Goal: Task Accomplishment & Management: Manage account settings

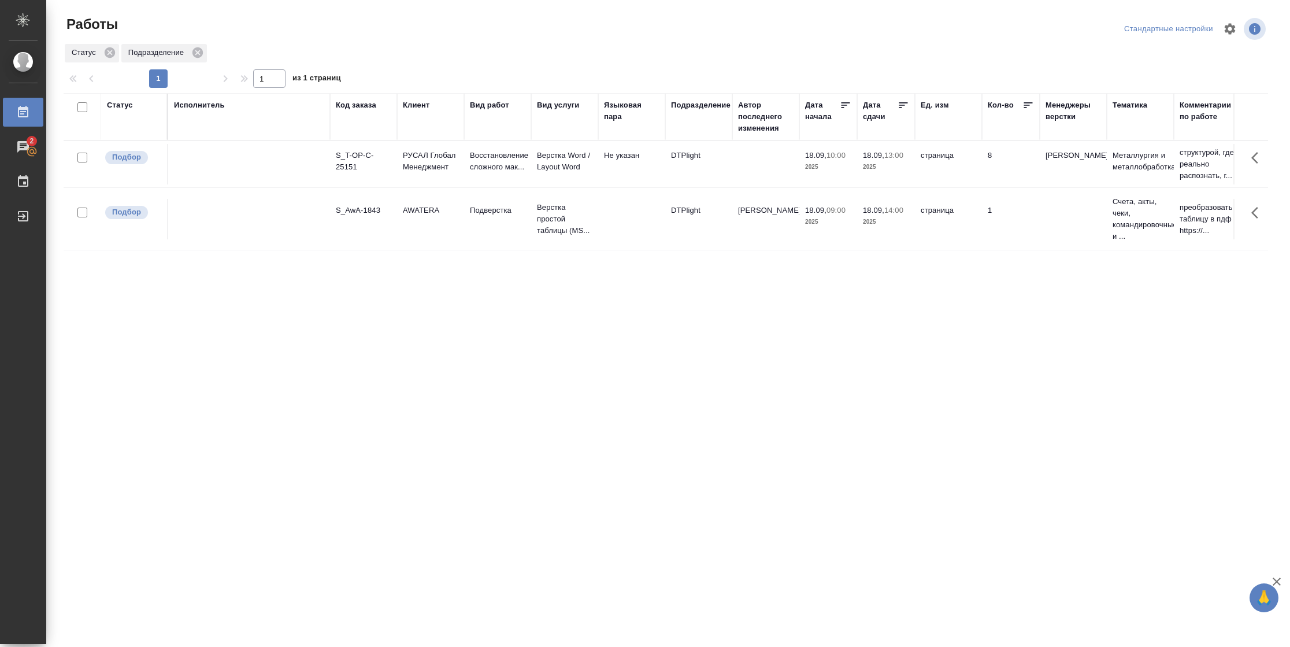
click at [127, 105] on div "Статус" at bounding box center [120, 105] width 26 height 12
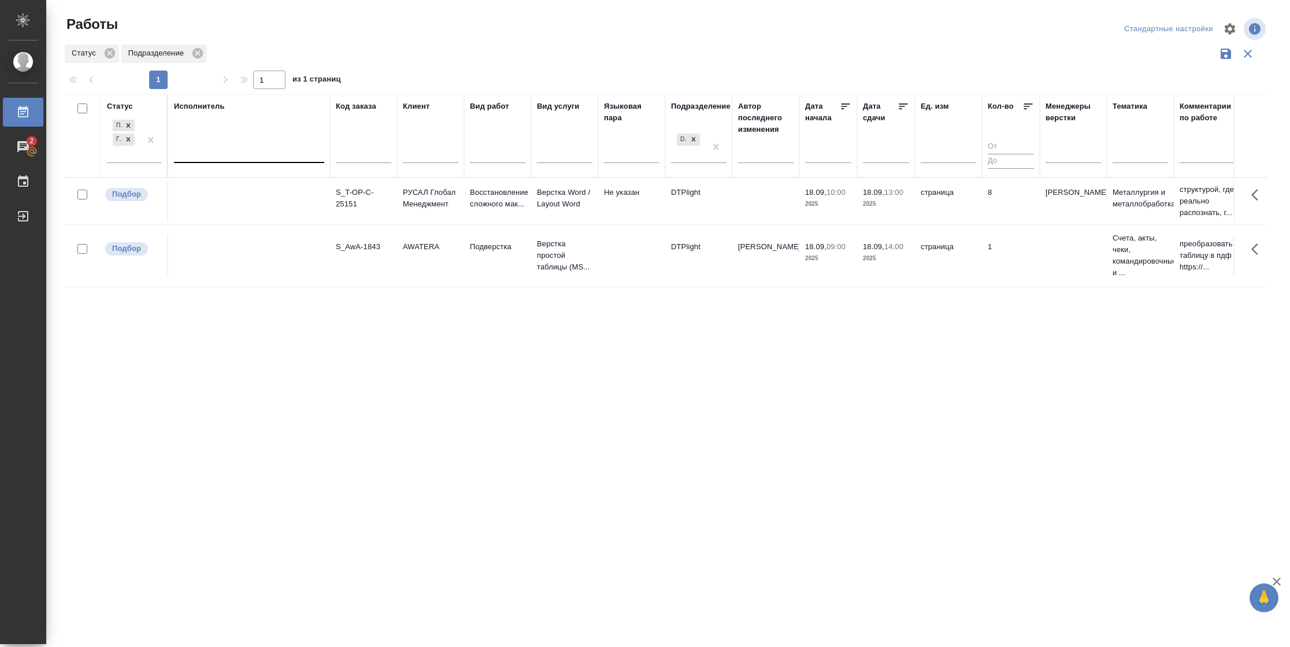
click at [200, 155] on div at bounding box center [249, 151] width 150 height 17
drag, startPoint x: 128, startPoint y: 159, endPoint x: 143, endPoint y: 170, distance: 19.4
click at [129, 159] on div "Подбор Готов к работе" at bounding box center [124, 139] width 34 height 45
click at [233, 209] on div "В ожидании" at bounding box center [260, 209] width 173 height 21
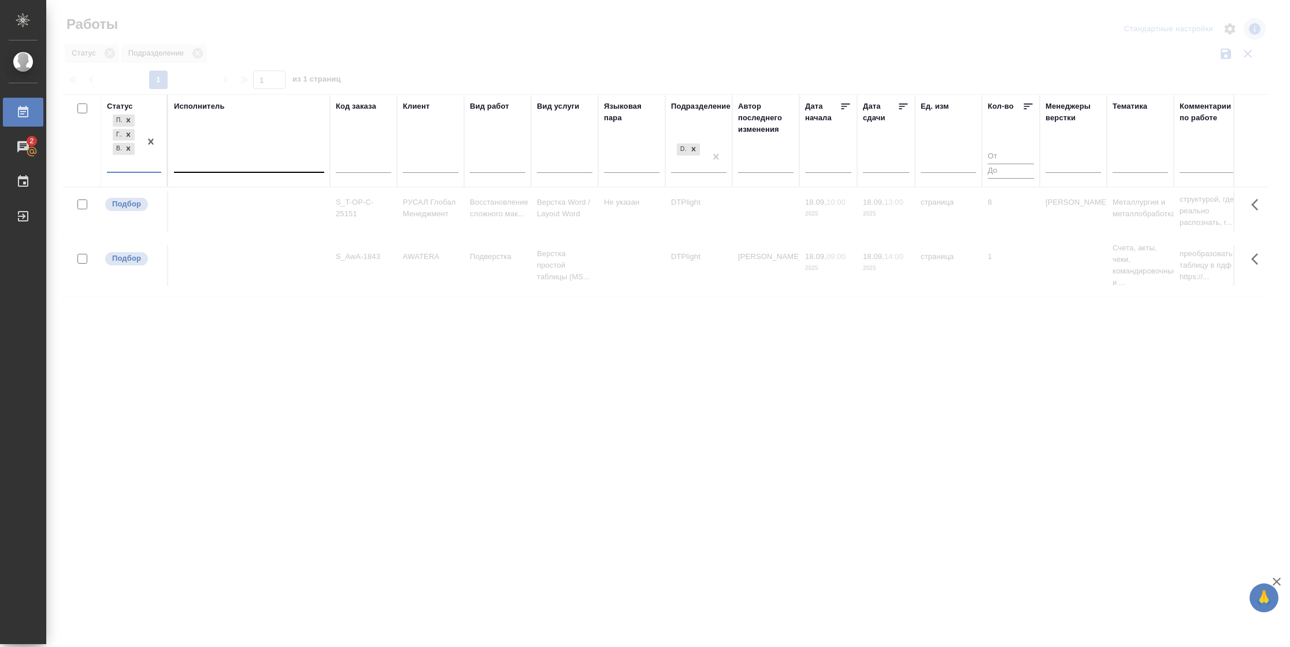
click at [251, 159] on div at bounding box center [249, 161] width 150 height 17
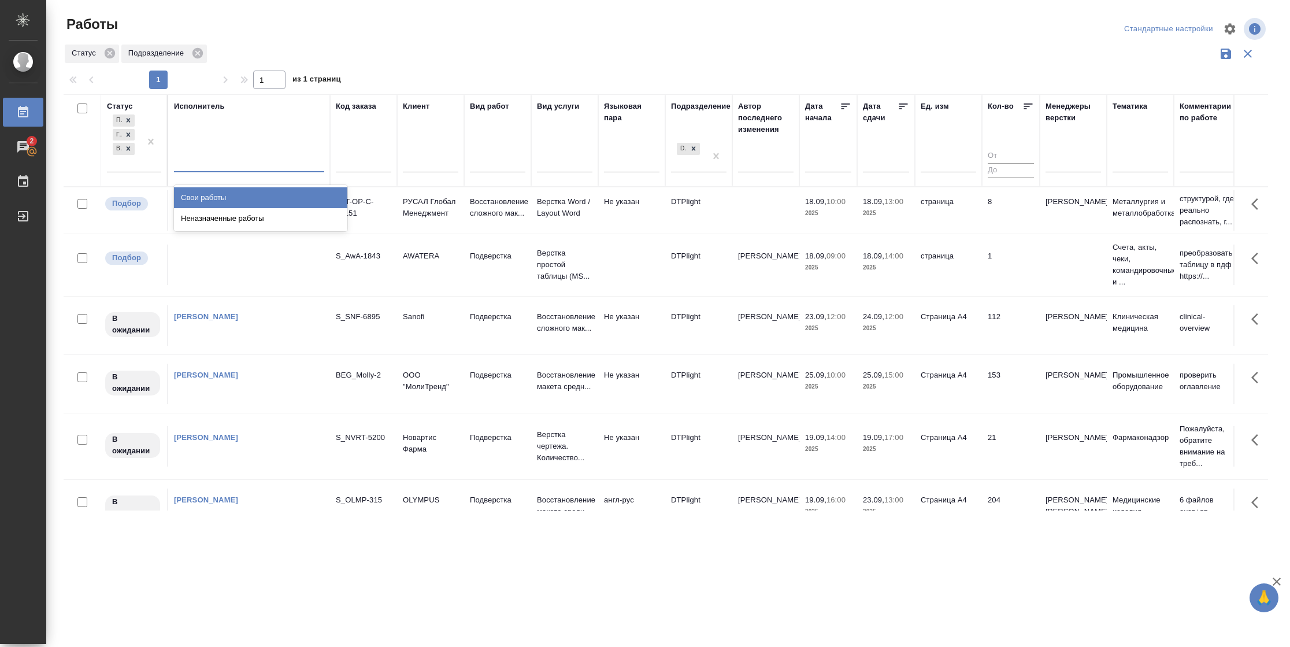
click at [245, 198] on div "Свои работы" at bounding box center [260, 197] width 173 height 21
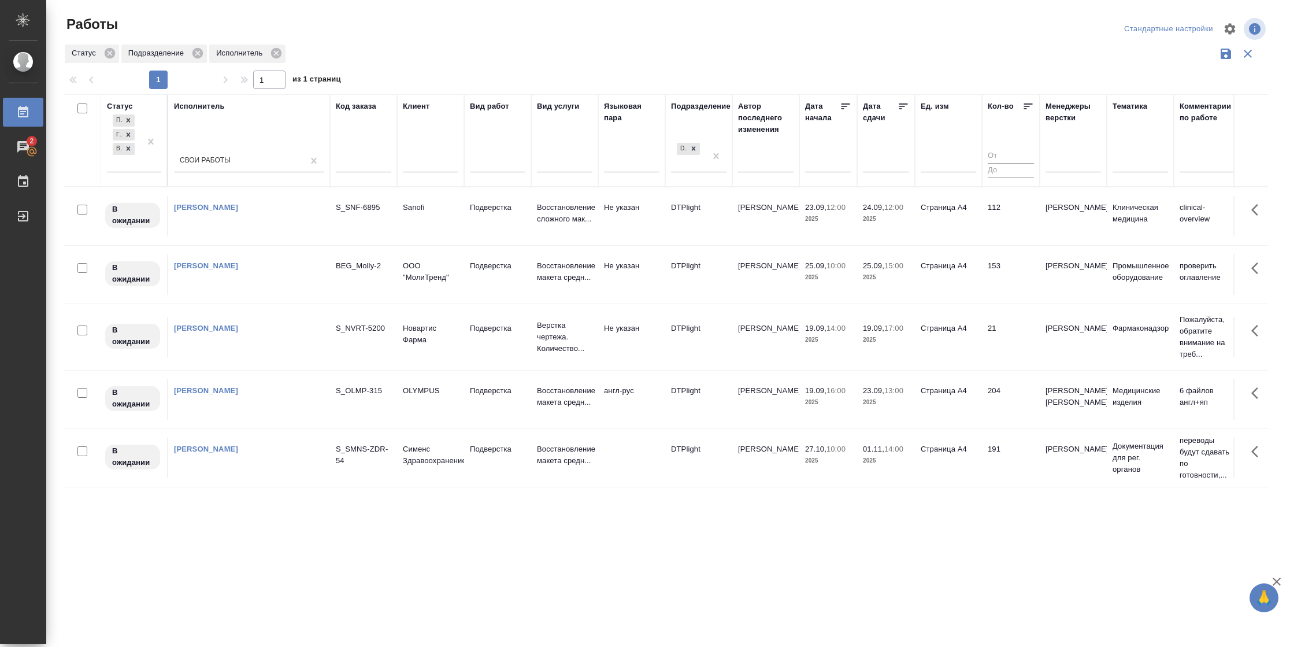
click at [906, 106] on icon at bounding box center [903, 107] width 12 height 12
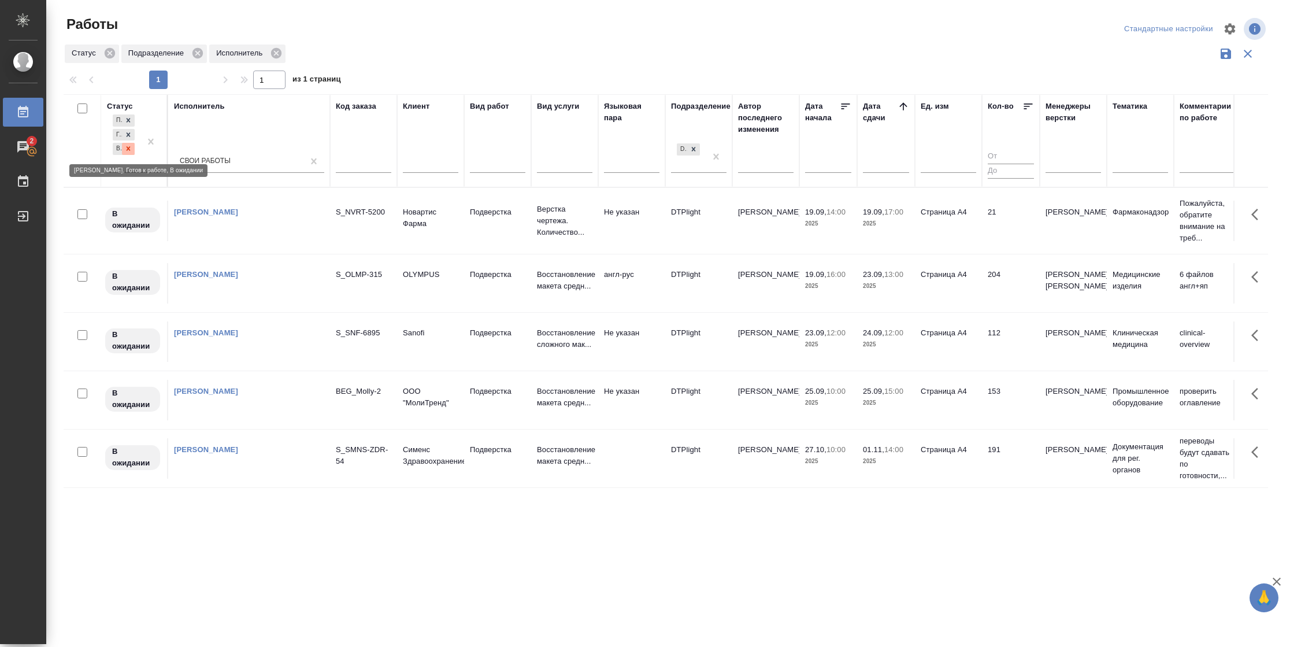
click at [127, 151] on icon at bounding box center [128, 148] width 8 height 8
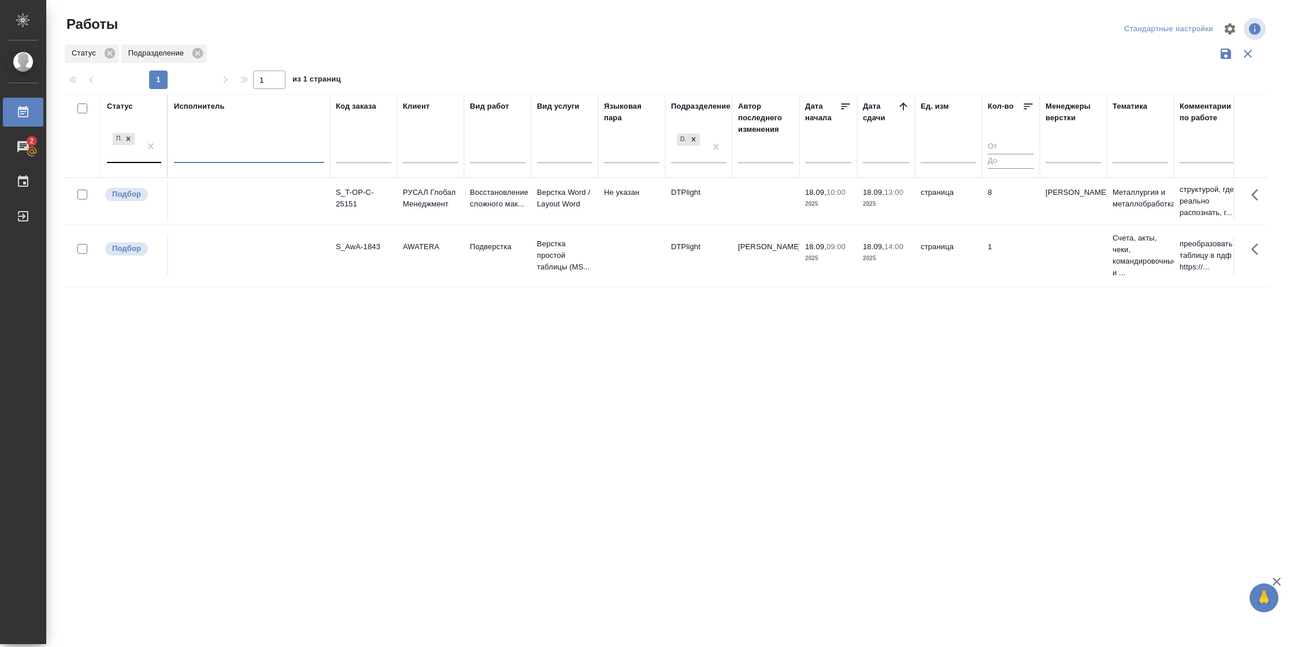
click at [985, 278] on tr "Подбор S_AwA-1843 AWATERA Подверстка Верстка простой таблицы (MS... DTPlight Гр…" at bounding box center [1217, 255] width 2306 height 62
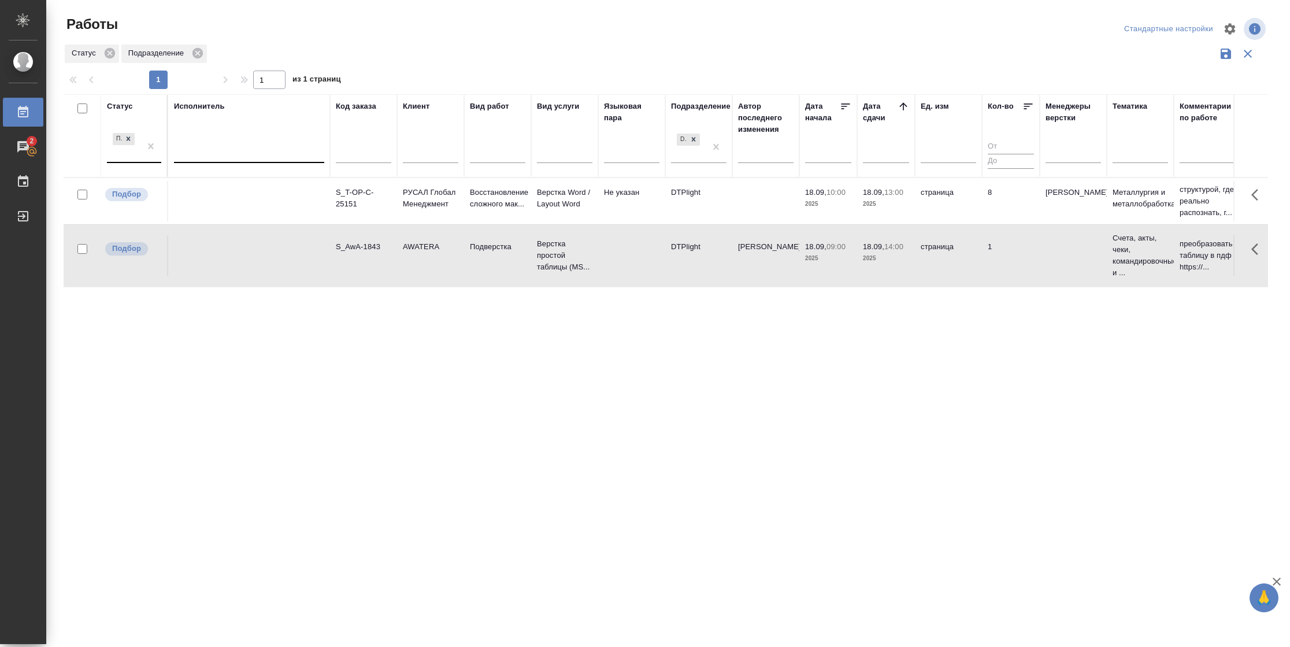
click at [985, 278] on tr "Подбор S_AwA-1843 AWATERA Подверстка Верстка простой таблицы (MS... DTPlight Гр…" at bounding box center [1217, 255] width 2306 height 62
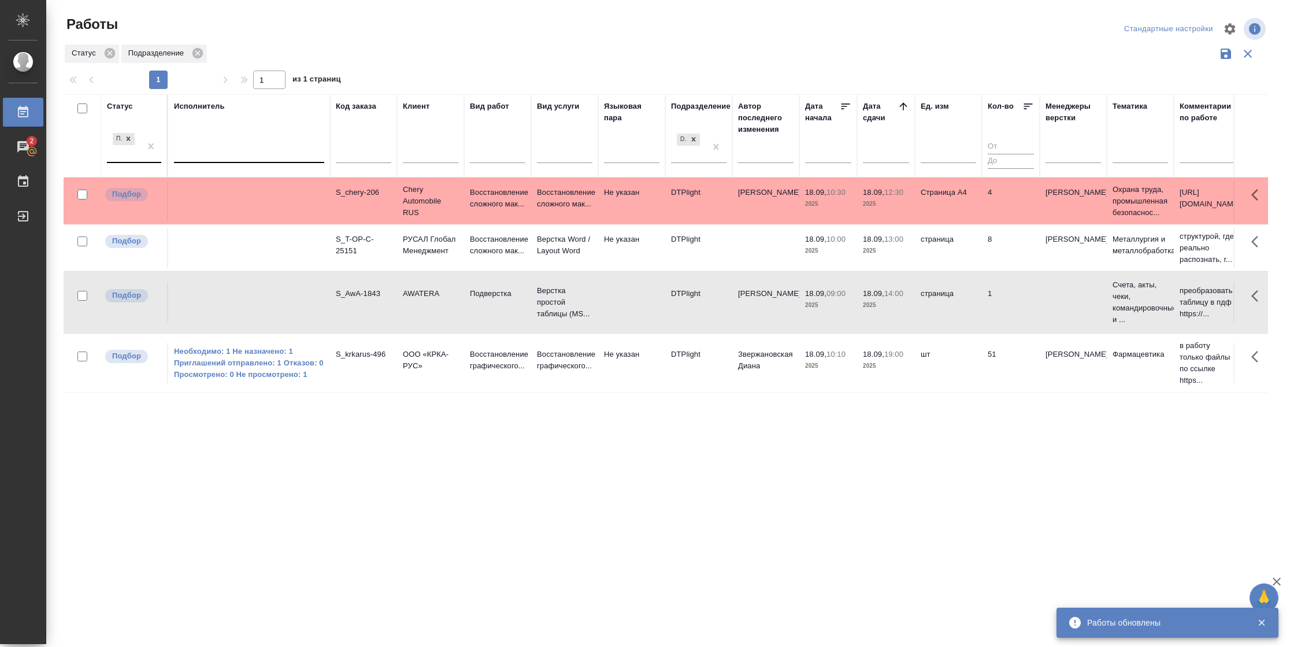
click at [984, 197] on td "4" at bounding box center [1011, 201] width 58 height 40
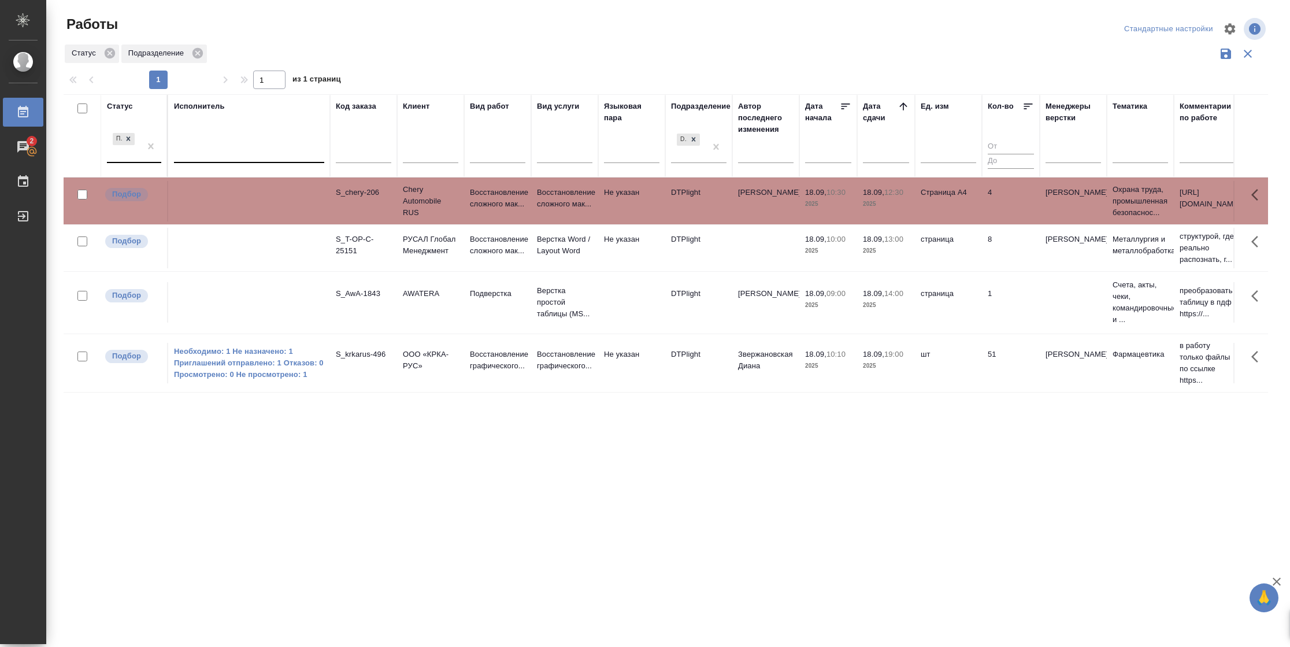
click at [984, 197] on td "4" at bounding box center [1011, 201] width 58 height 40
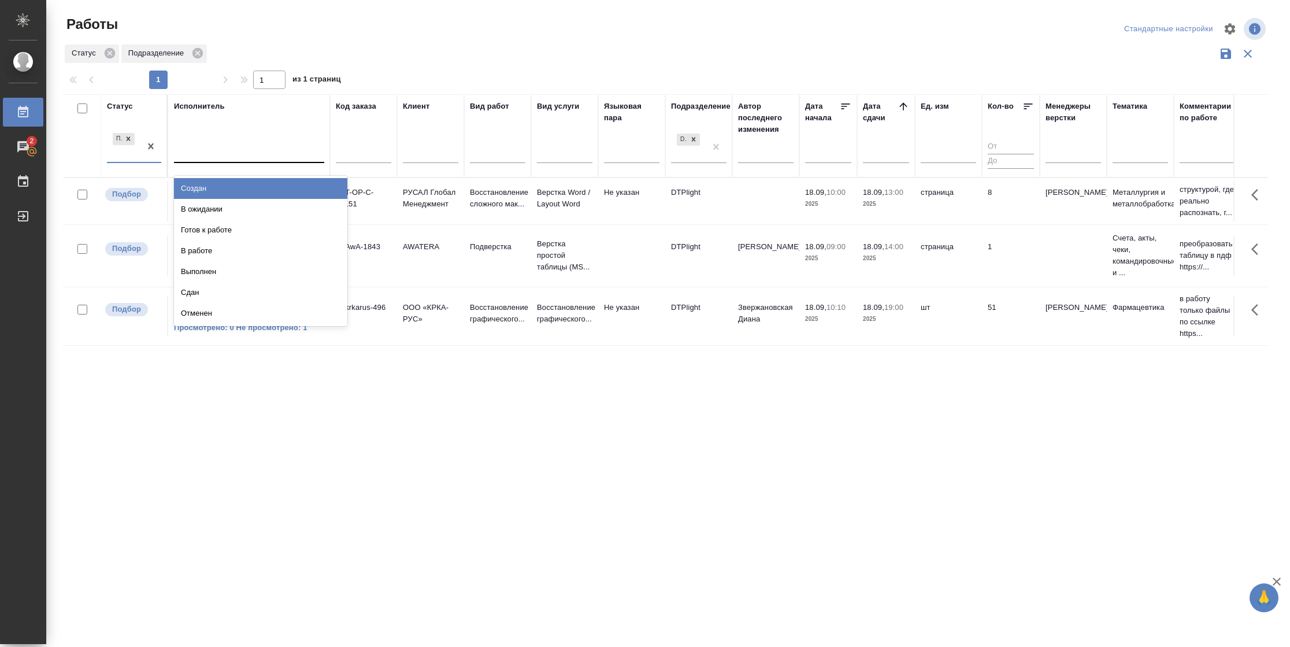
click at [137, 159] on div "Подбор" at bounding box center [124, 146] width 34 height 31
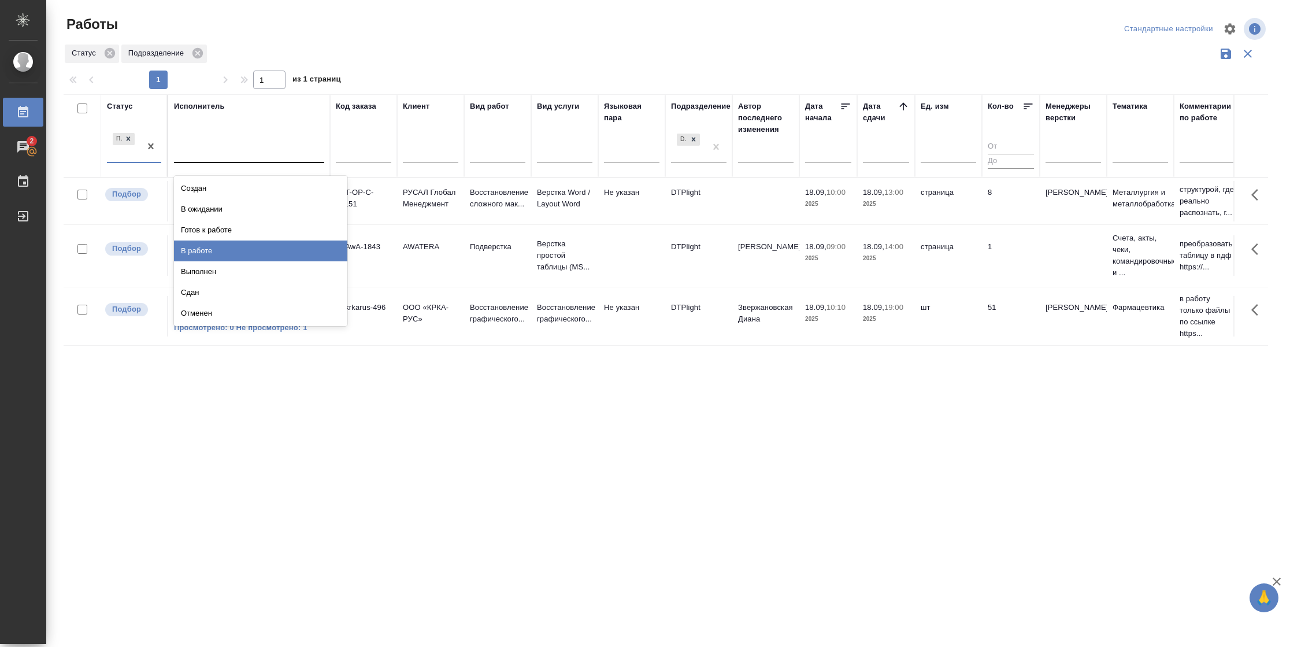
click at [212, 251] on div "В работе" at bounding box center [260, 250] width 173 height 21
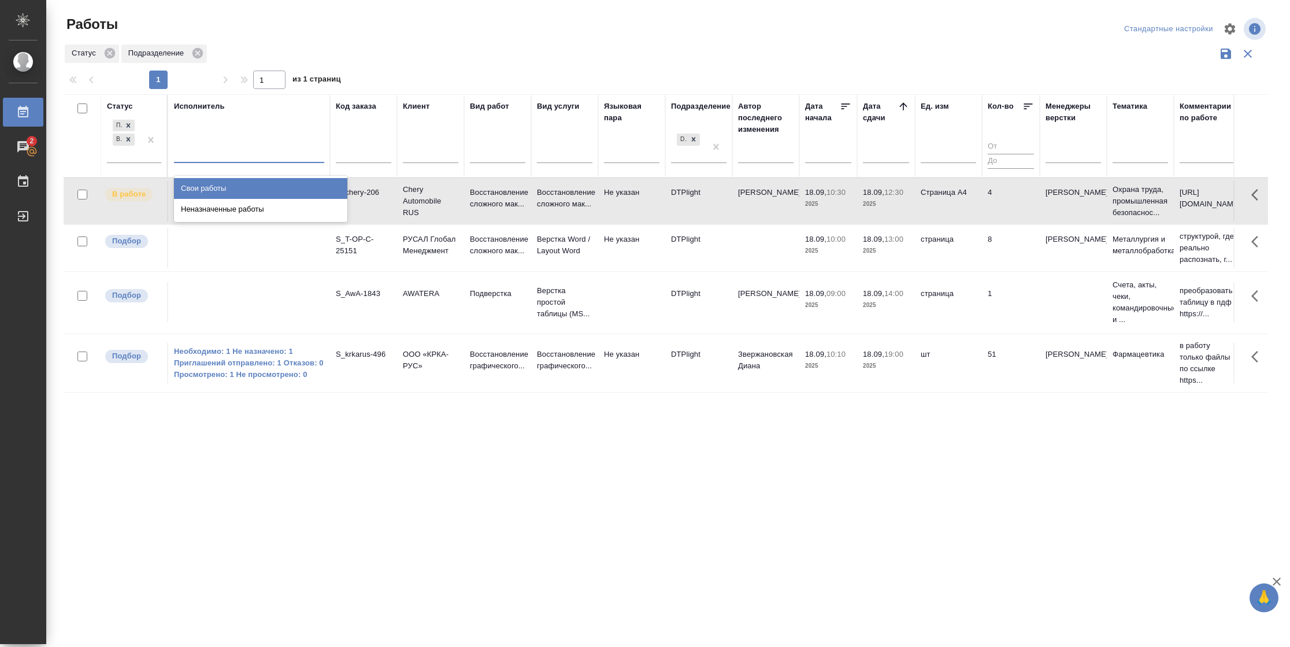
click at [244, 155] on div at bounding box center [249, 151] width 150 height 17
click at [227, 188] on div "Свои работы" at bounding box center [260, 188] width 173 height 21
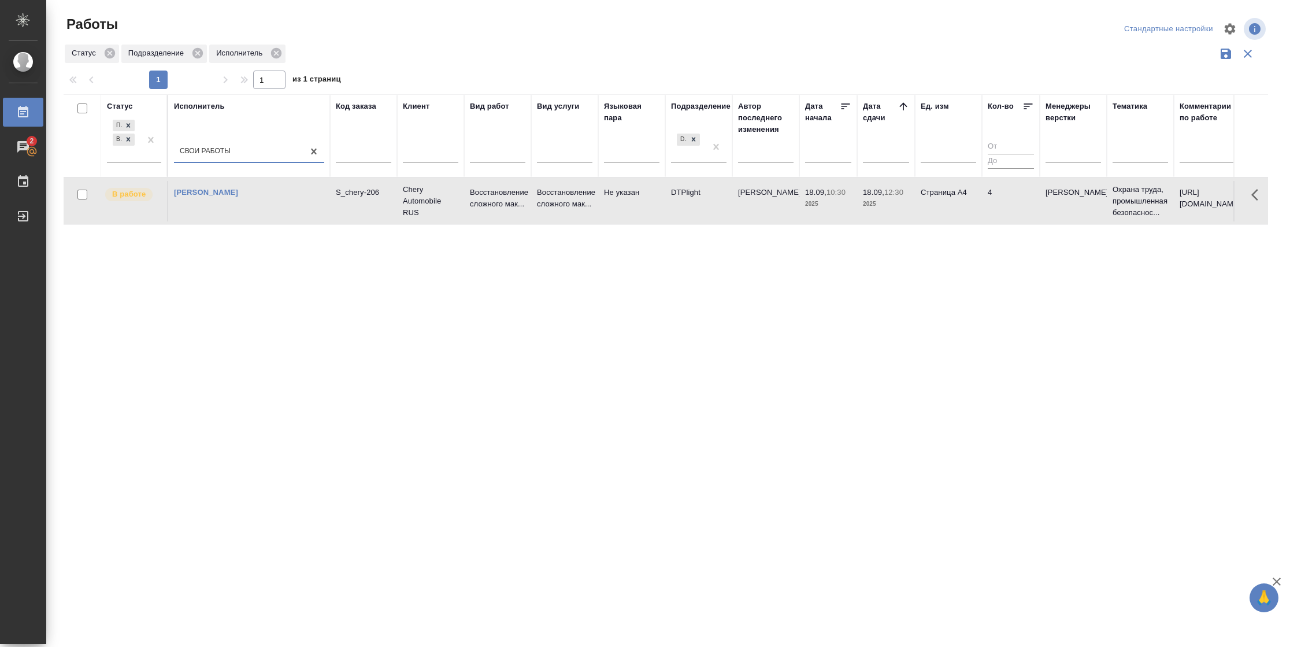
click at [983, 213] on td "4" at bounding box center [1011, 201] width 58 height 40
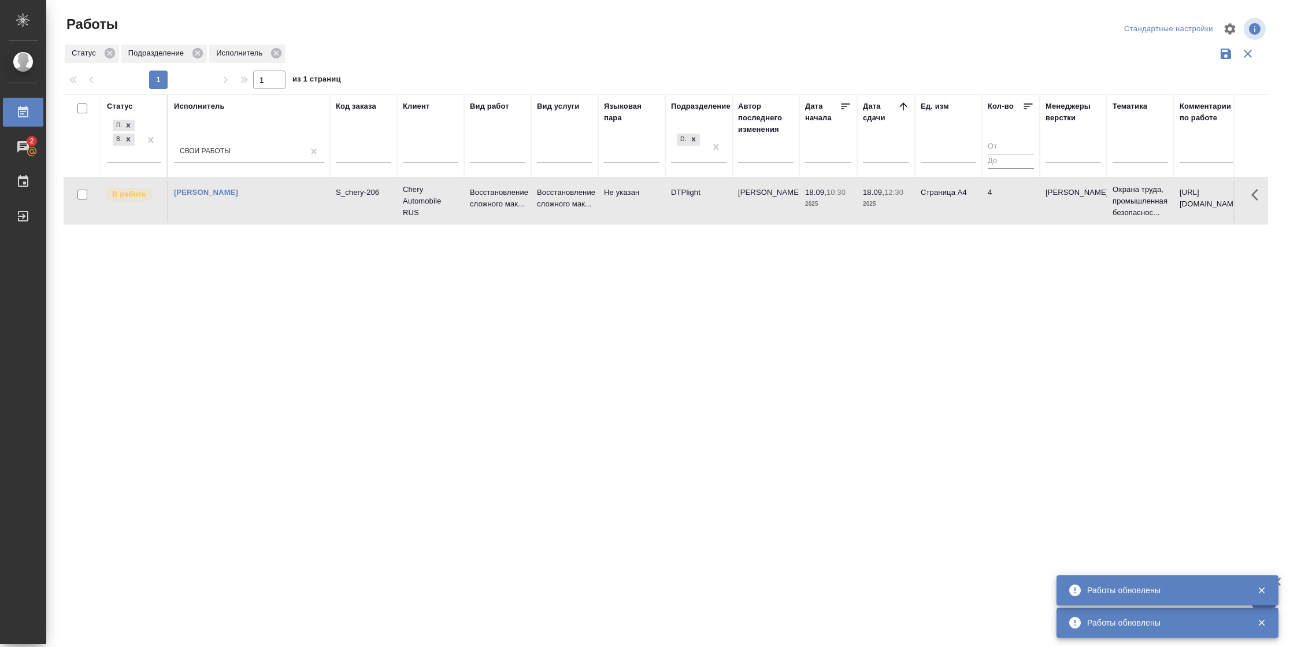
click at [952, 201] on td "Страница А4" at bounding box center [948, 201] width 67 height 40
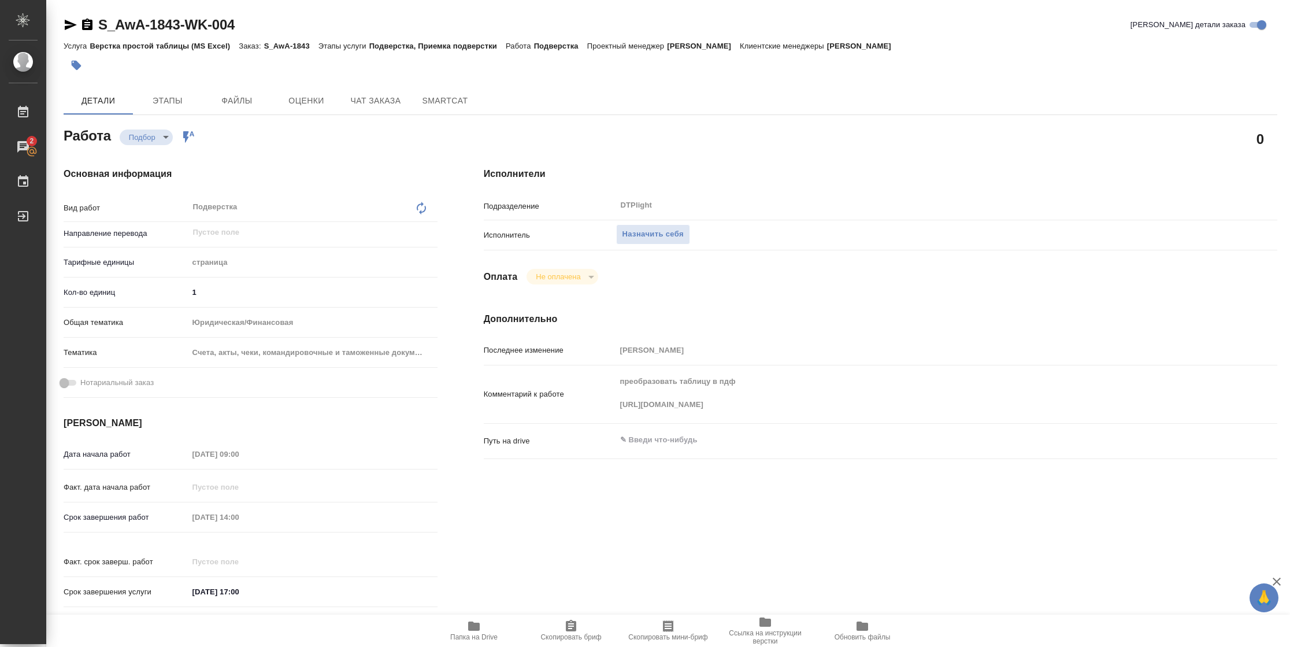
click at [614, 406] on div "Комментарий к работе преобразовать таблицу в пдф https://drive.awatera.com/apps…" at bounding box center [880, 394] width 793 height 49
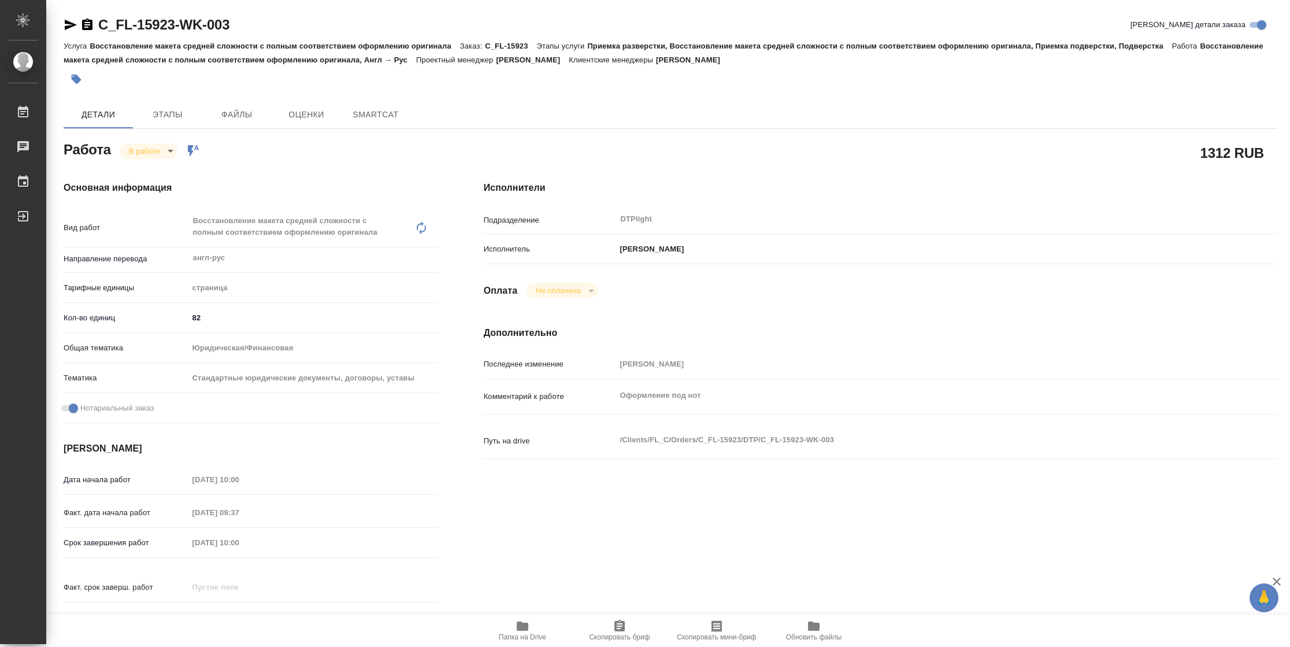
type textarea "x"
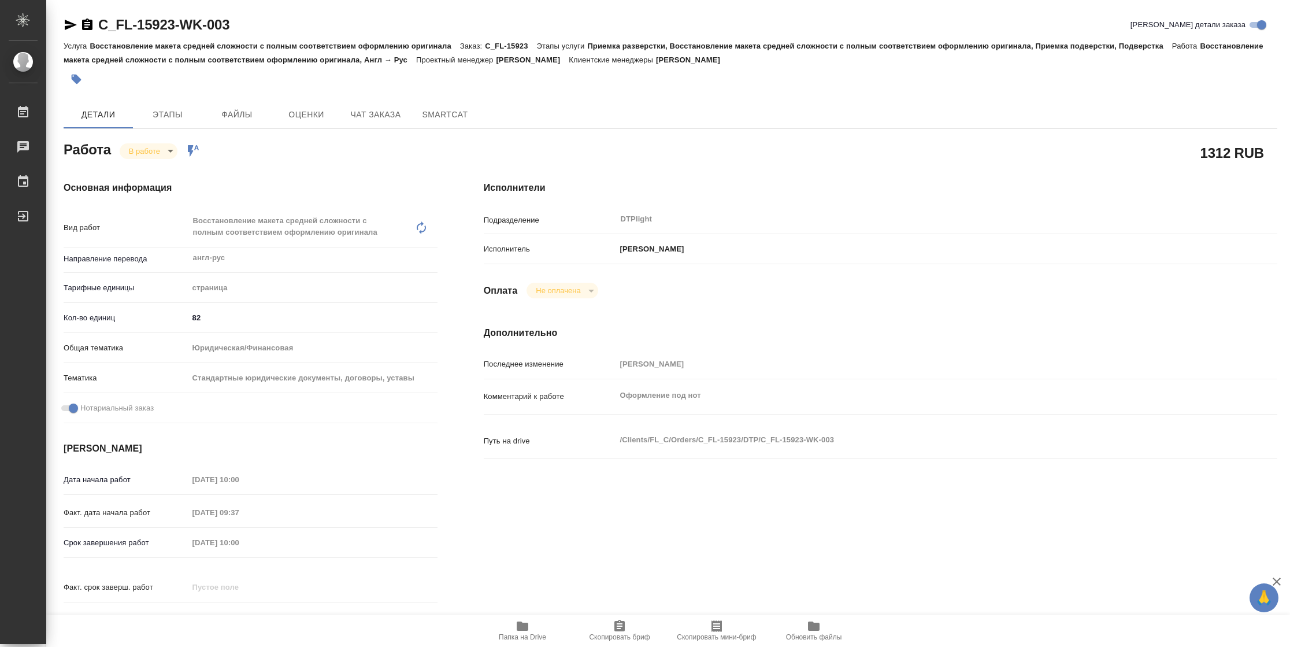
type textarea "x"
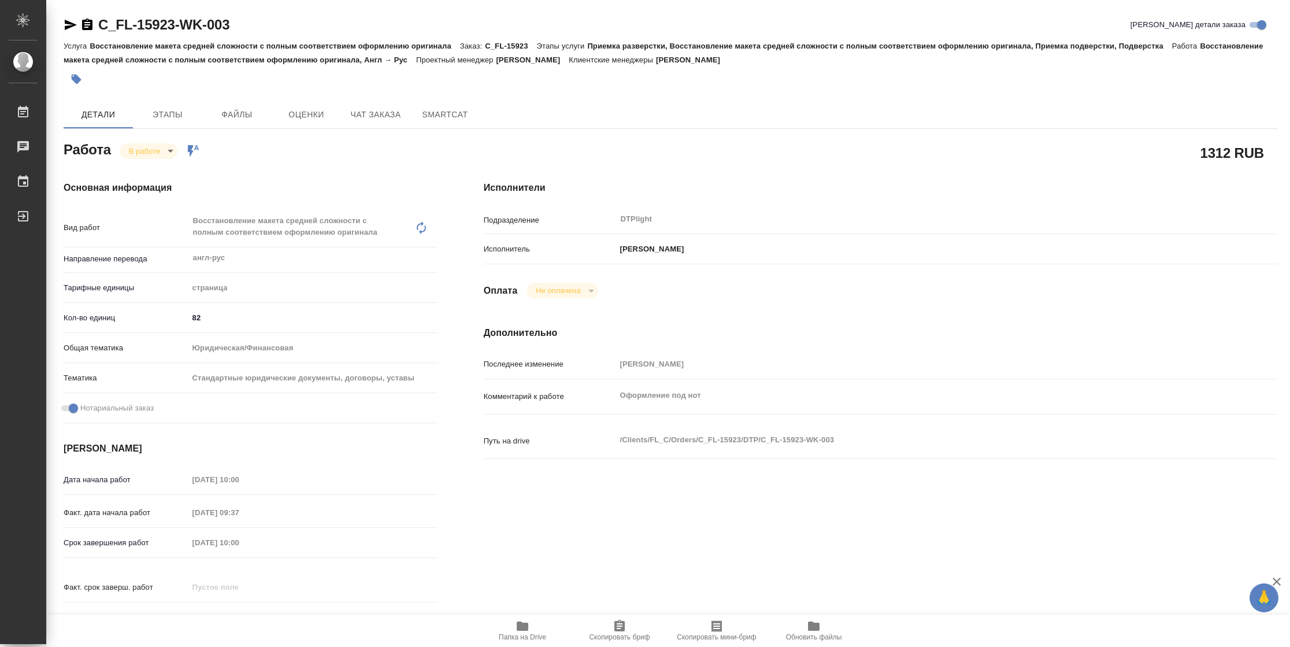
type textarea "x"
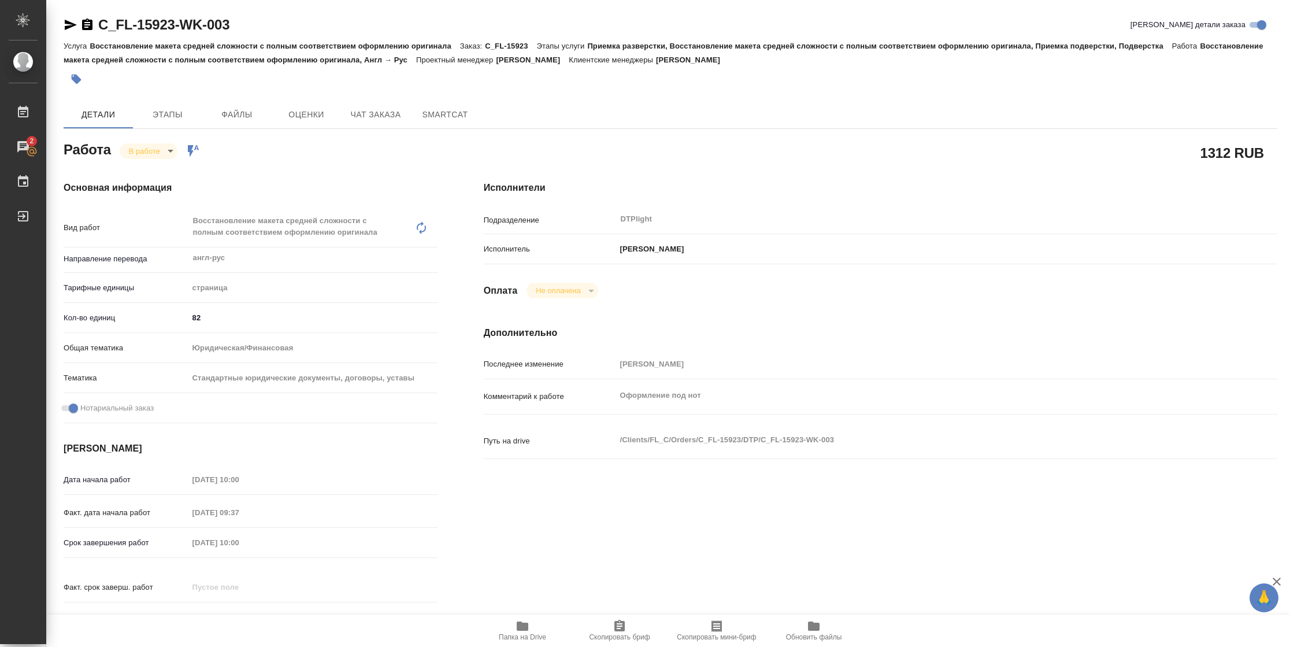
click at [522, 633] on span "Папка на Drive" at bounding box center [522, 637] width 47 height 8
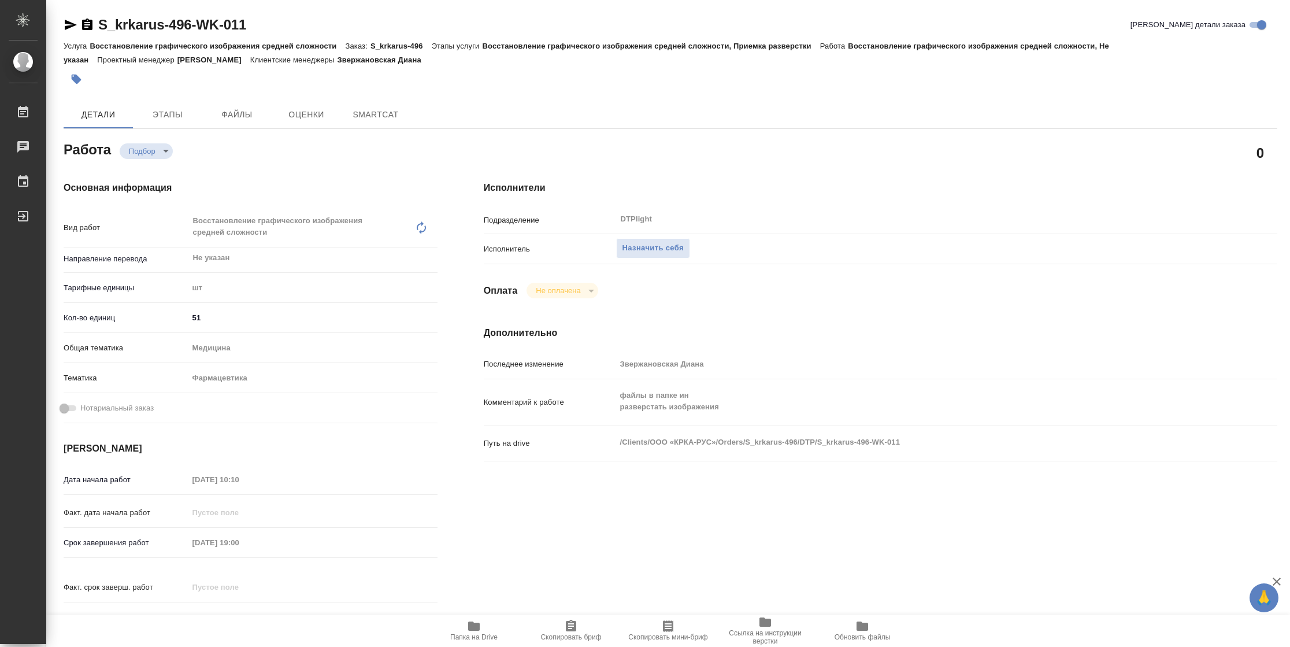
type textarea "x"
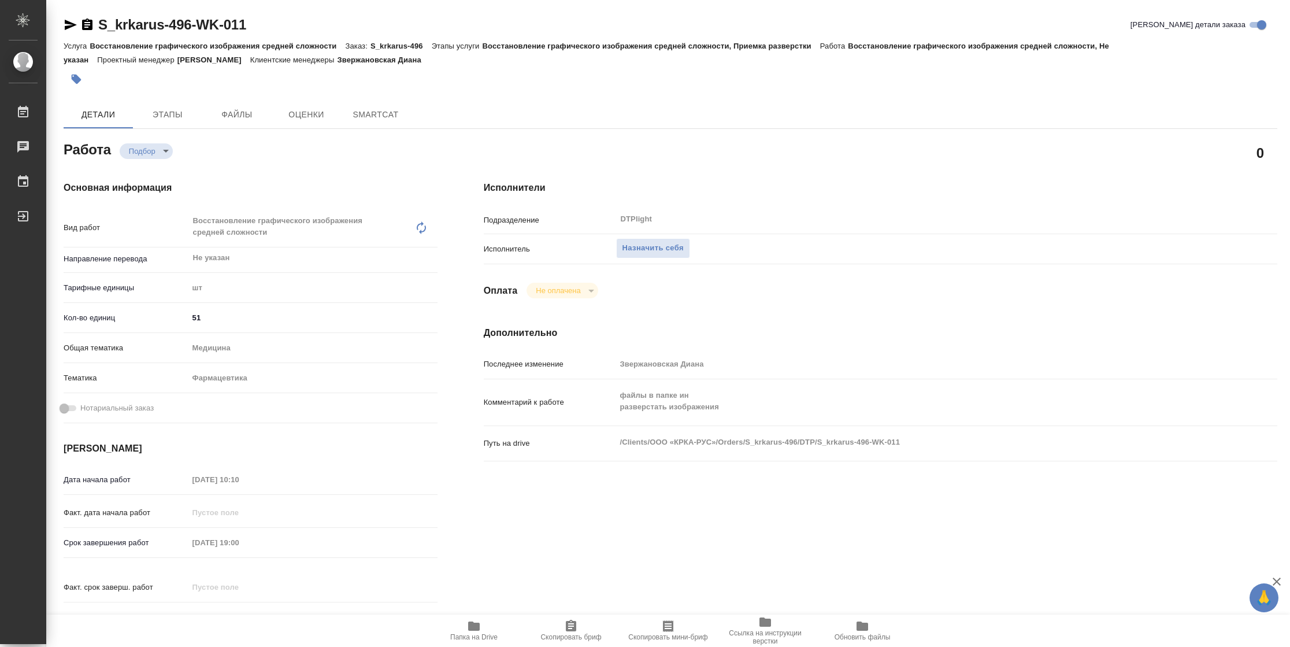
type textarea "x"
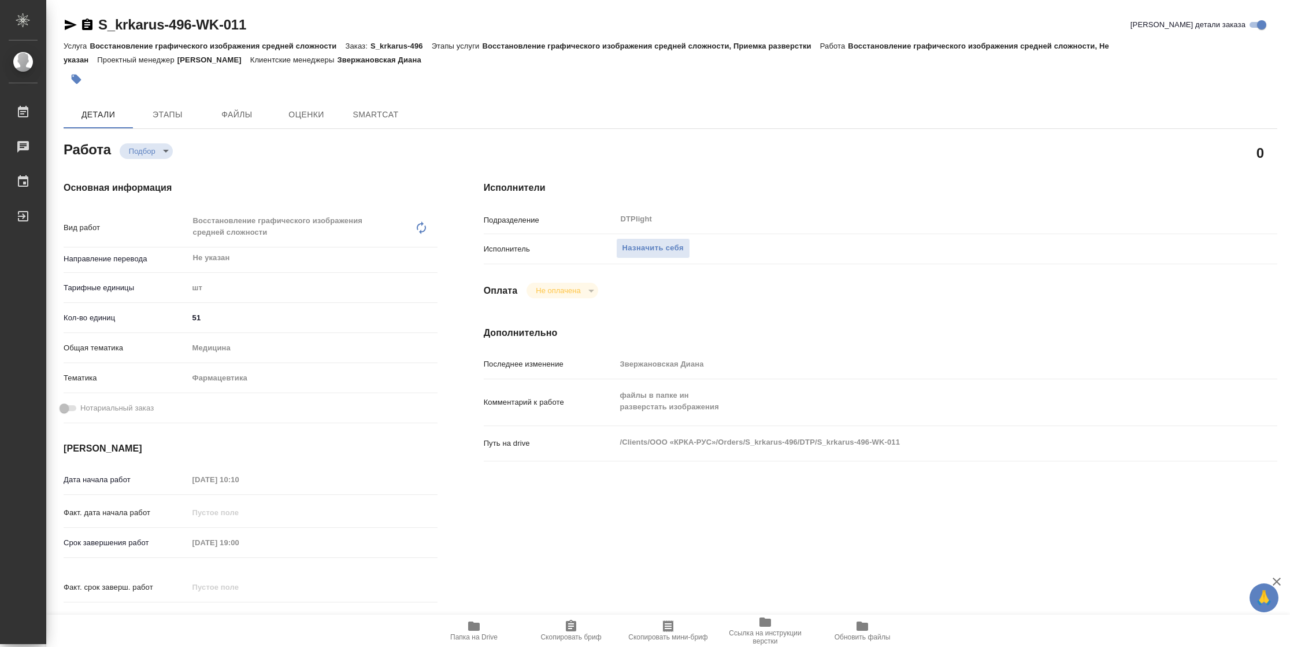
type textarea "x"
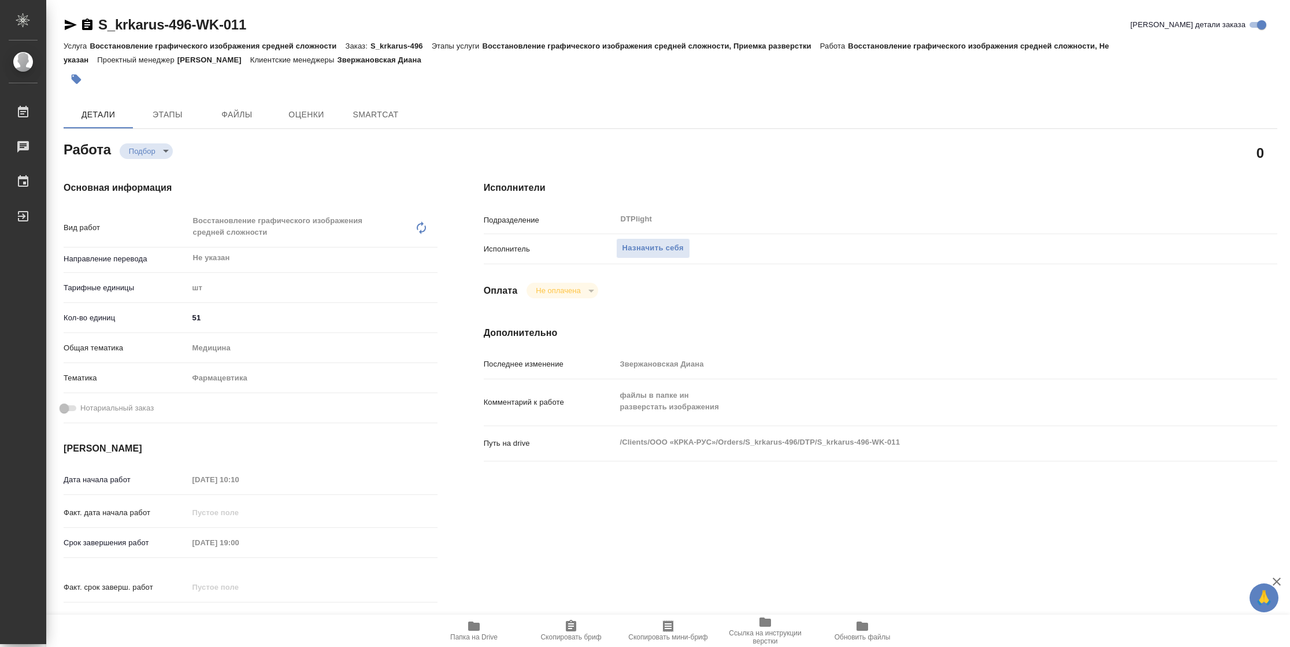
type textarea "x"
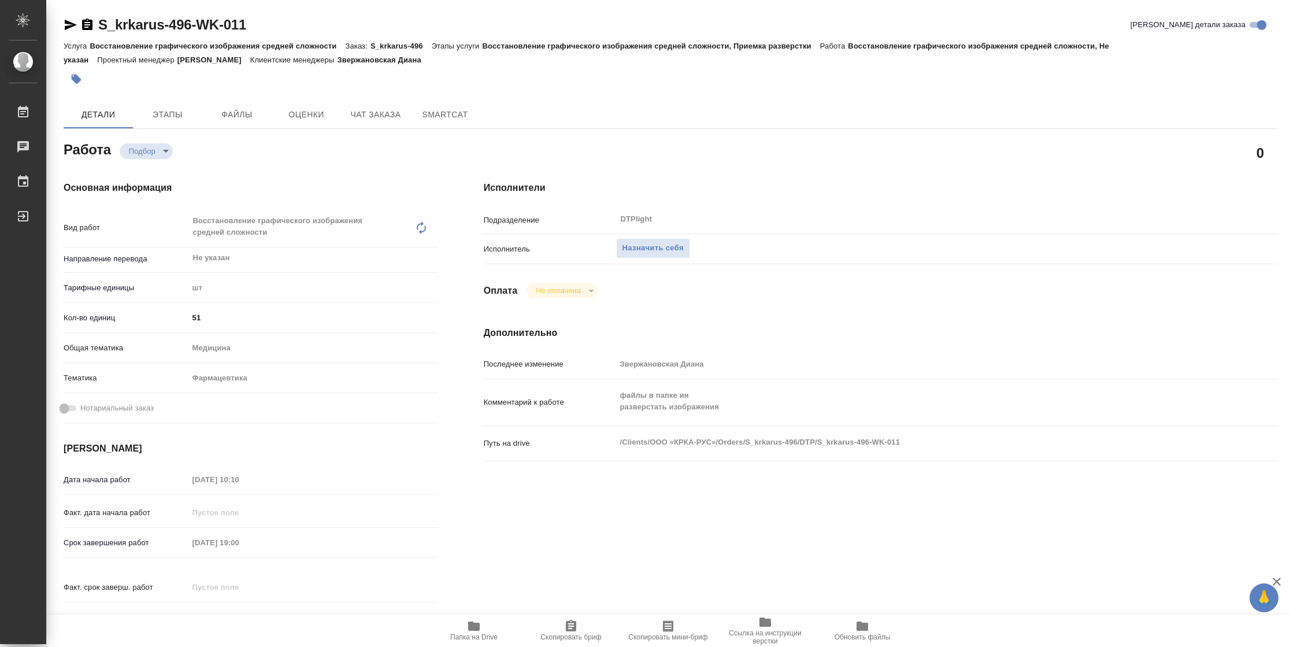
type textarea "x"
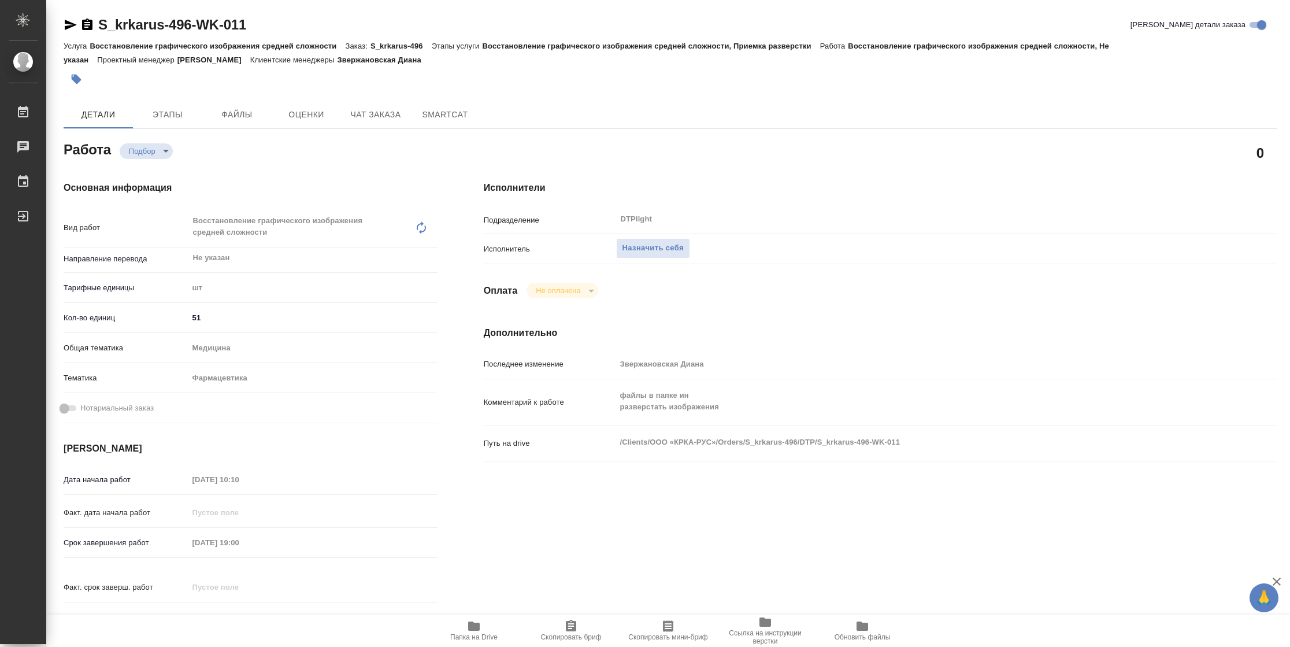
click at [479, 641] on span "Папка на Drive" at bounding box center [473, 637] width 47 height 8
type textarea "x"
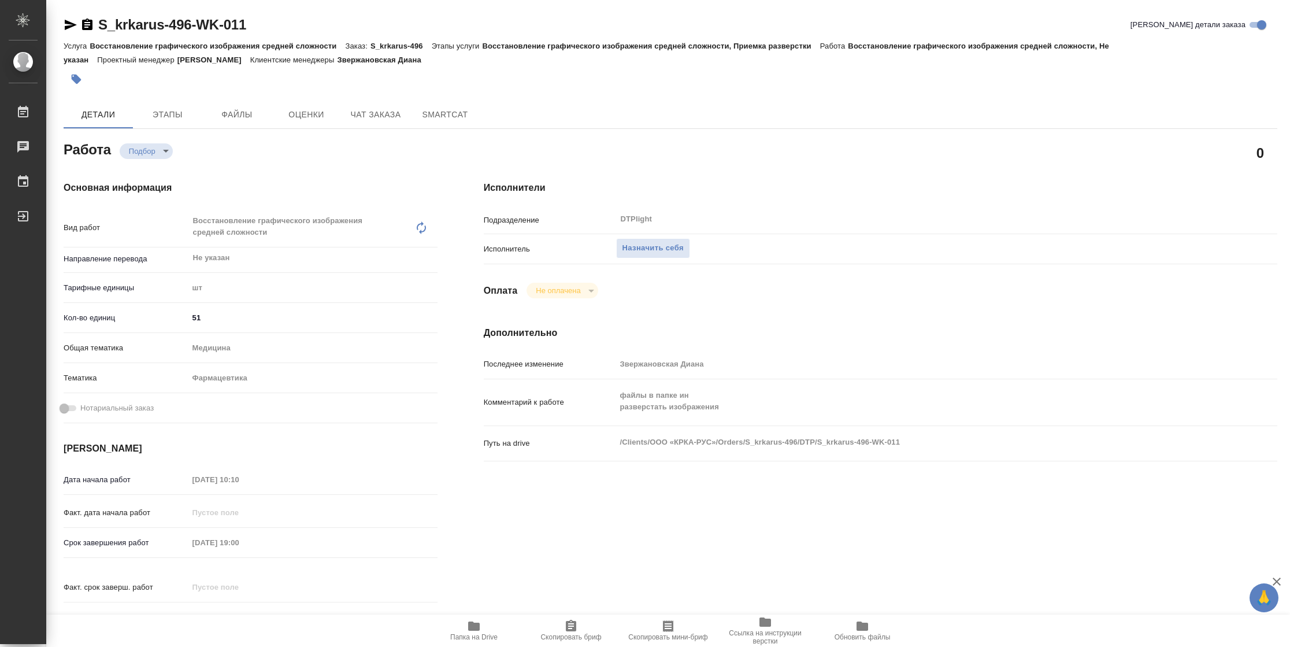
type textarea "x"
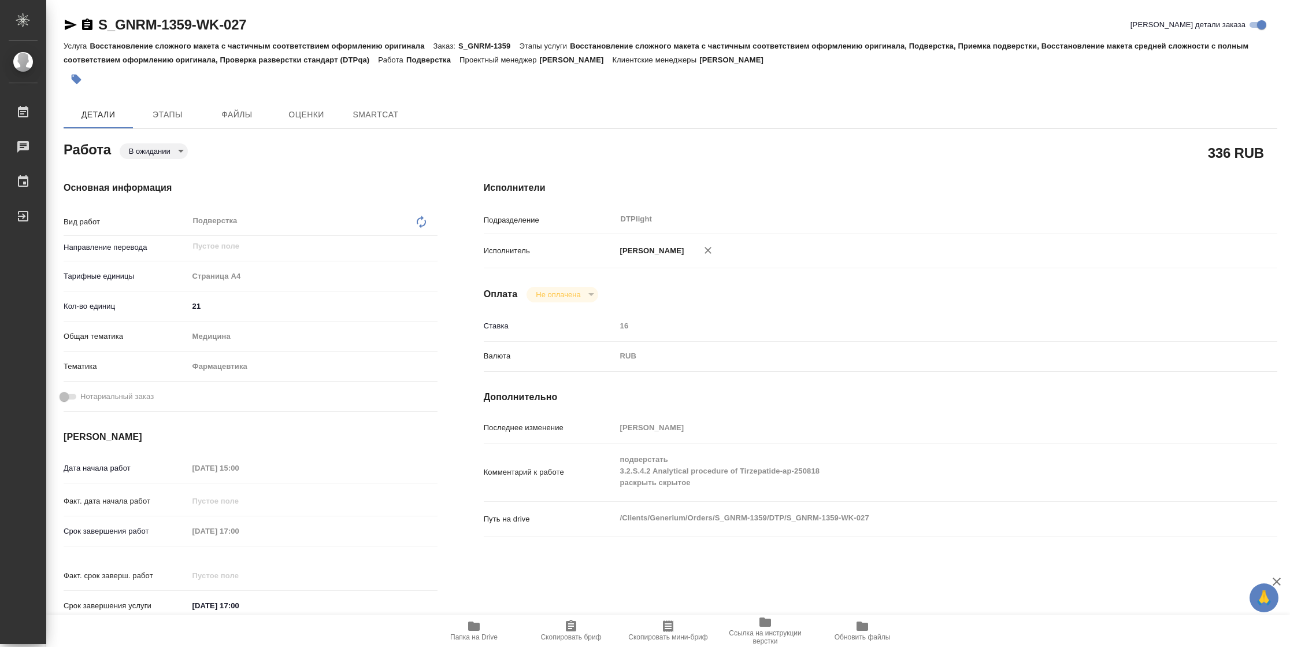
type textarea "x"
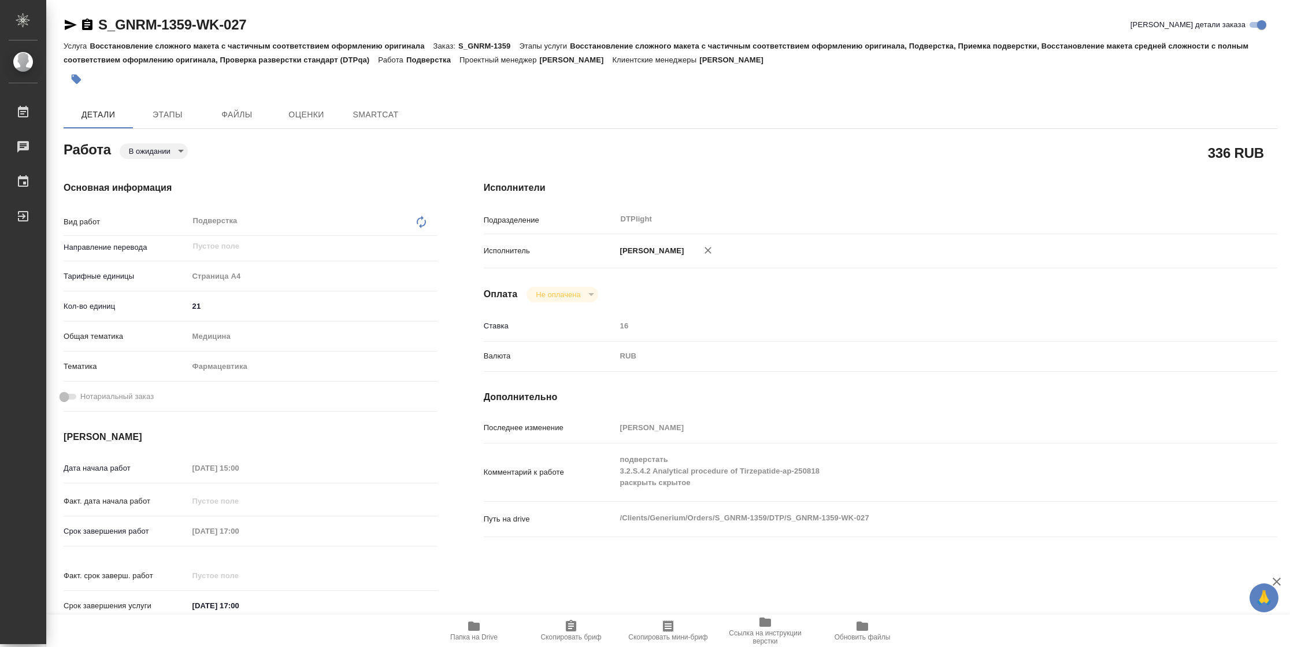
type textarea "x"
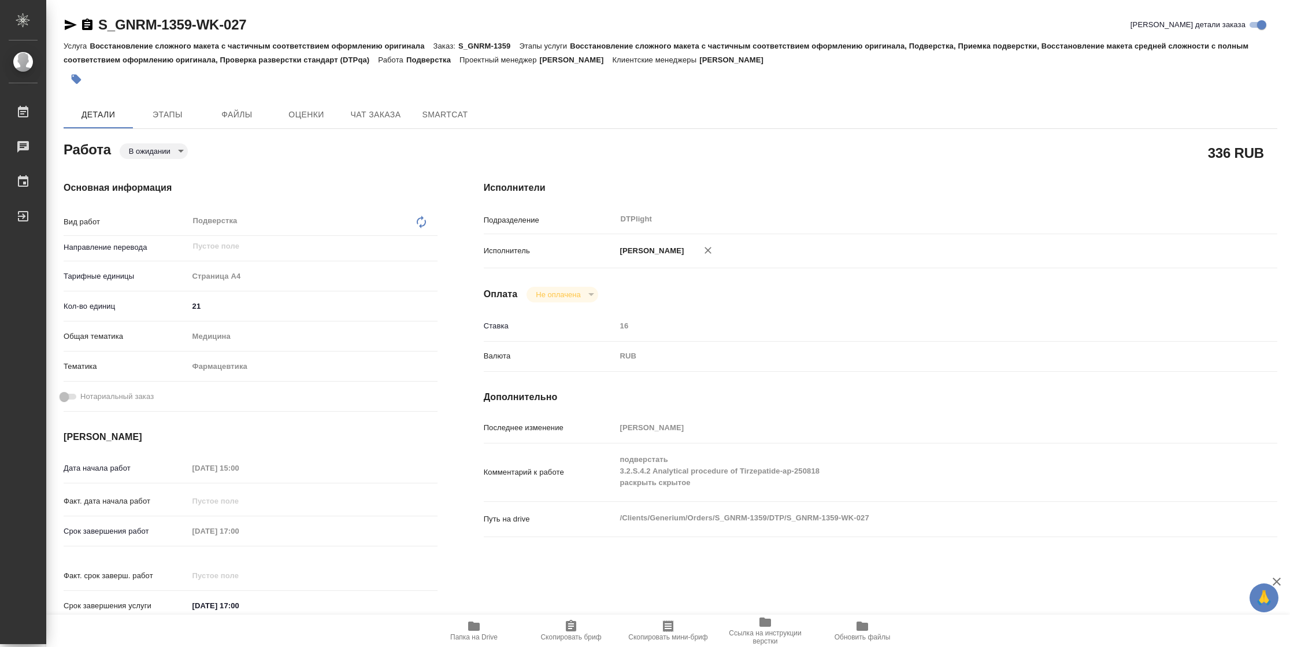
type textarea "x"
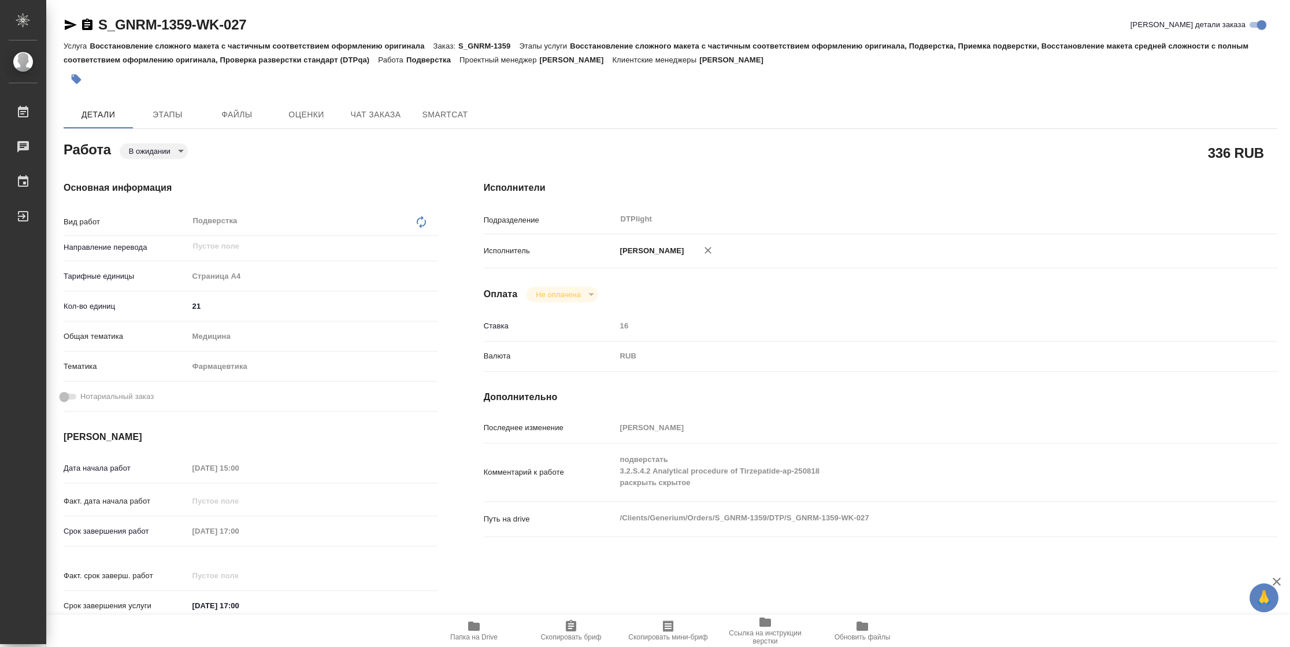
type textarea "x"
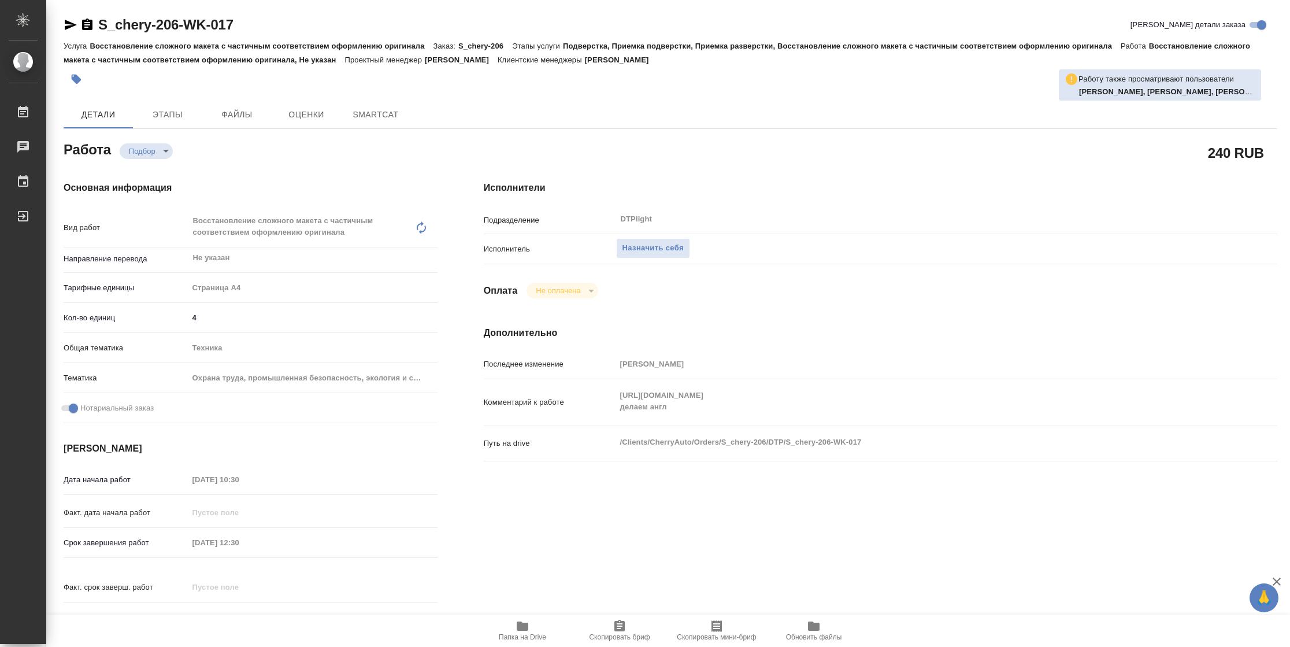
type textarea "x"
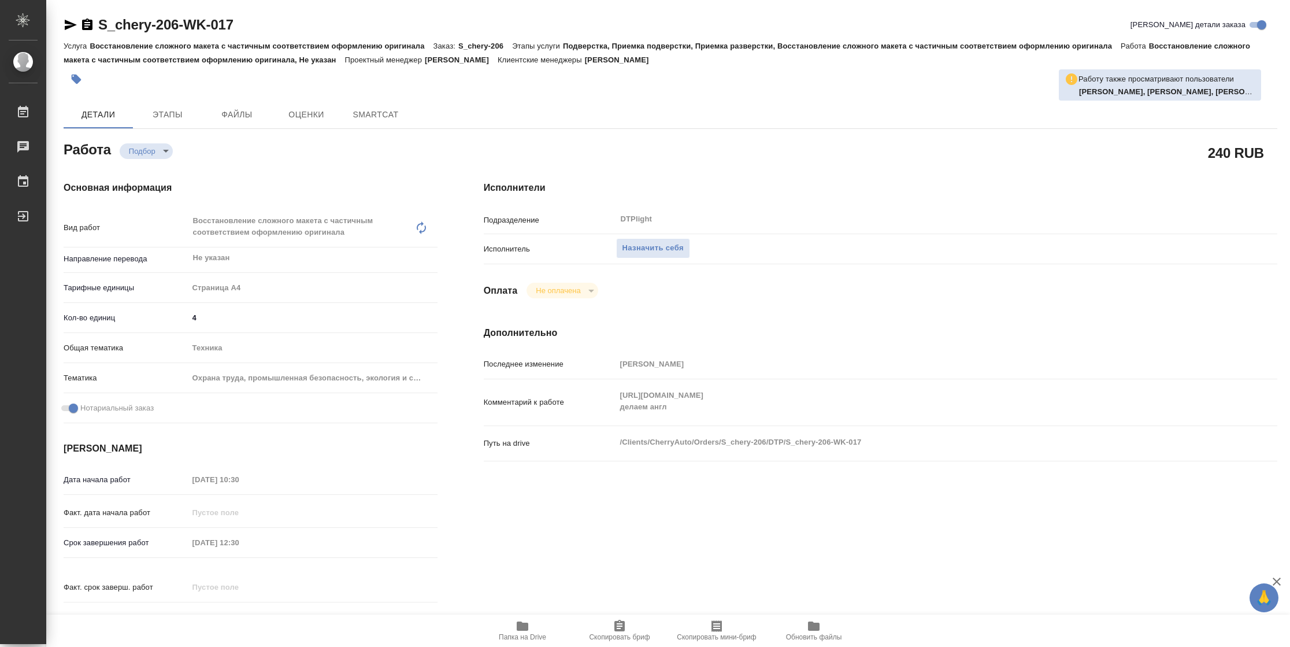
type textarea "x"
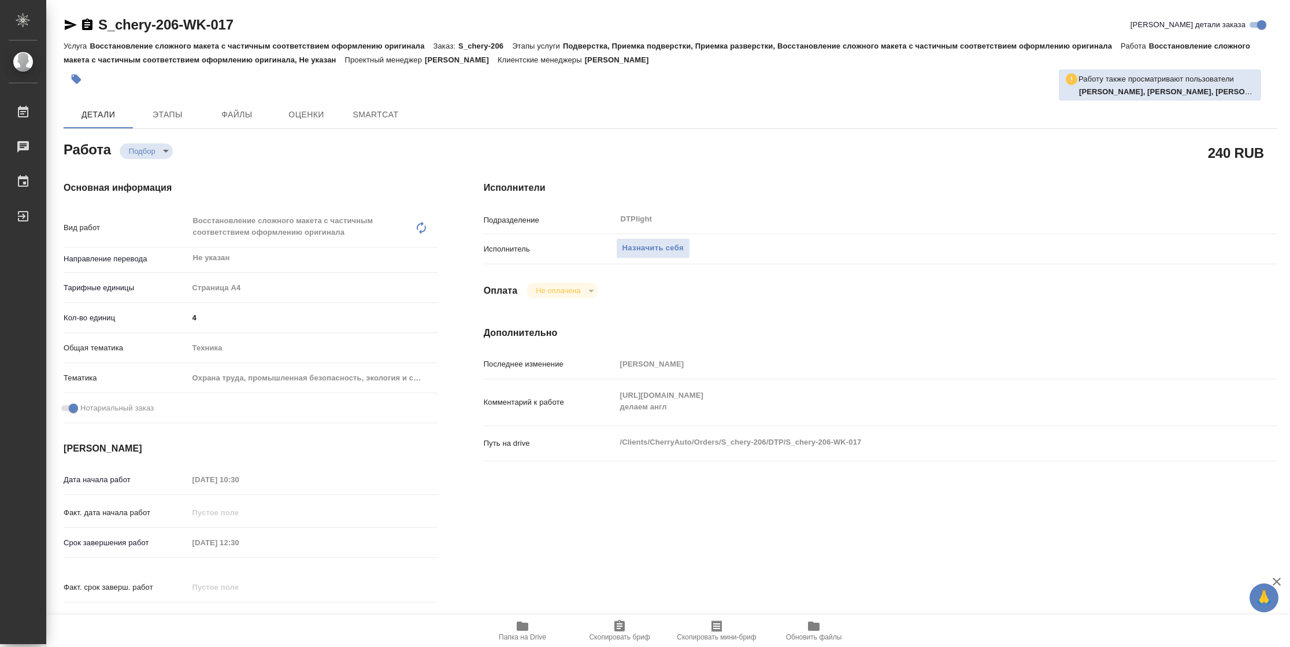
type textarea "x"
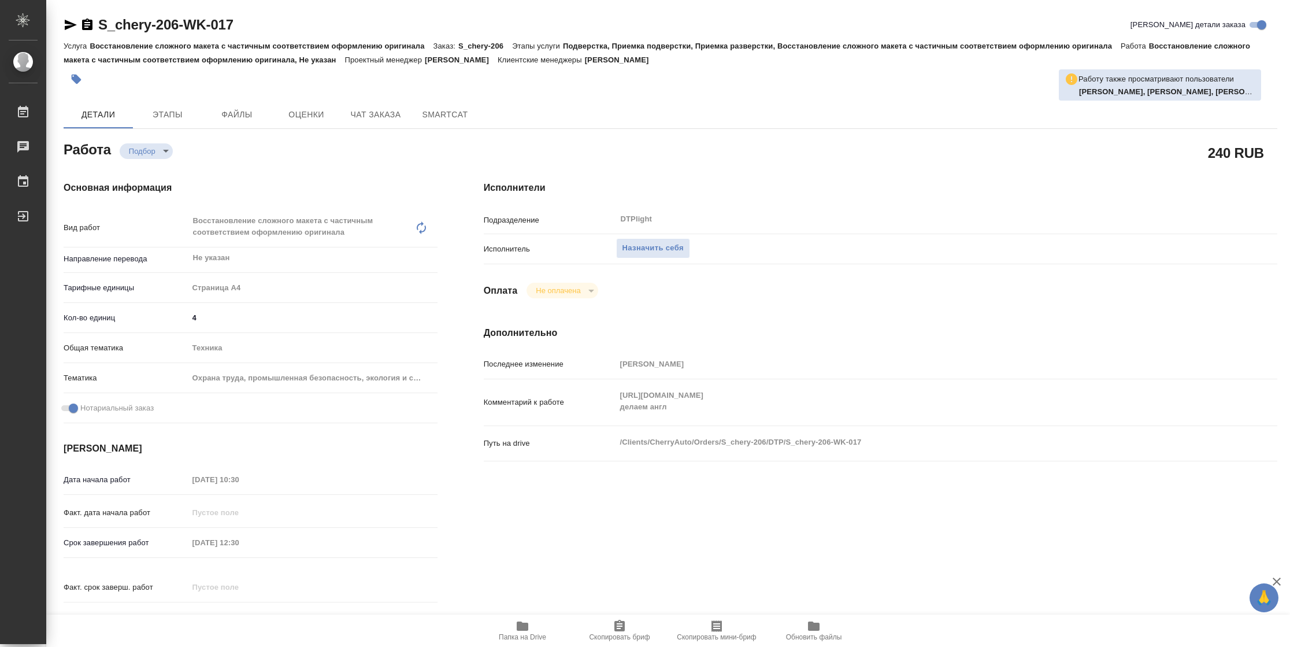
type textarea "x"
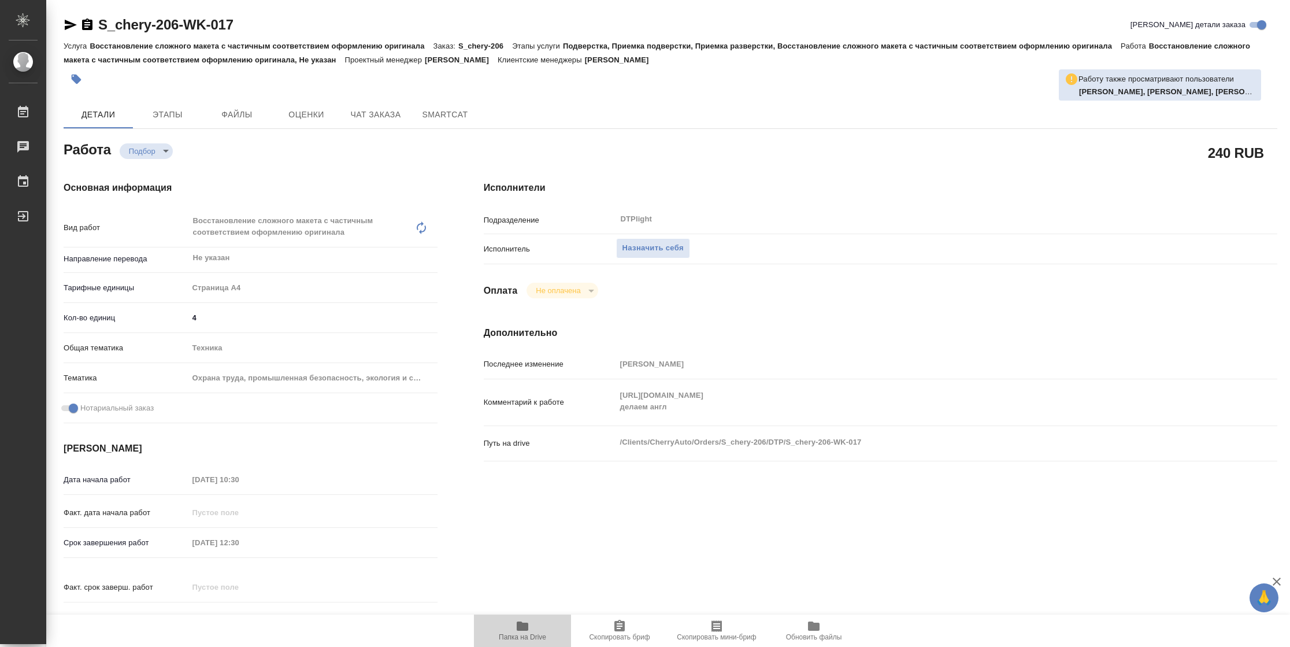
click at [536, 631] on span "Папка на Drive" at bounding box center [522, 630] width 83 height 22
type textarea "x"
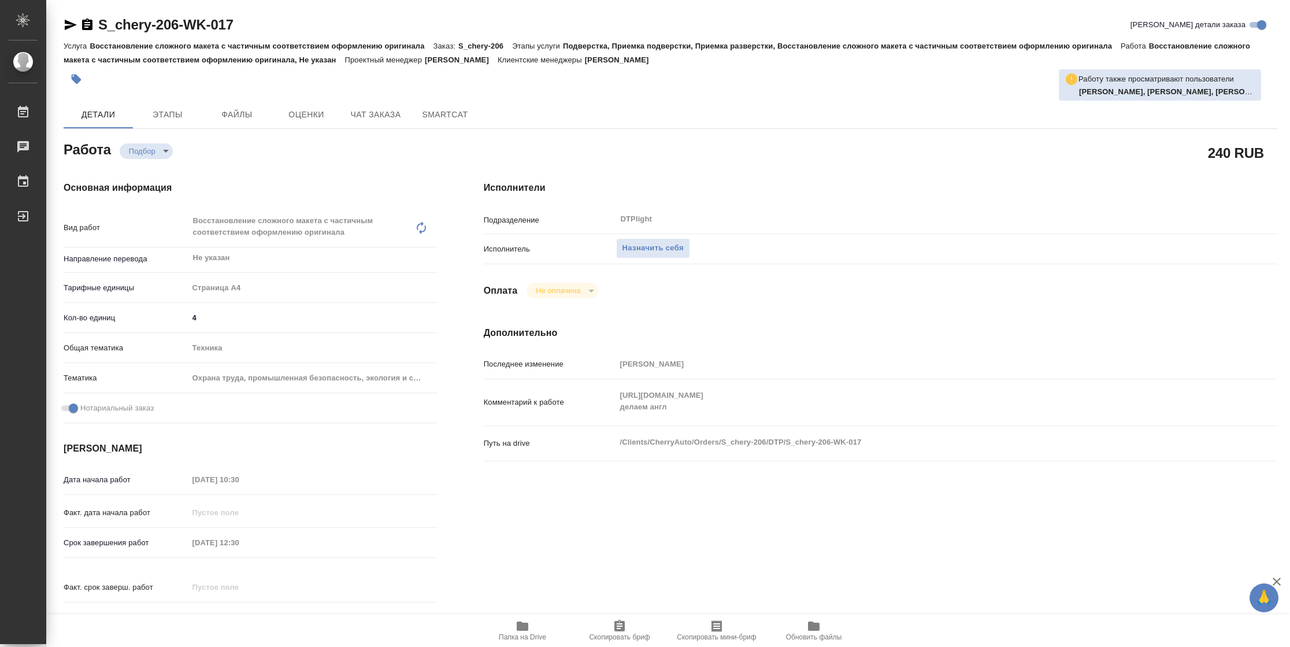
type textarea "x"
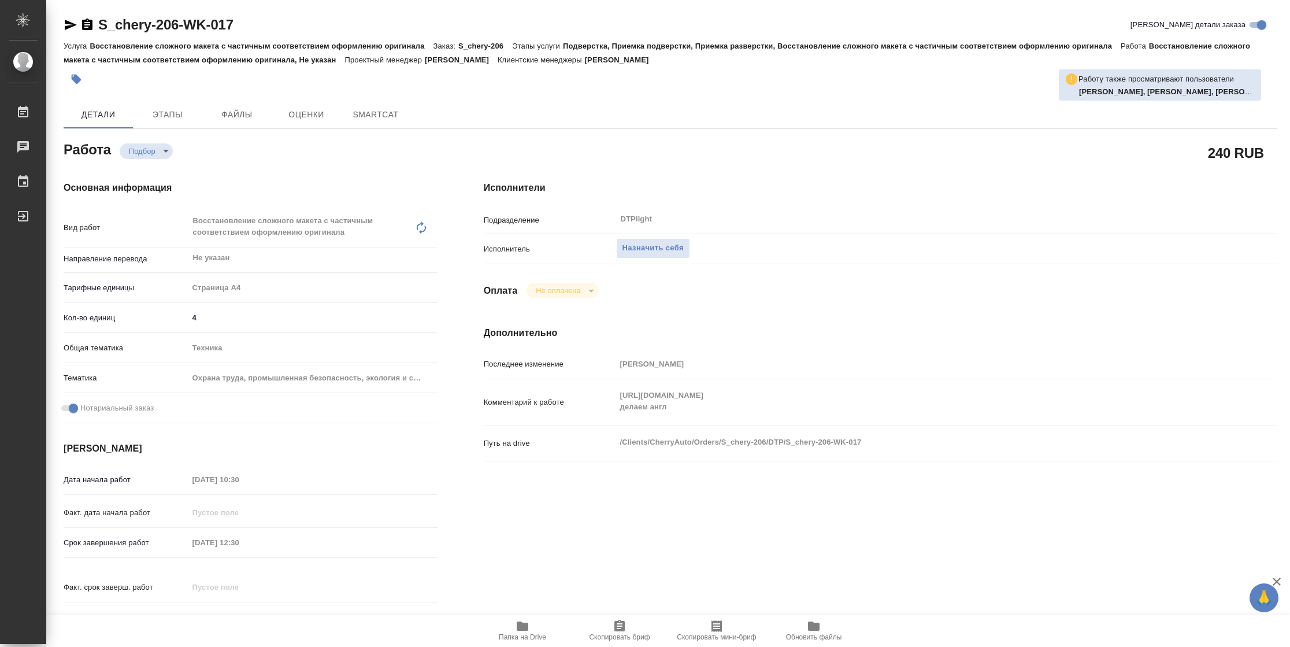
type textarea "x"
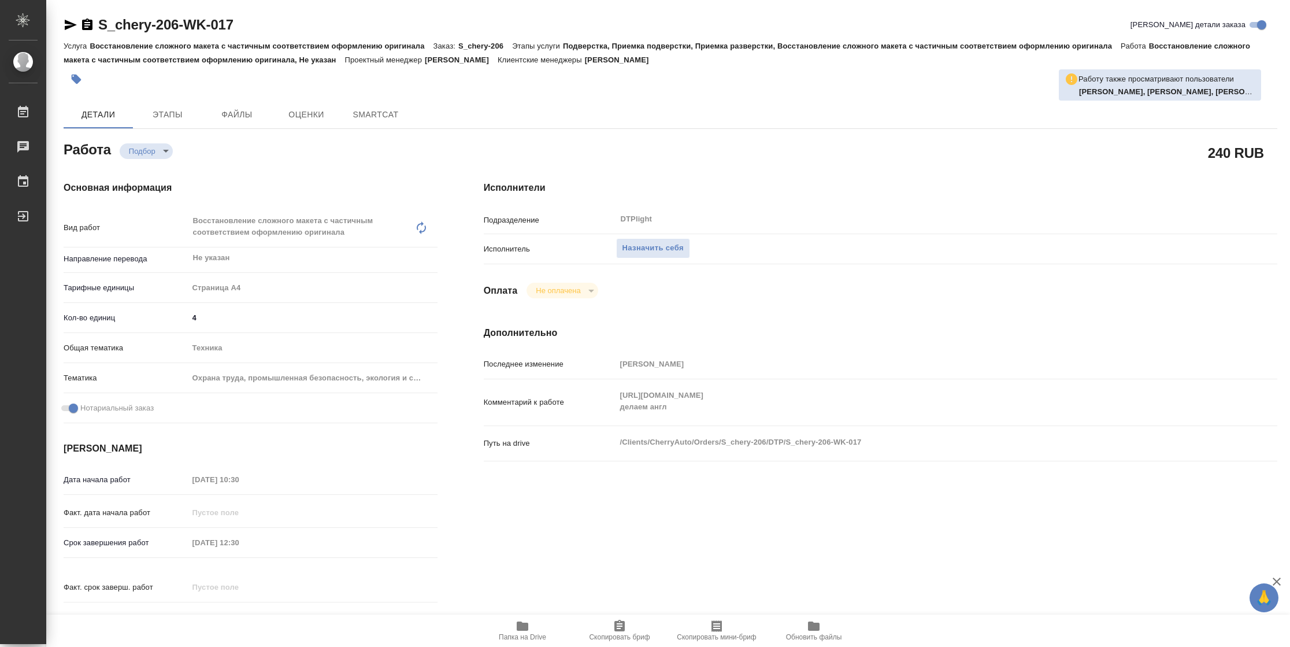
type textarea "x"
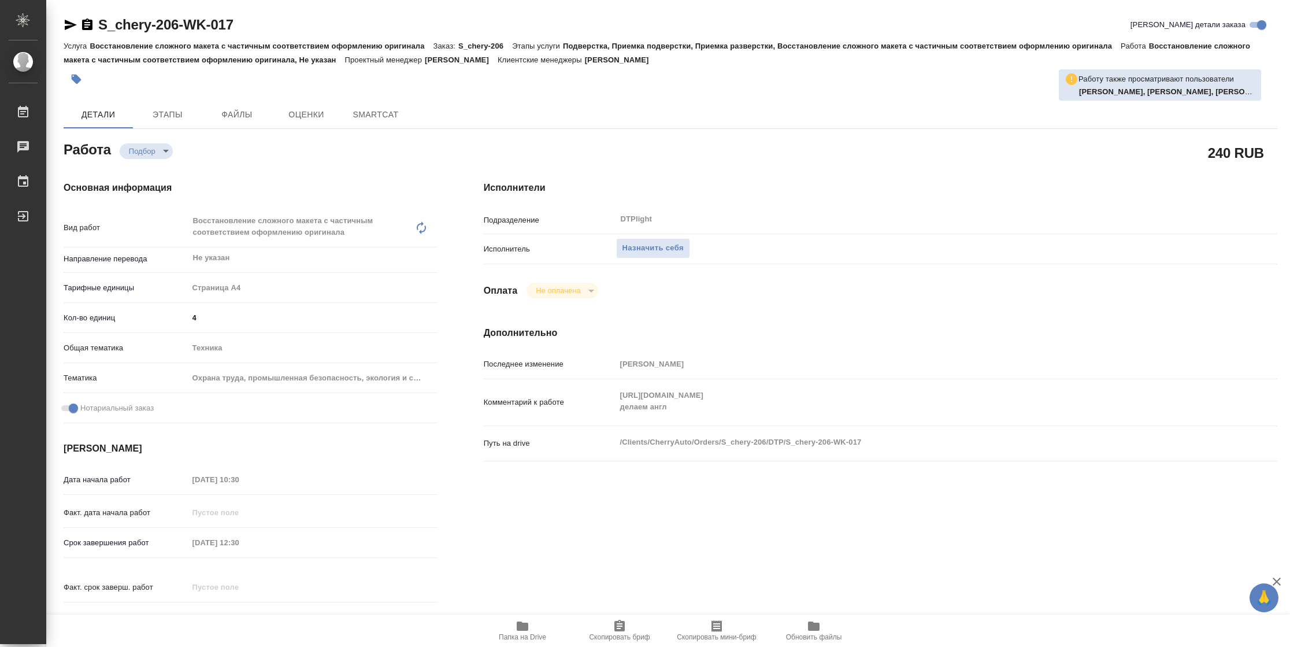
type textarea "x"
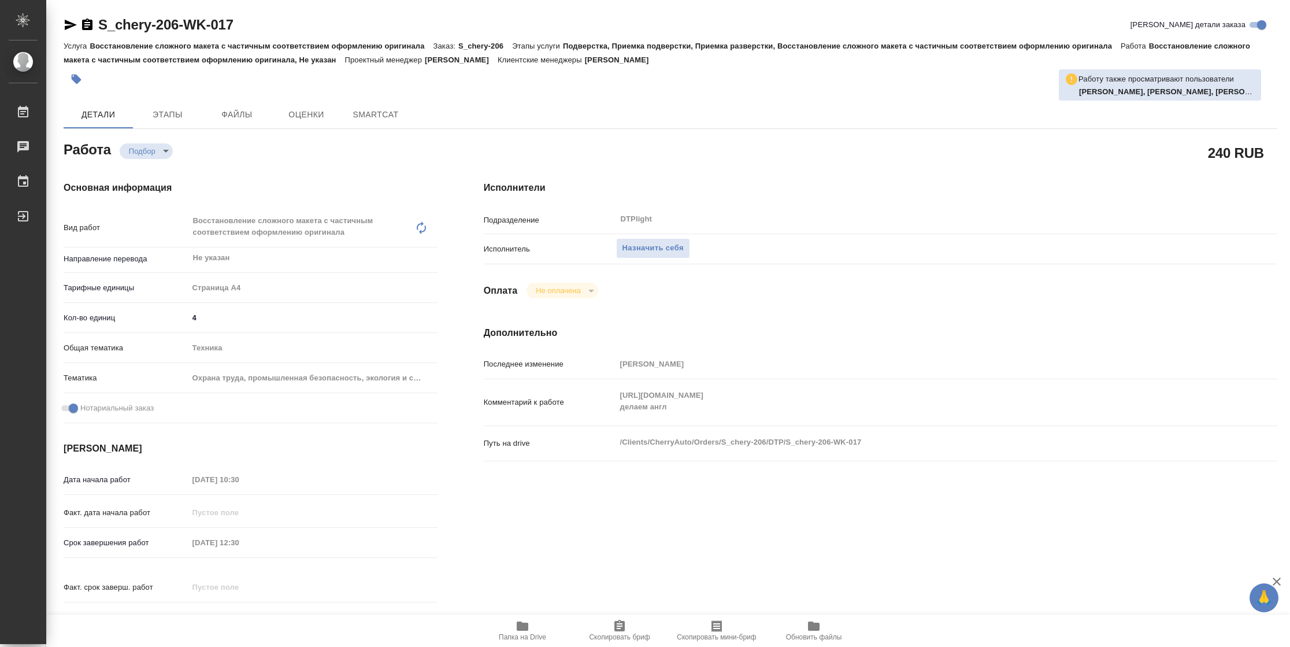
type textarea "x"
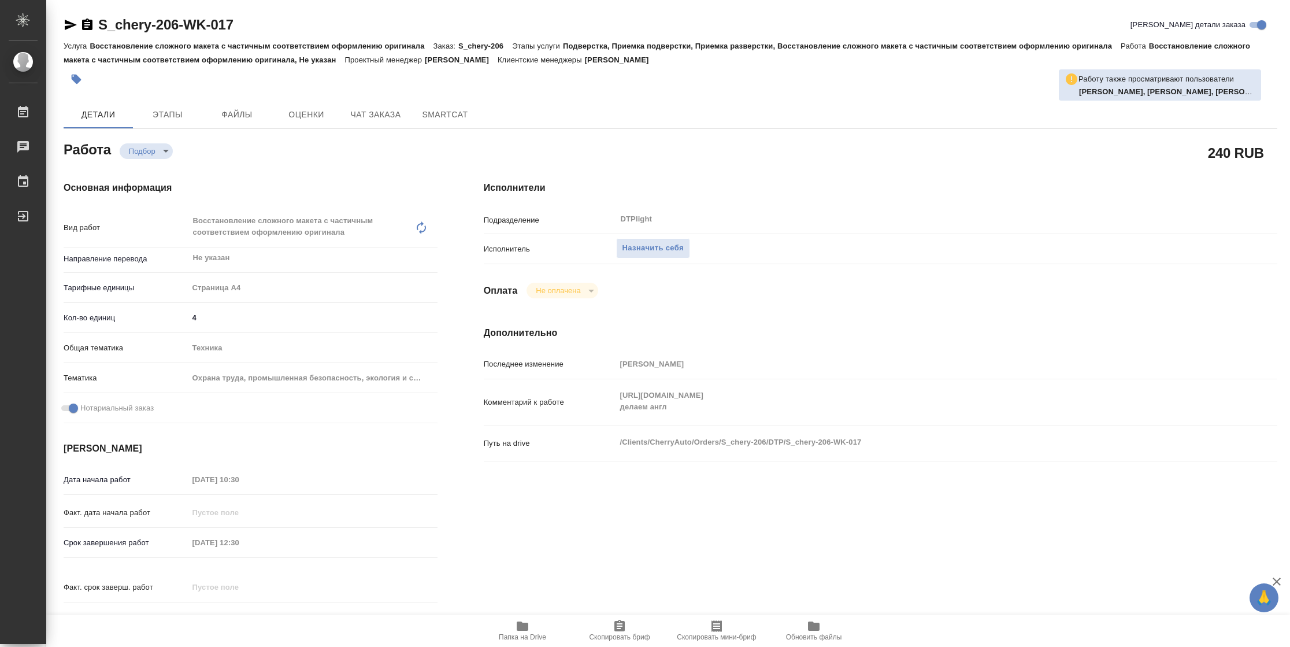
type textarea "x"
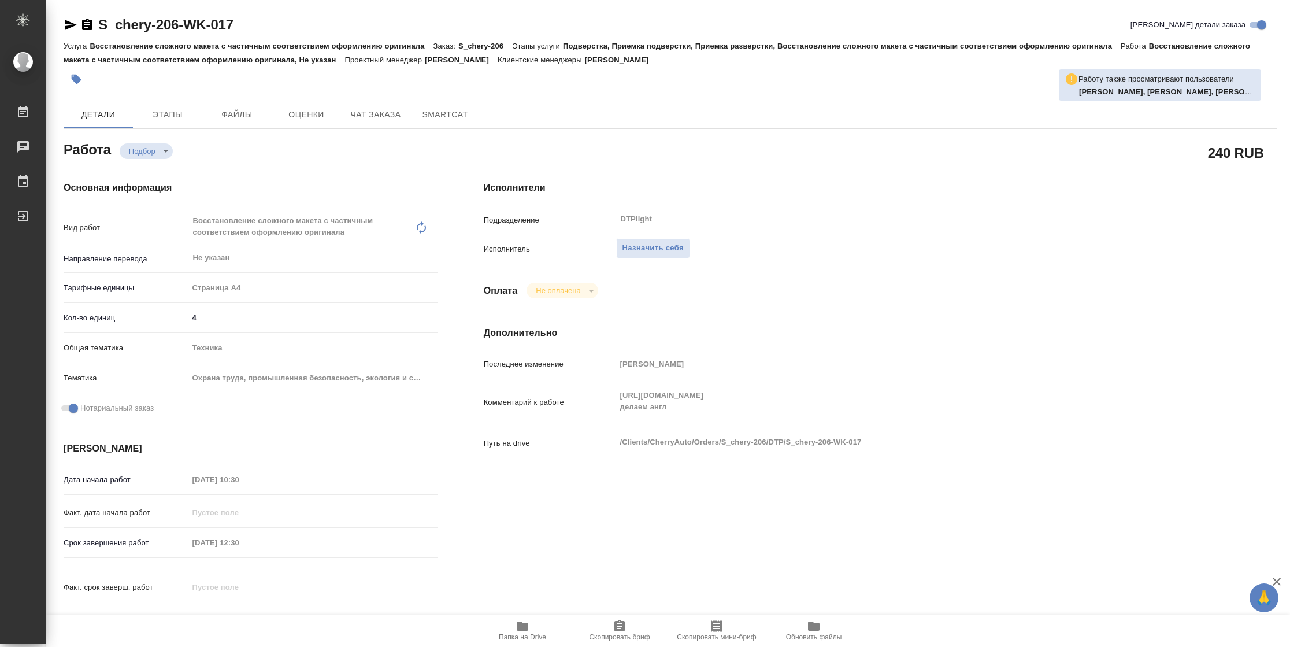
type textarea "x"
click at [648, 246] on span "Назначить себя" at bounding box center [652, 248] width 61 height 13
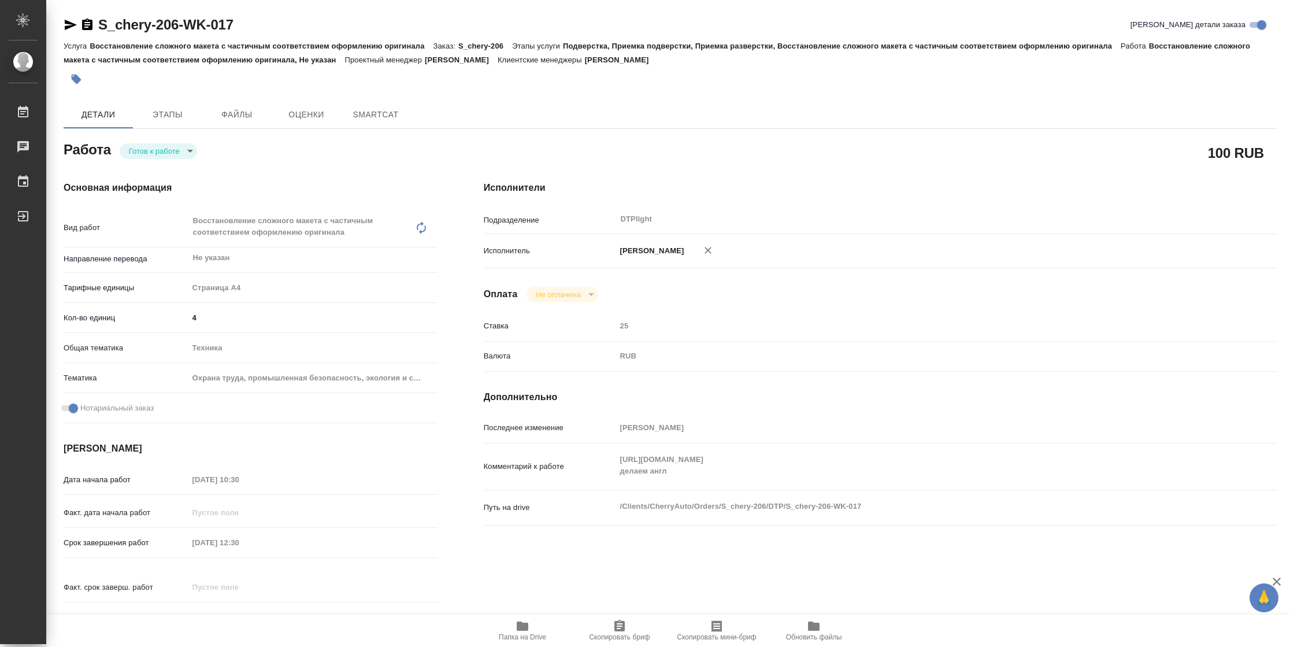
type textarea "x"
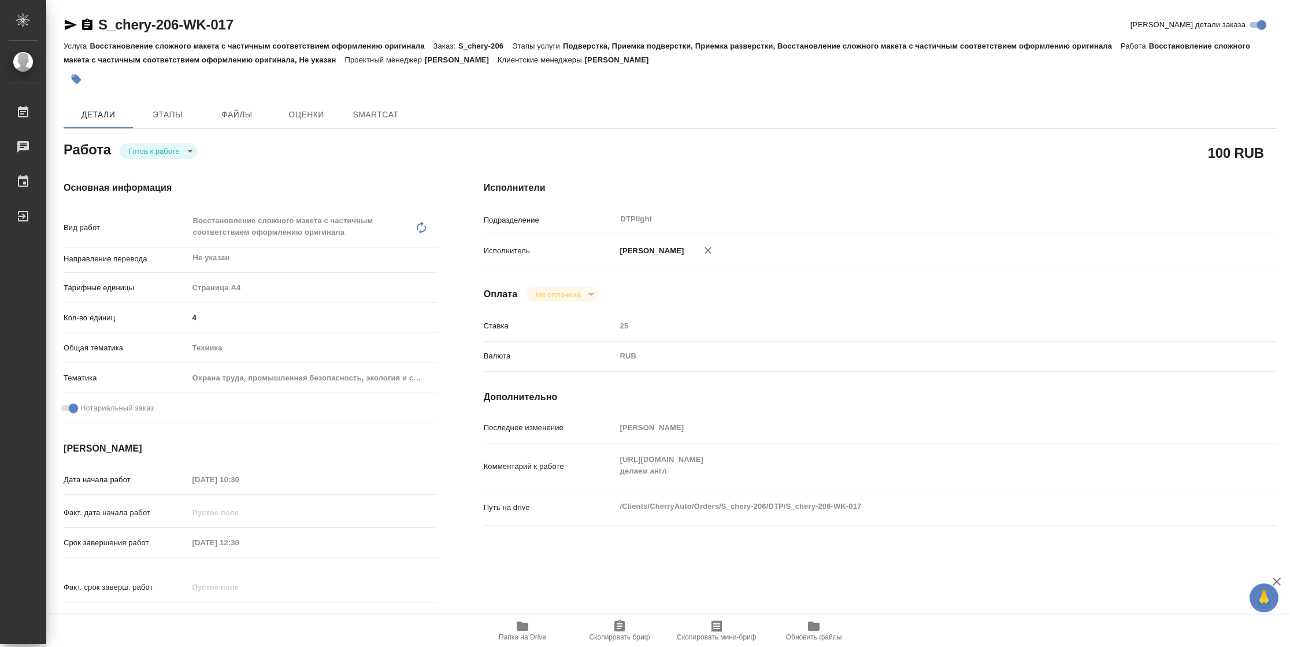
type textarea "x"
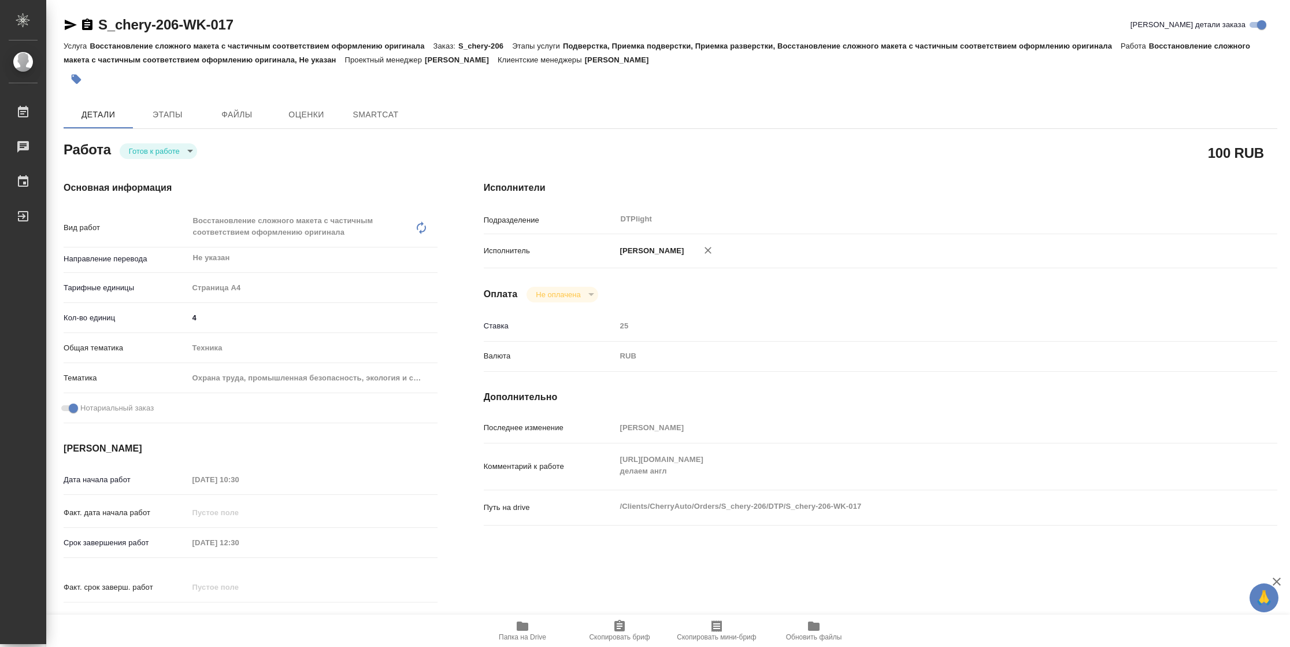
type textarea "x"
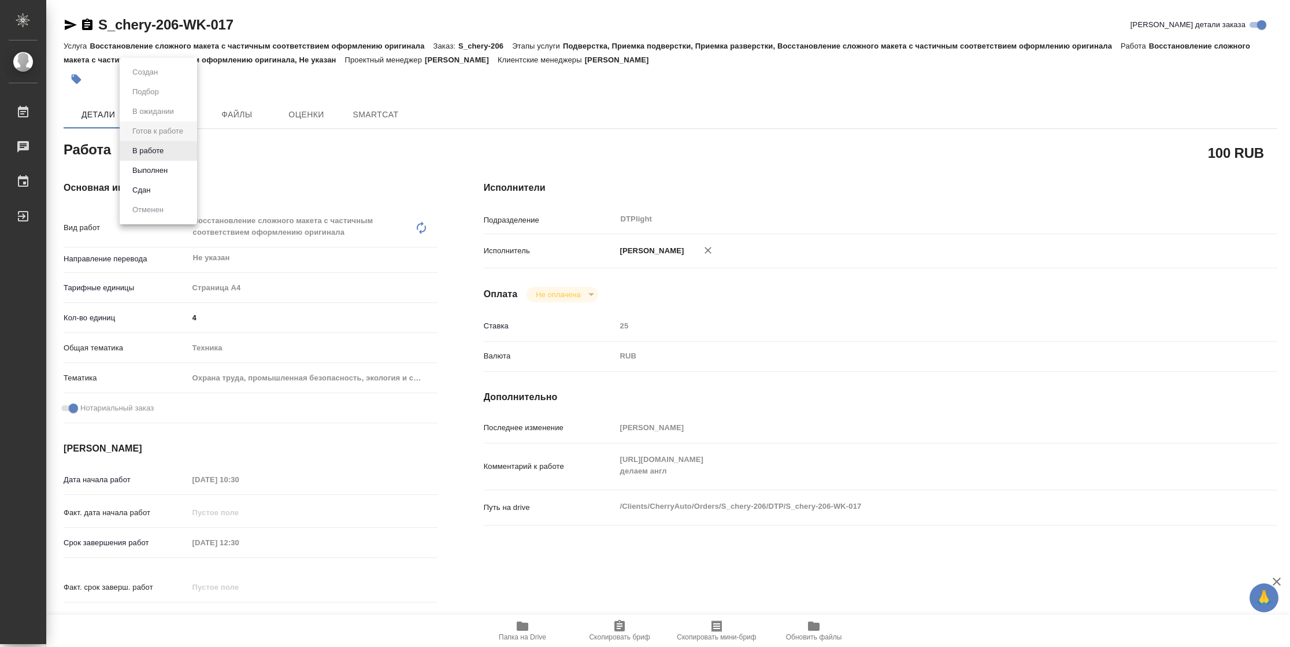
click at [158, 146] on body "🙏 .cls-1 fill:#fff; AWATERA Vasilyeva Natalia Работы Чаты График Выйти S_chery-…" at bounding box center [645, 323] width 1290 height 647
type textarea "x"
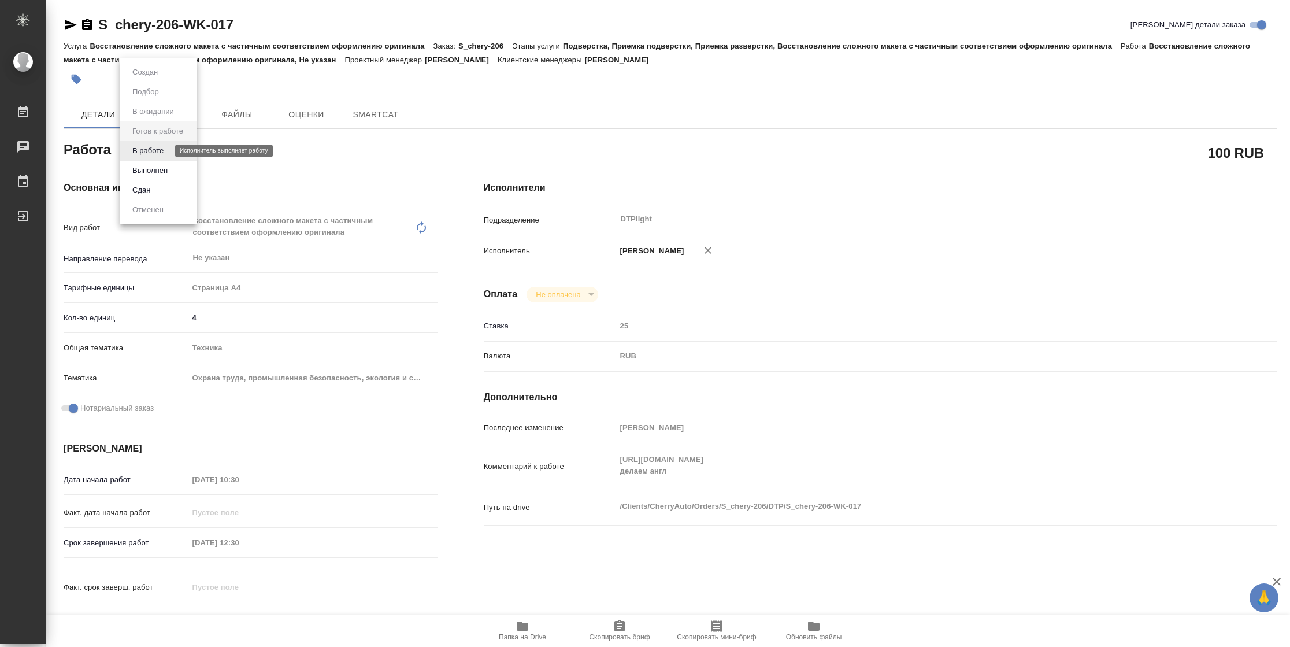
type textarea "x"
click at [158, 146] on button "В работе" at bounding box center [148, 150] width 38 height 13
type textarea "x"
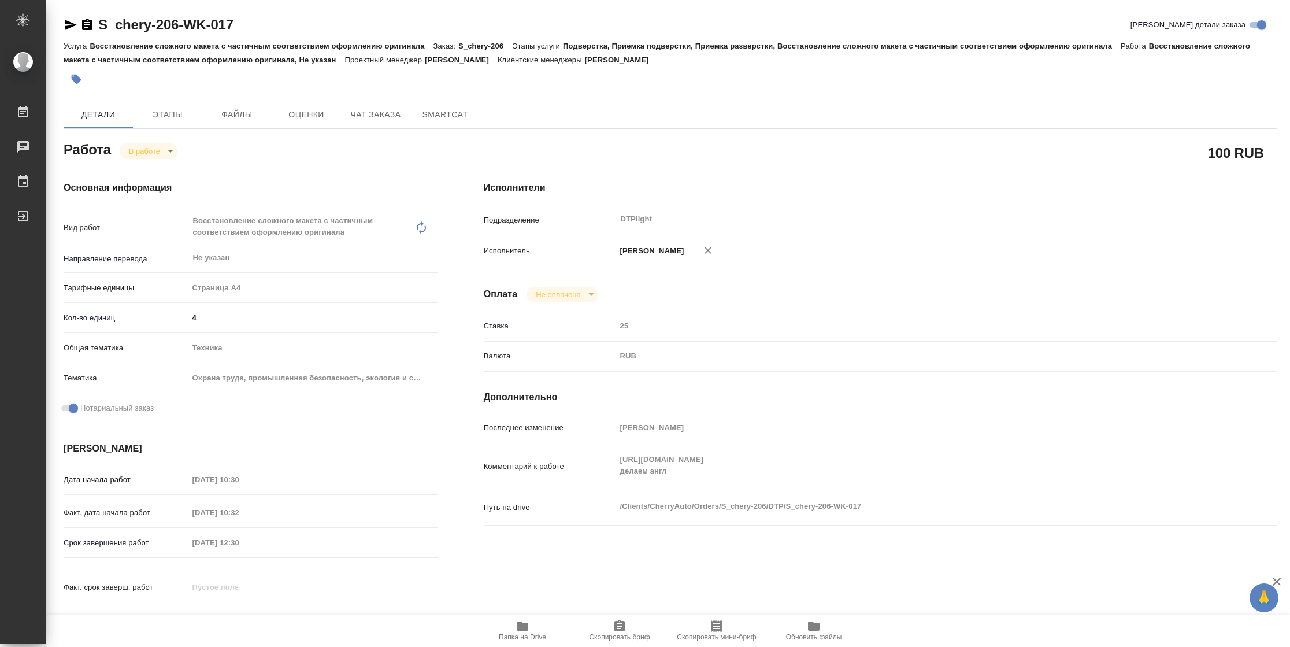
type textarea "x"
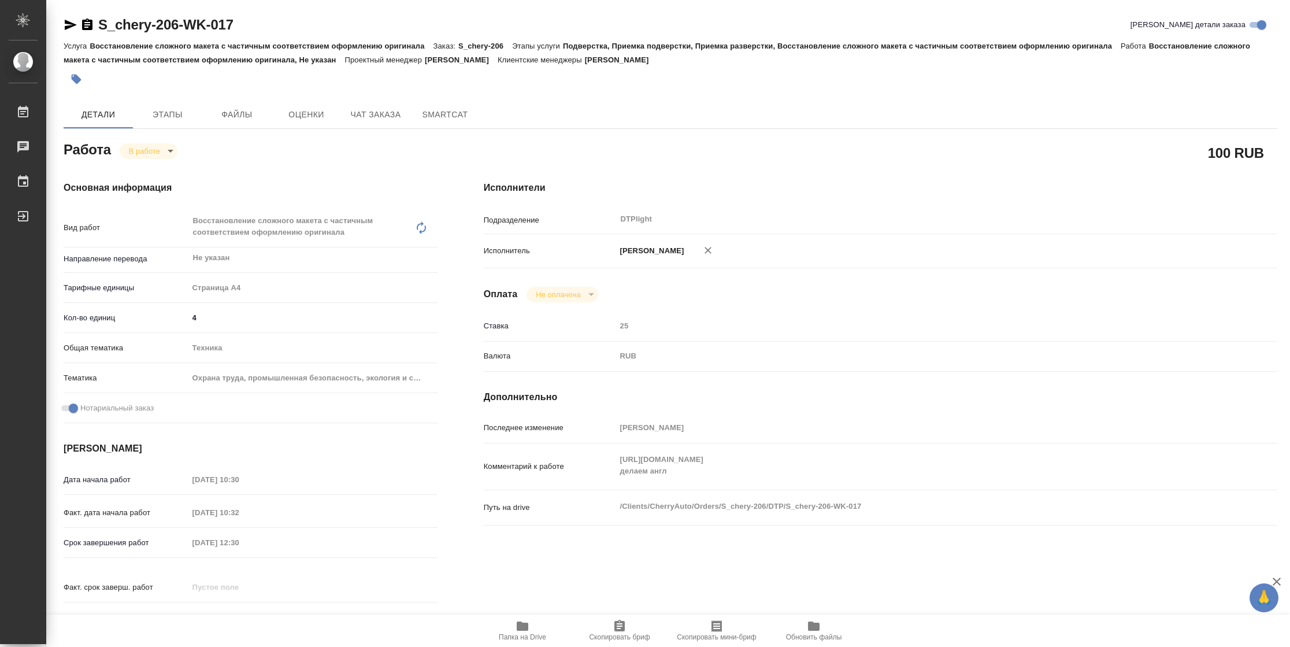
type textarea "x"
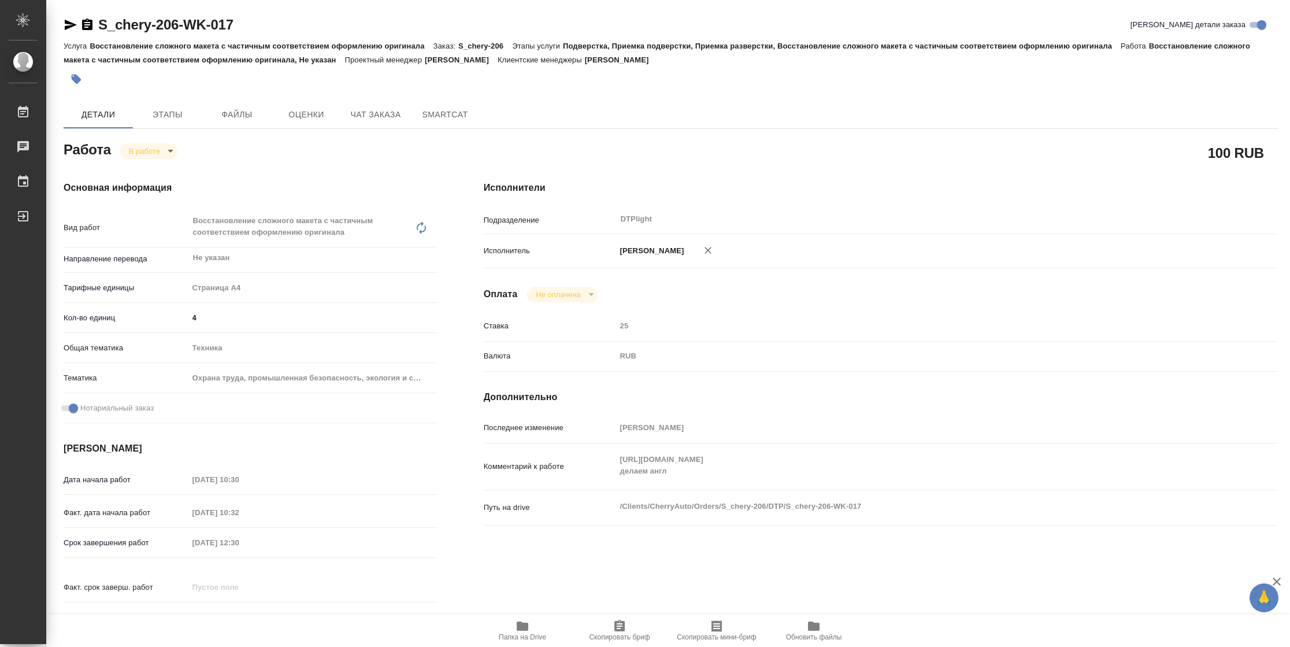
type textarea "x"
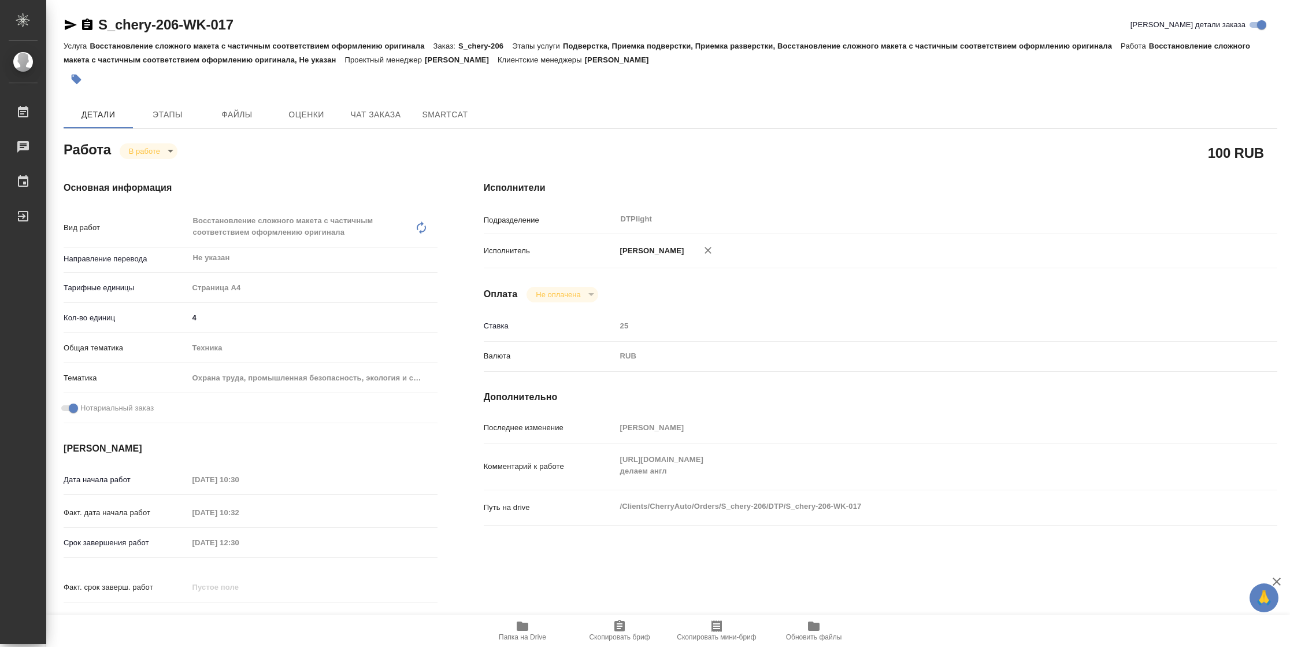
type textarea "x"
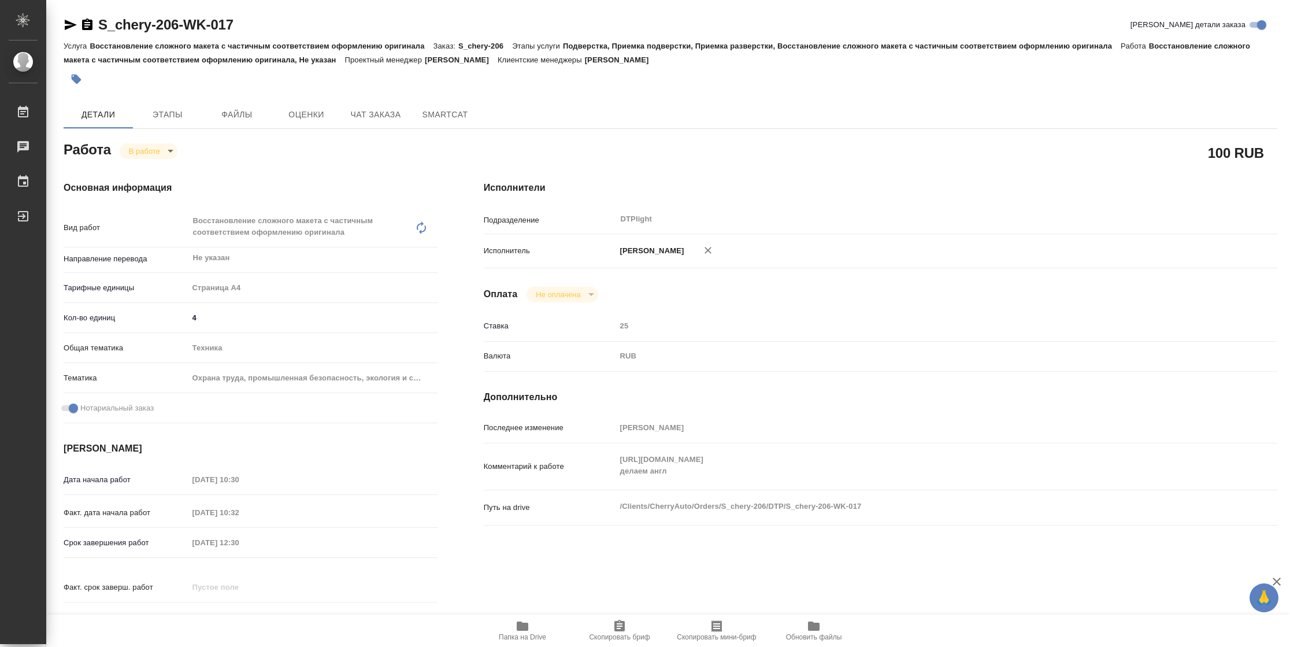
type textarea "x"
click at [604, 448] on div "Последнее изменение Васильева Наталья Комментарий к работе https://drive.awater…" at bounding box center [880, 478] width 793 height 121
type textarea "x"
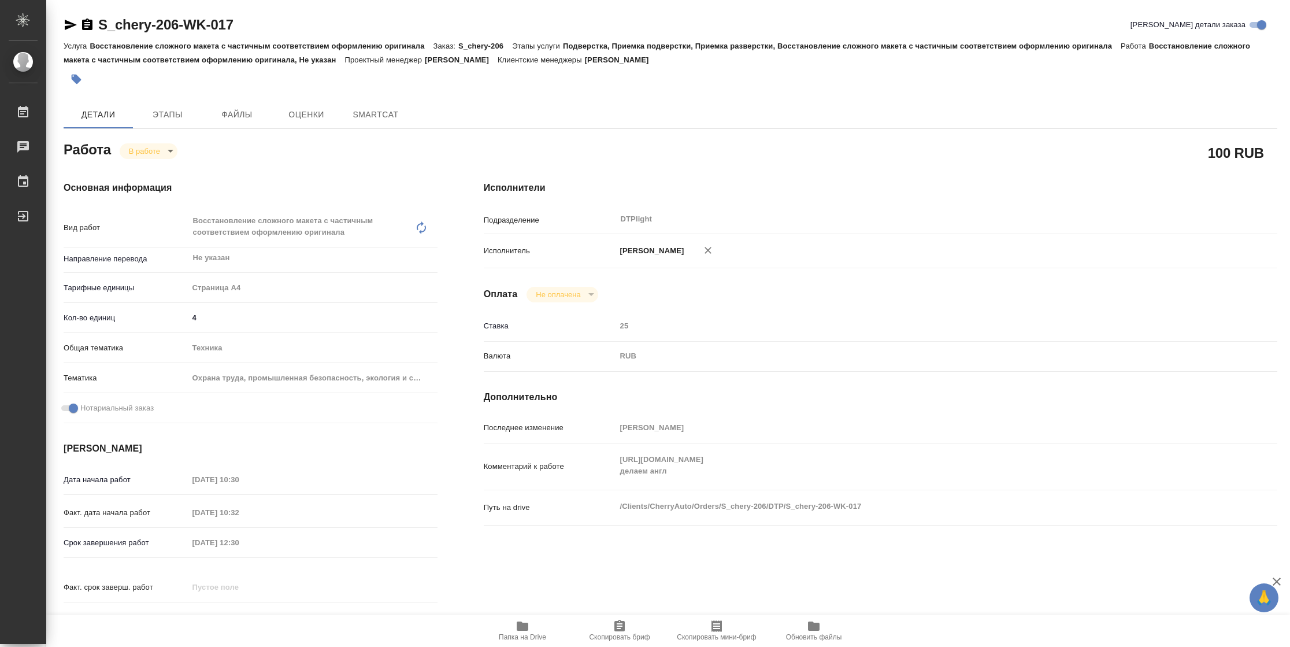
type textarea "x"
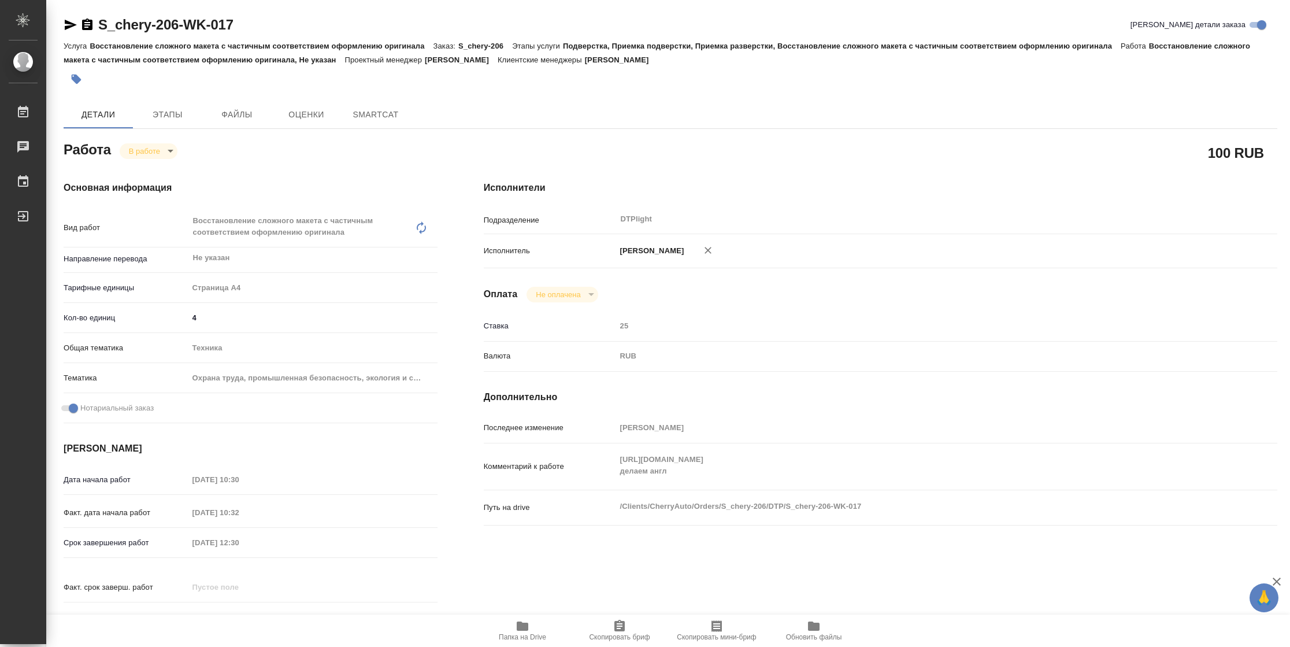
type textarea "x"
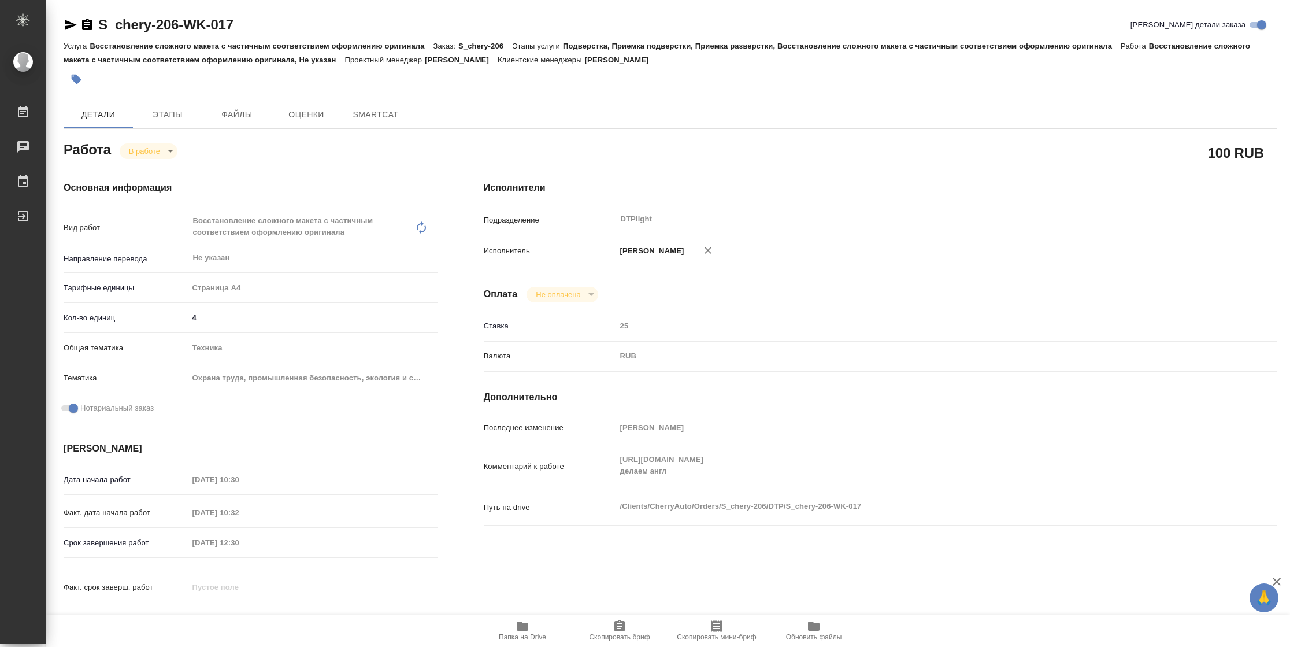
type textarea "x"
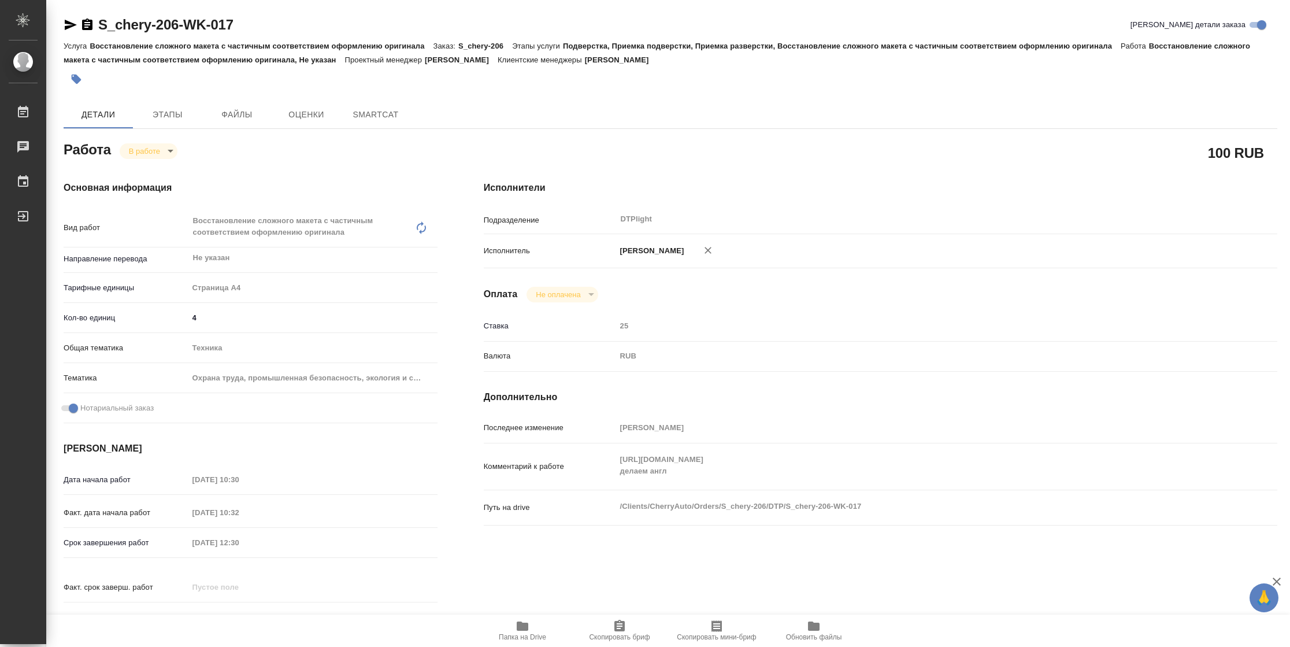
type textarea "x"
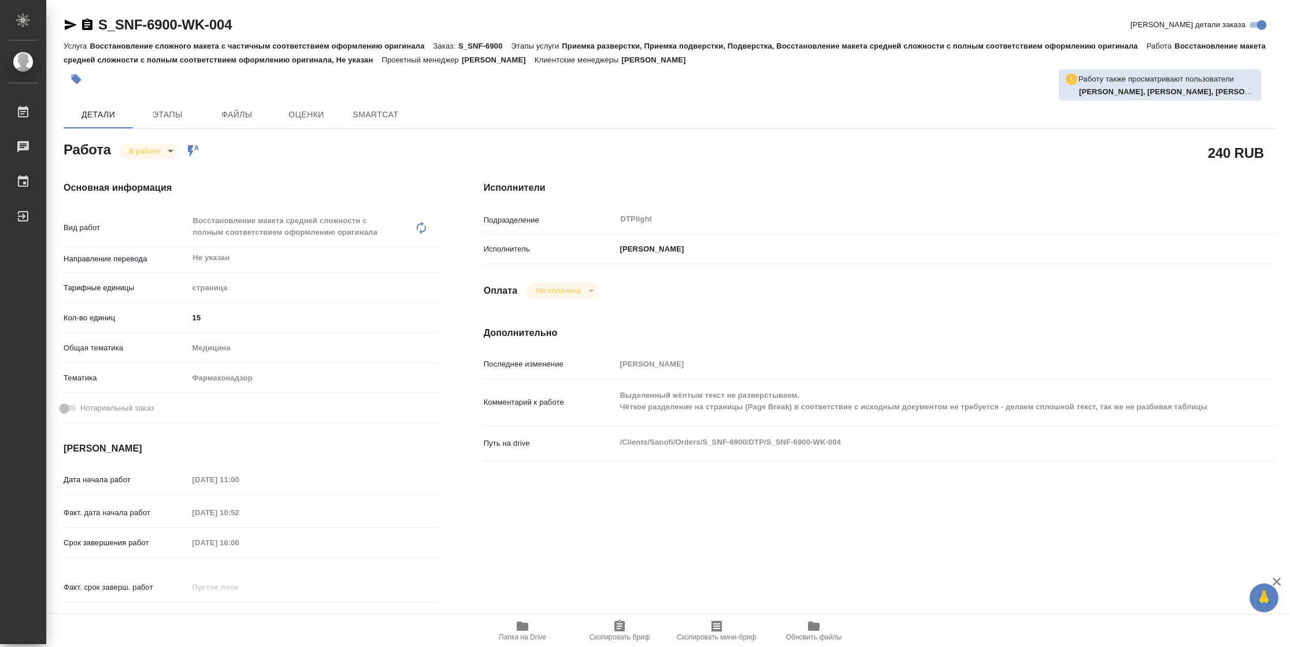
type textarea "x"
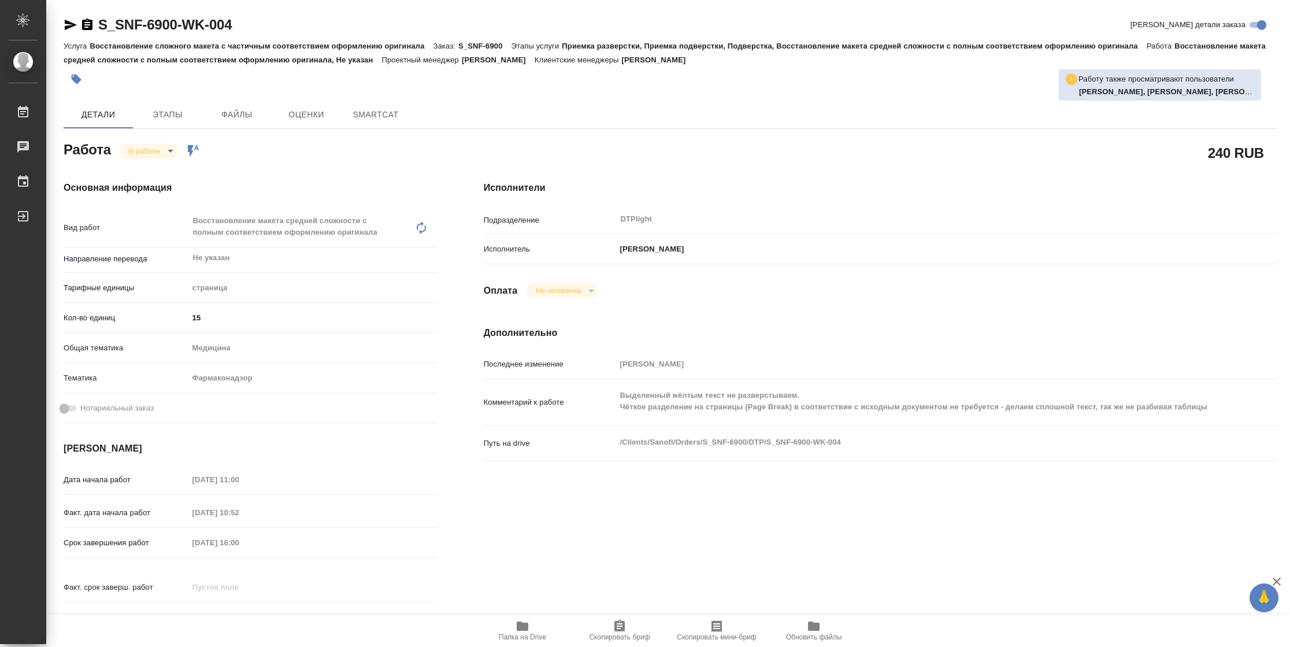
type textarea "x"
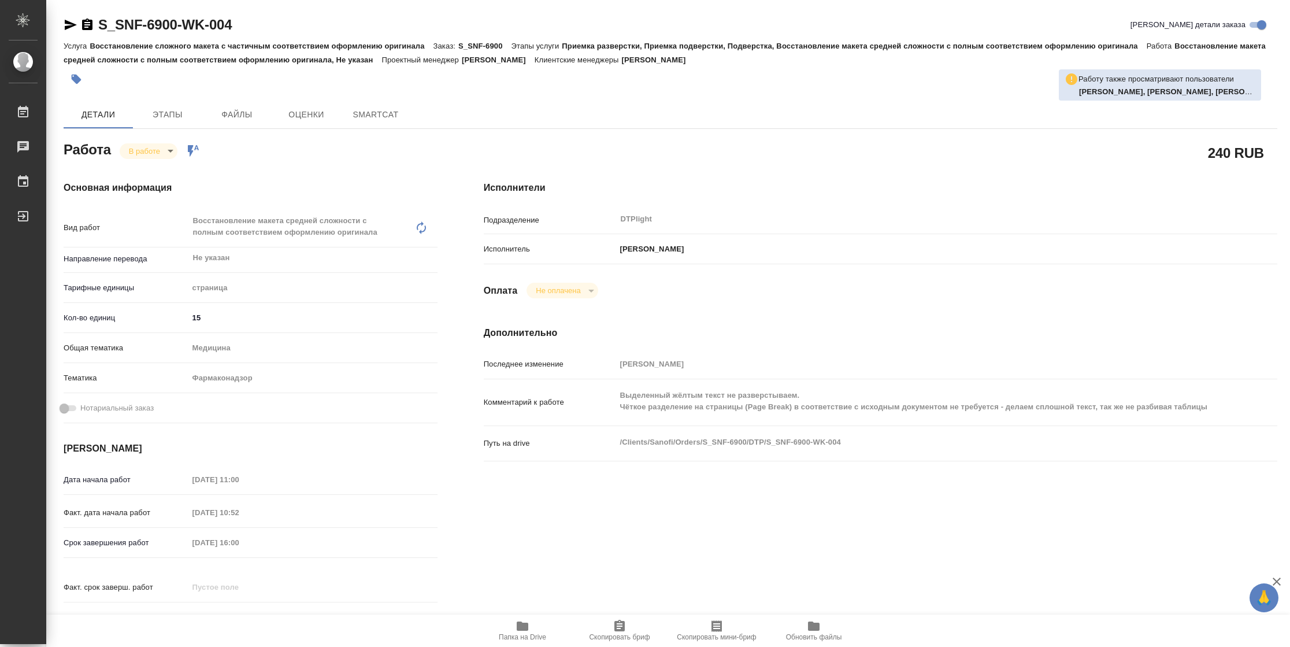
type textarea "x"
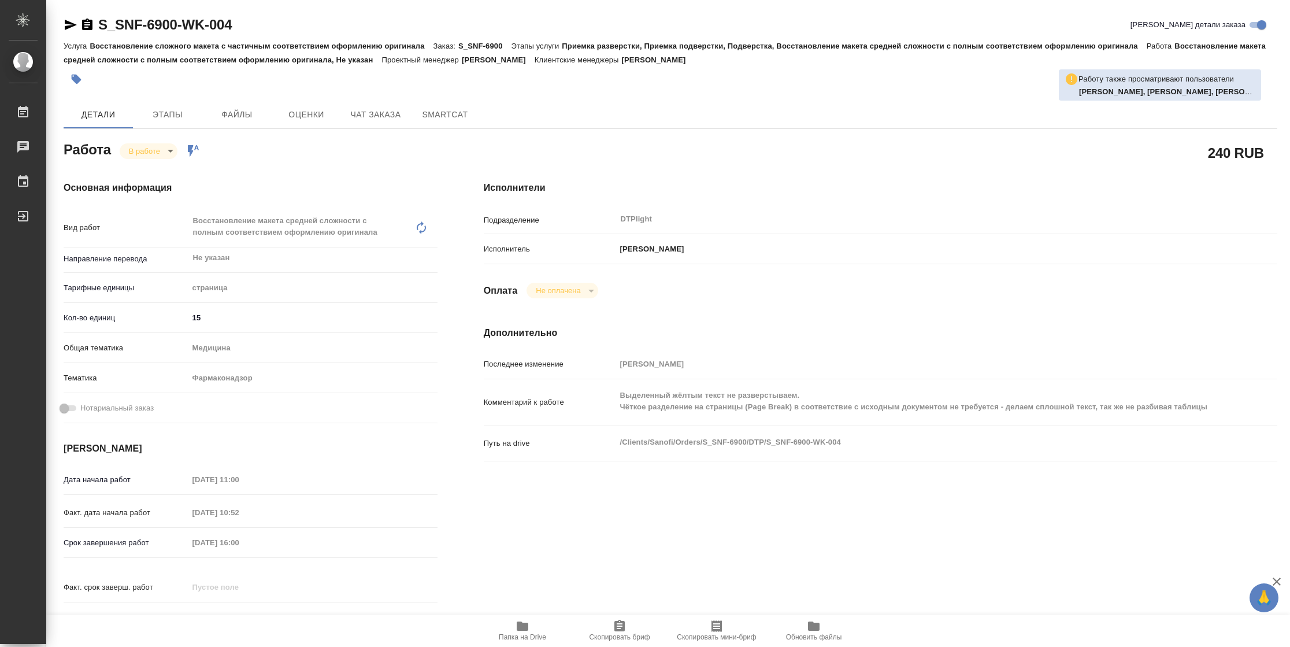
type textarea "x"
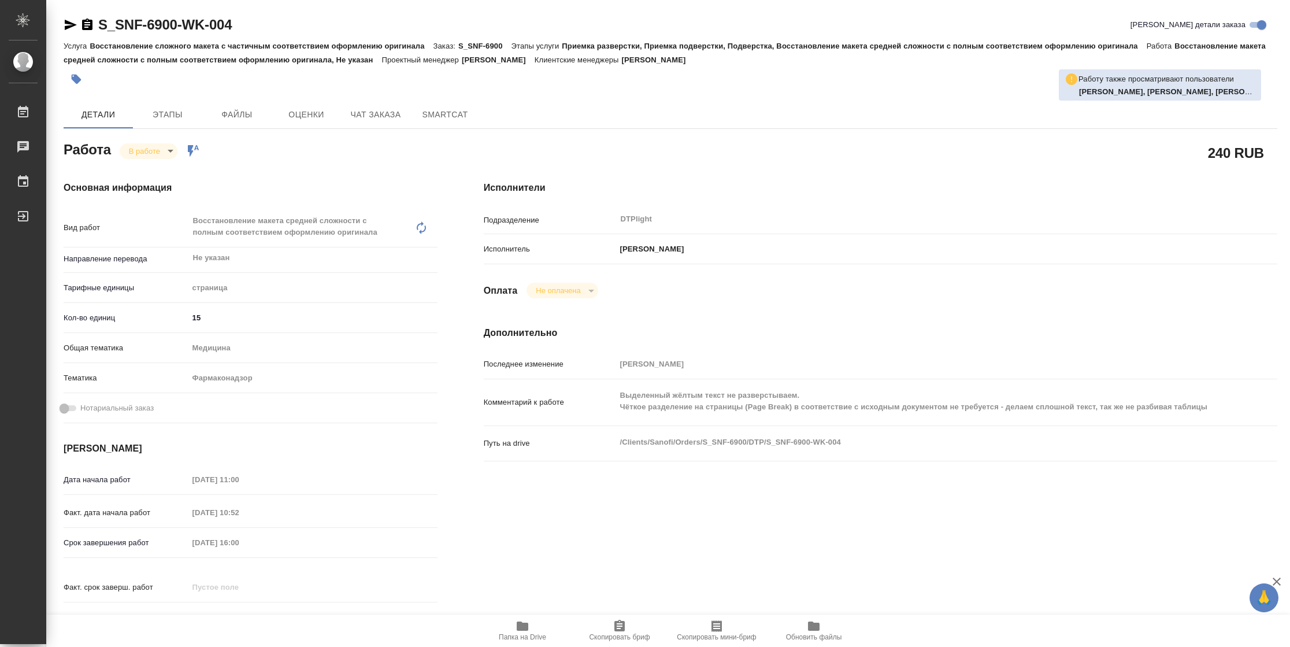
type textarea "x"
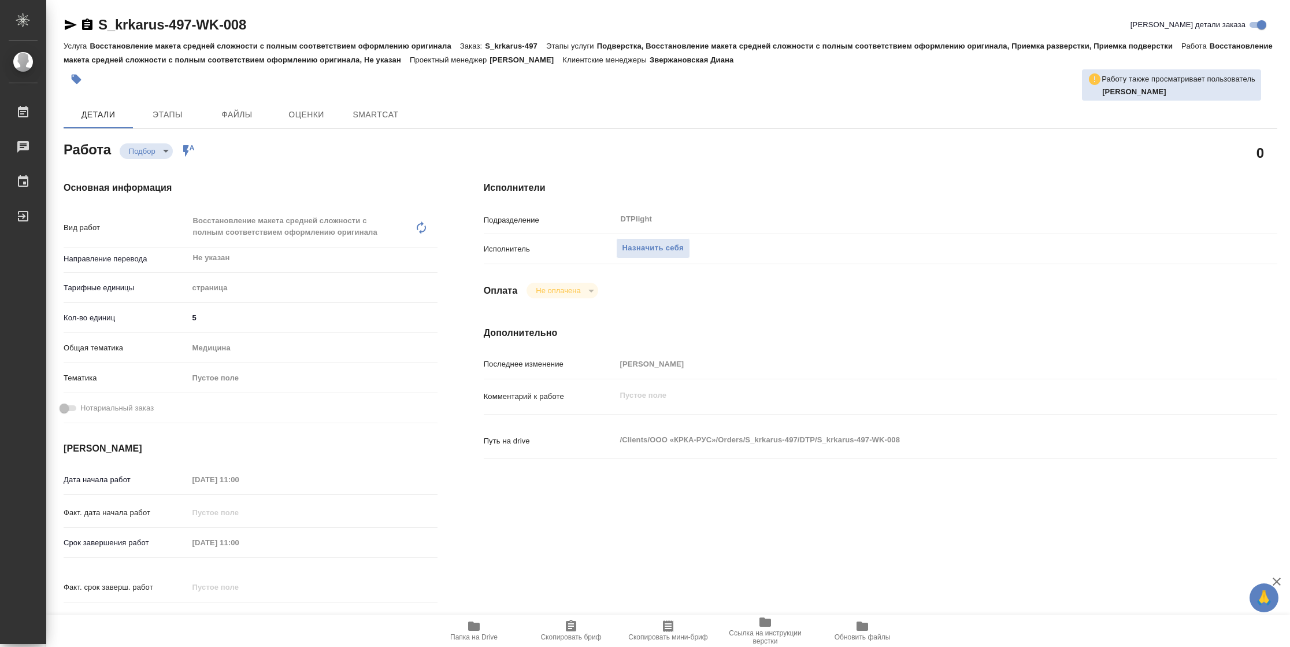
type textarea "x"
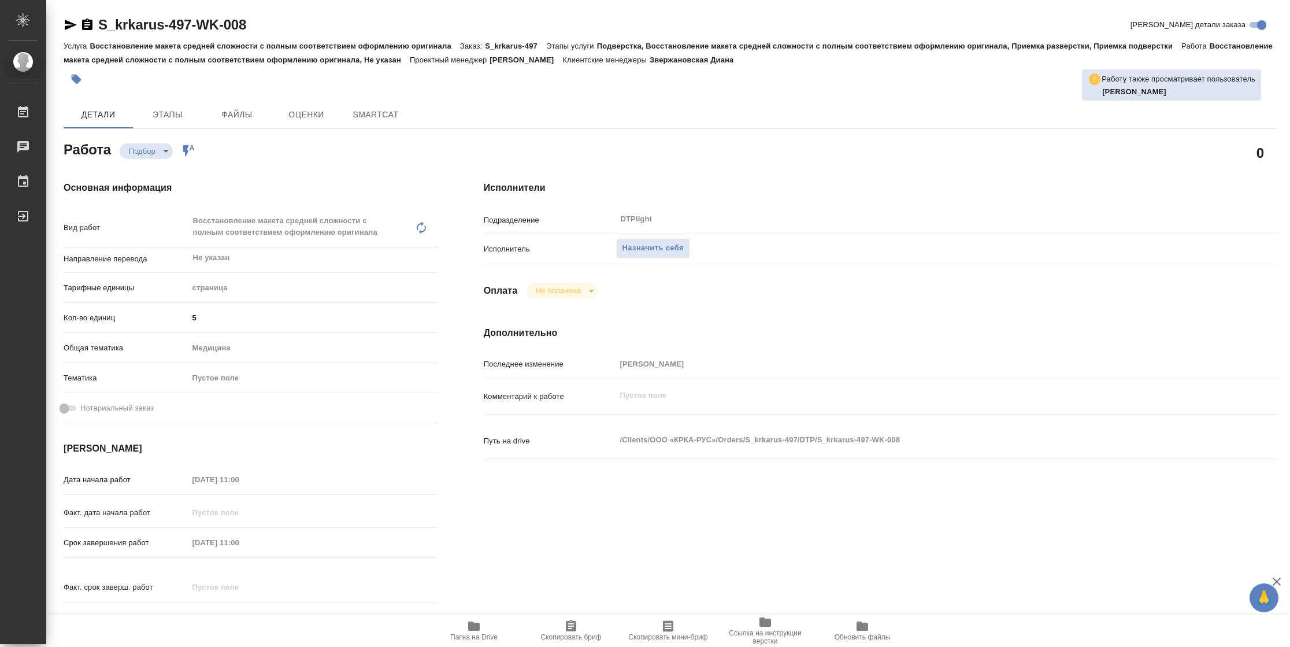
type textarea "x"
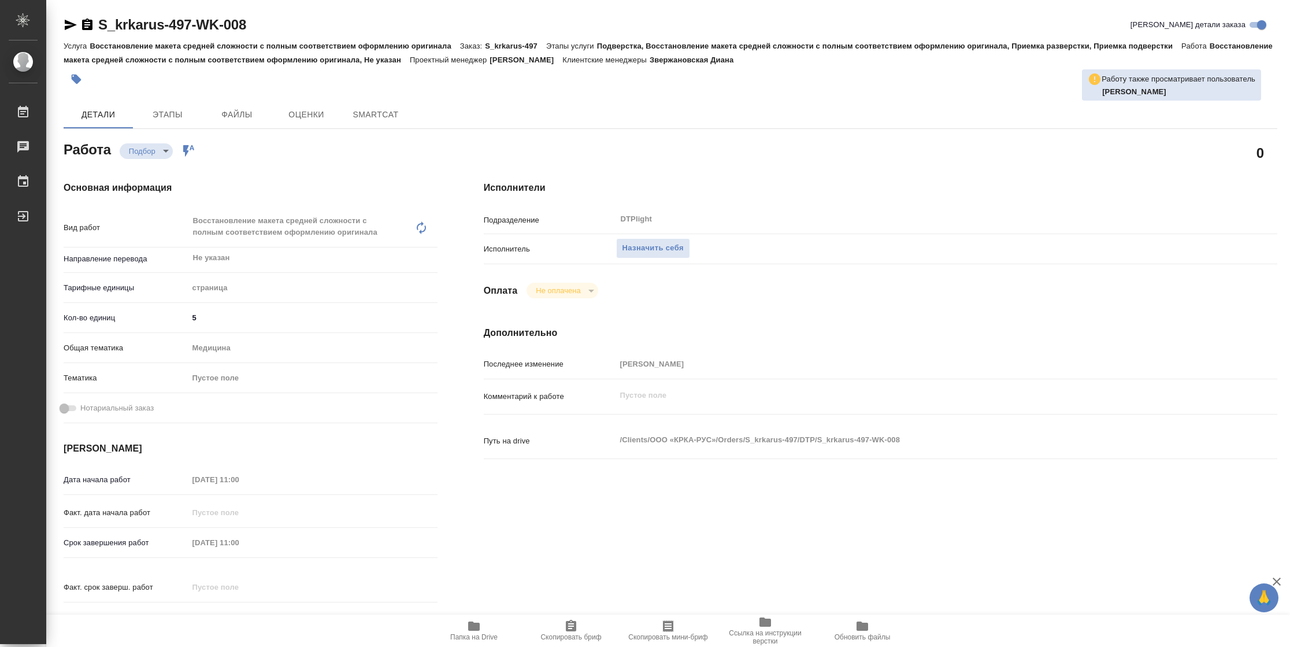
type textarea "x"
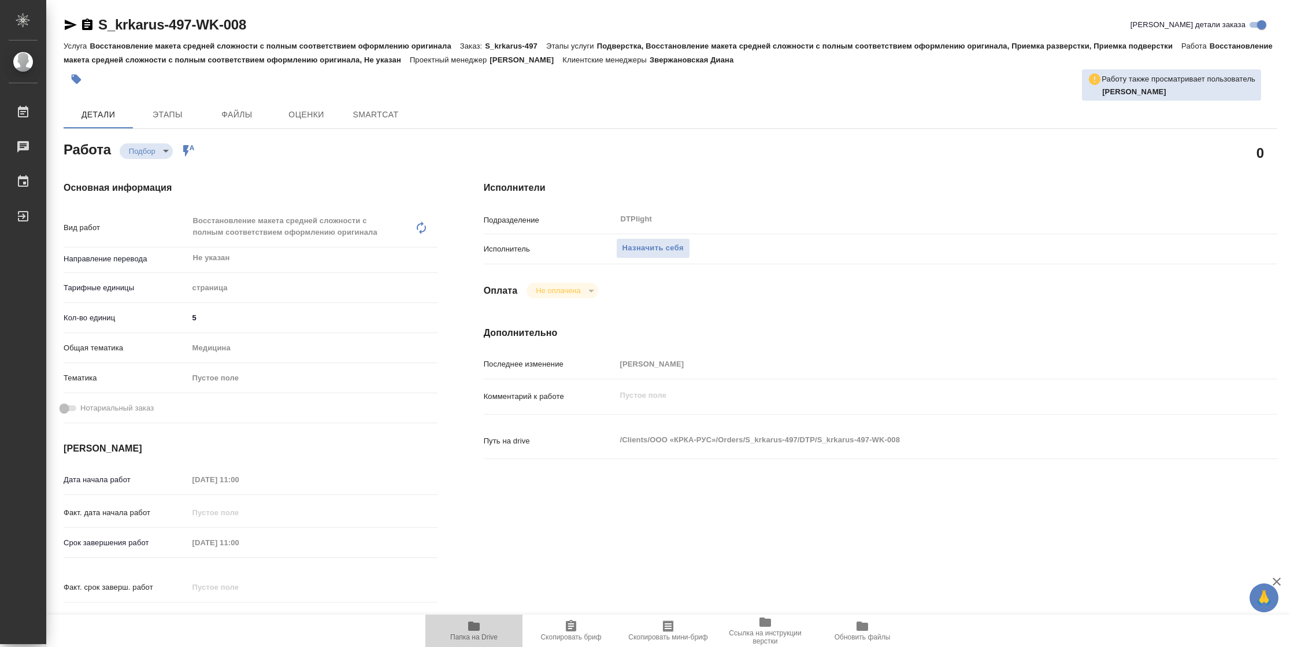
click at [490, 629] on span "Папка на Drive" at bounding box center [473, 630] width 83 height 22
type textarea "x"
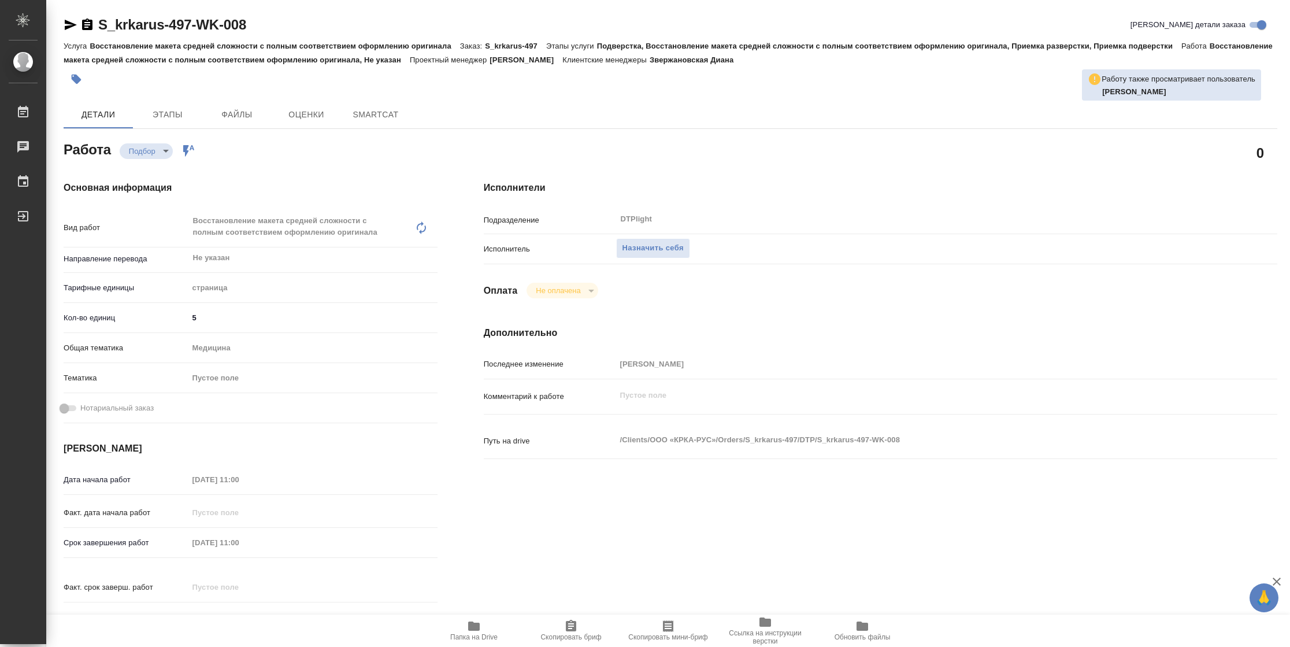
type textarea "x"
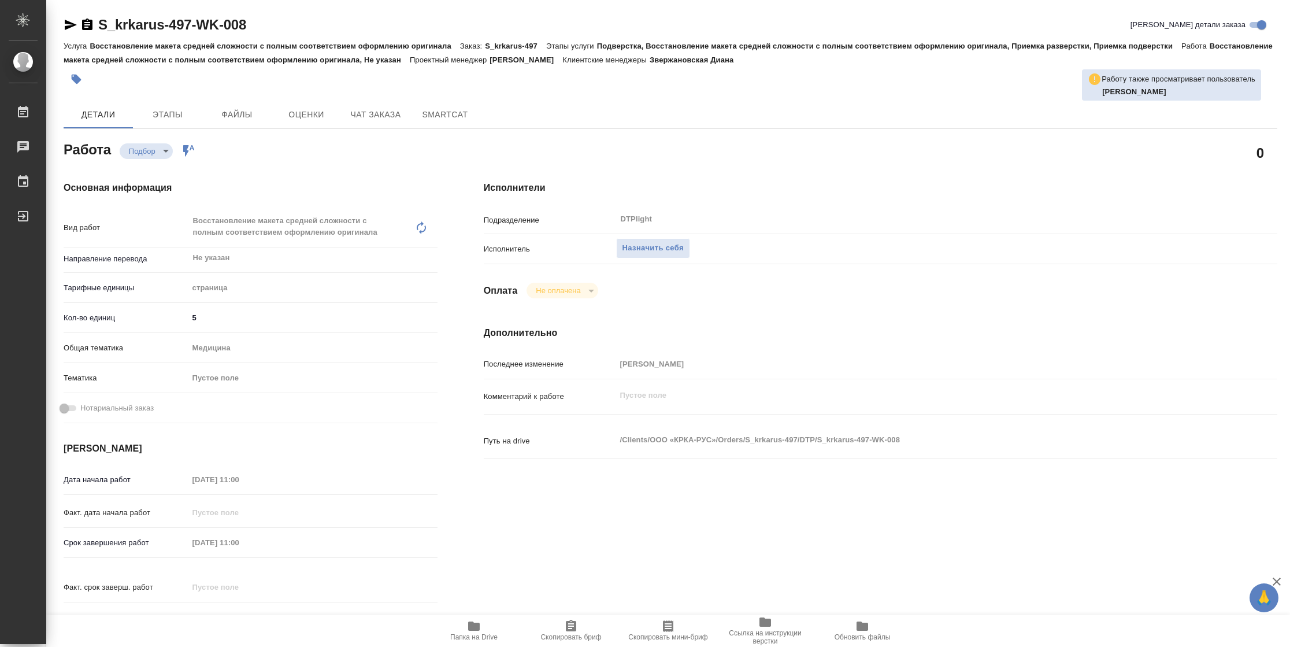
type textarea "x"
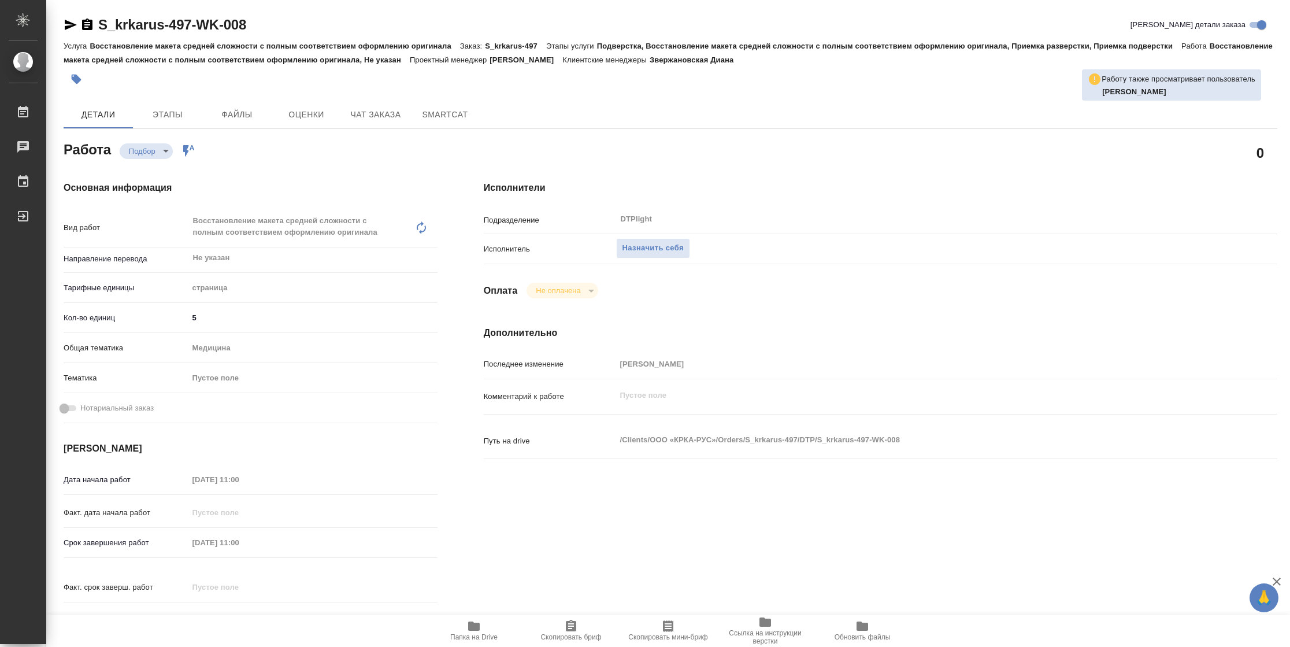
type textarea "x"
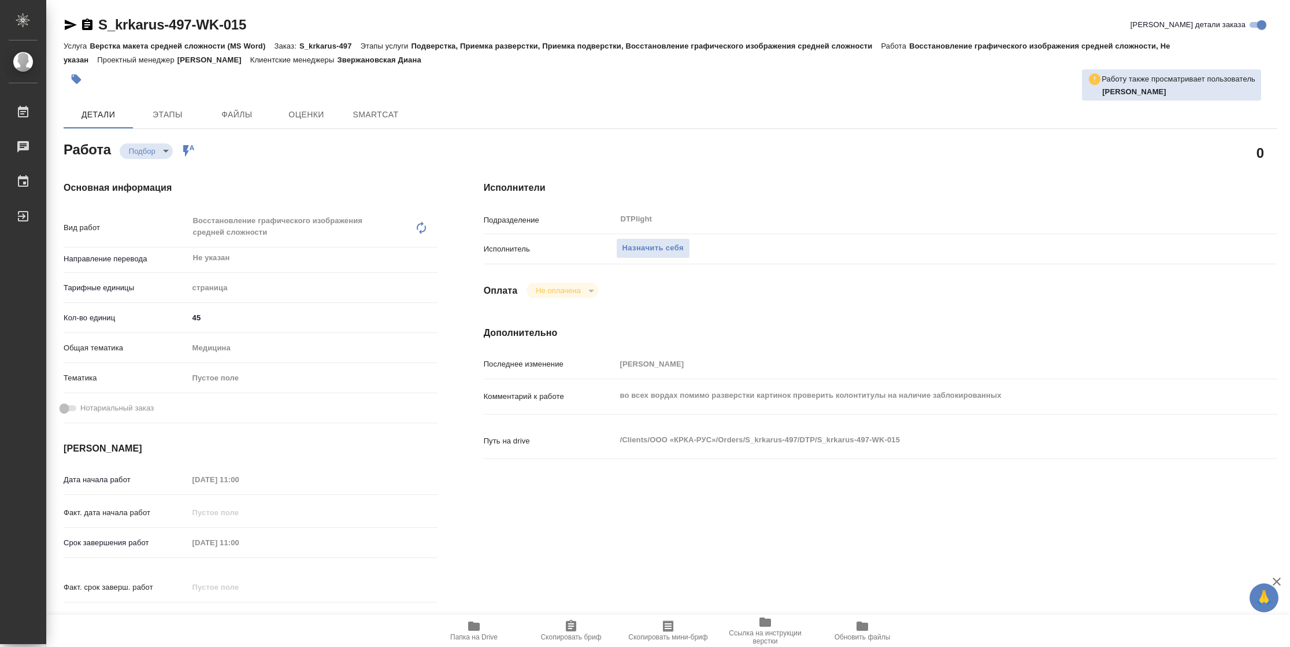
type textarea "x"
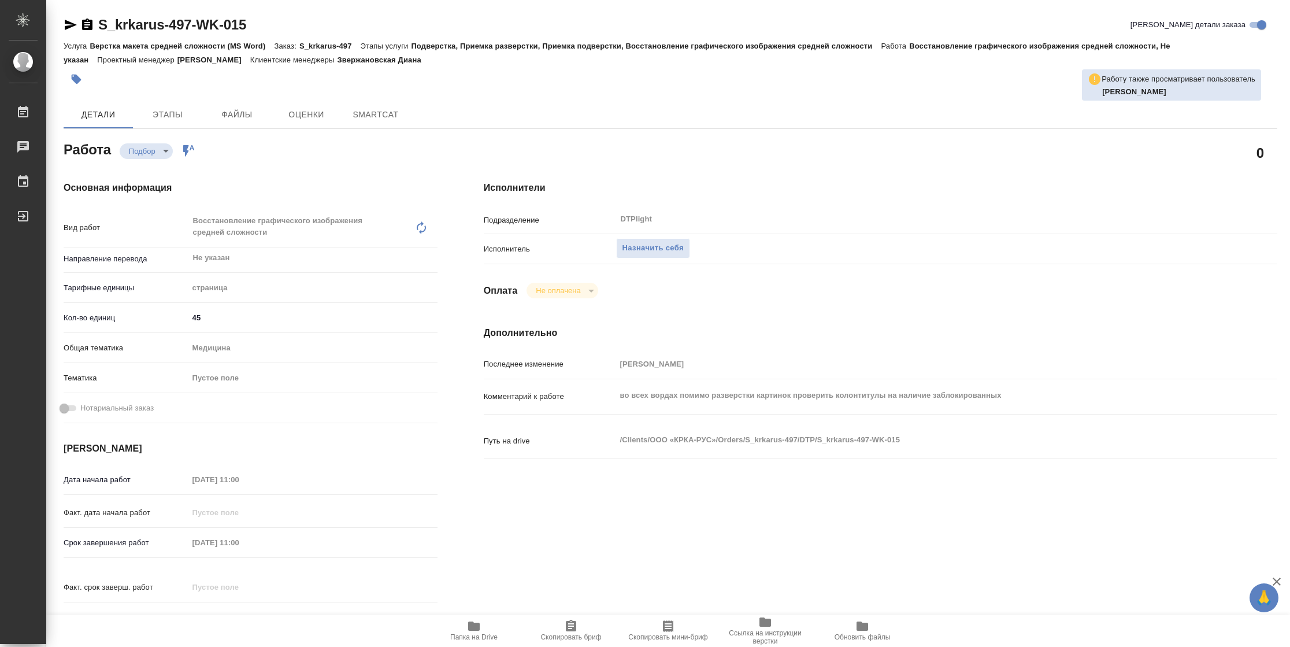
type textarea "x"
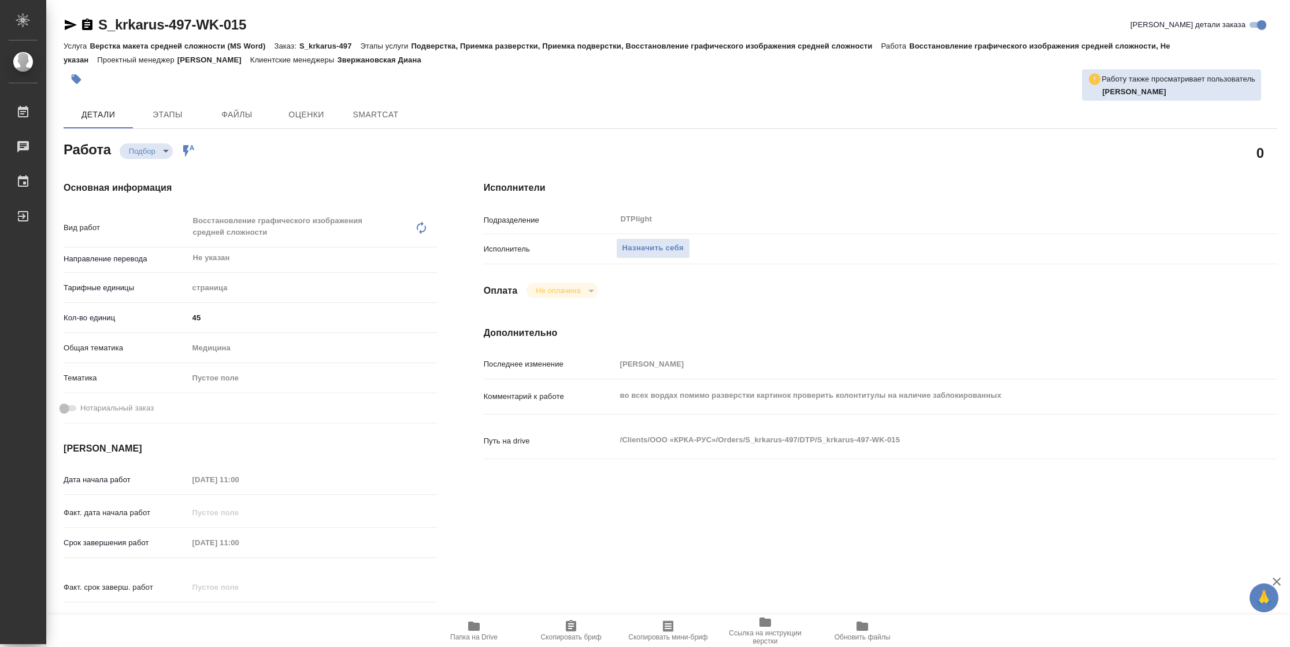
type textarea "x"
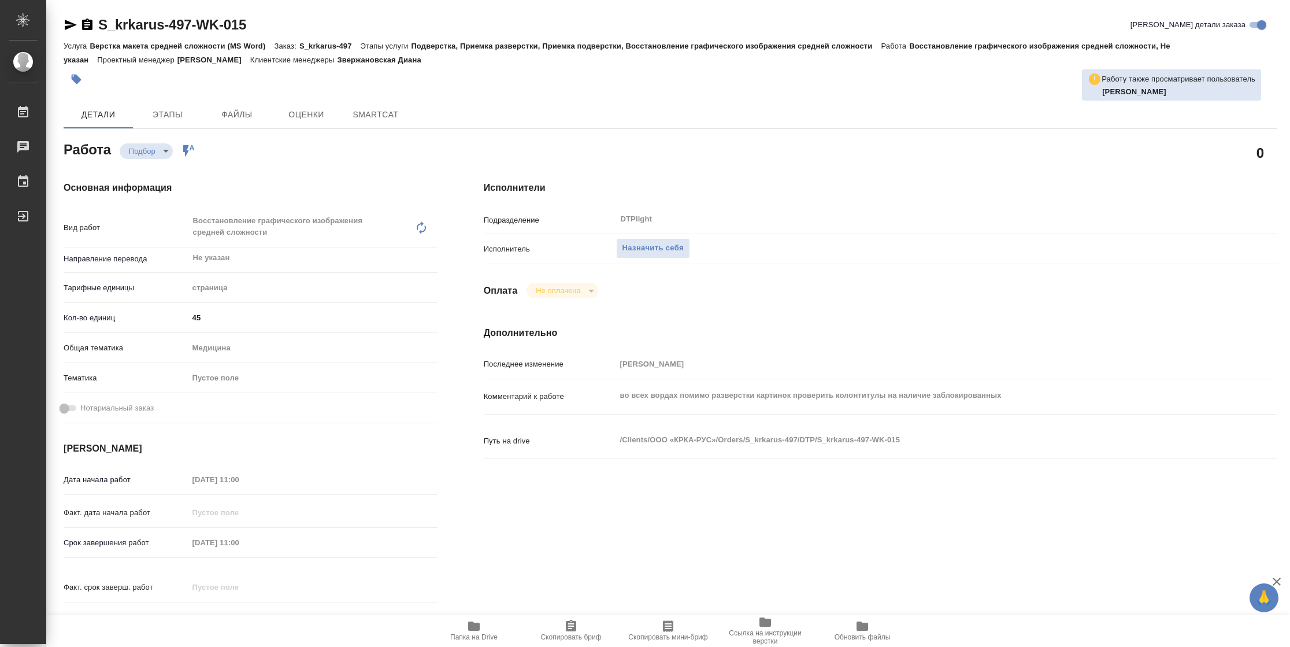
type textarea "x"
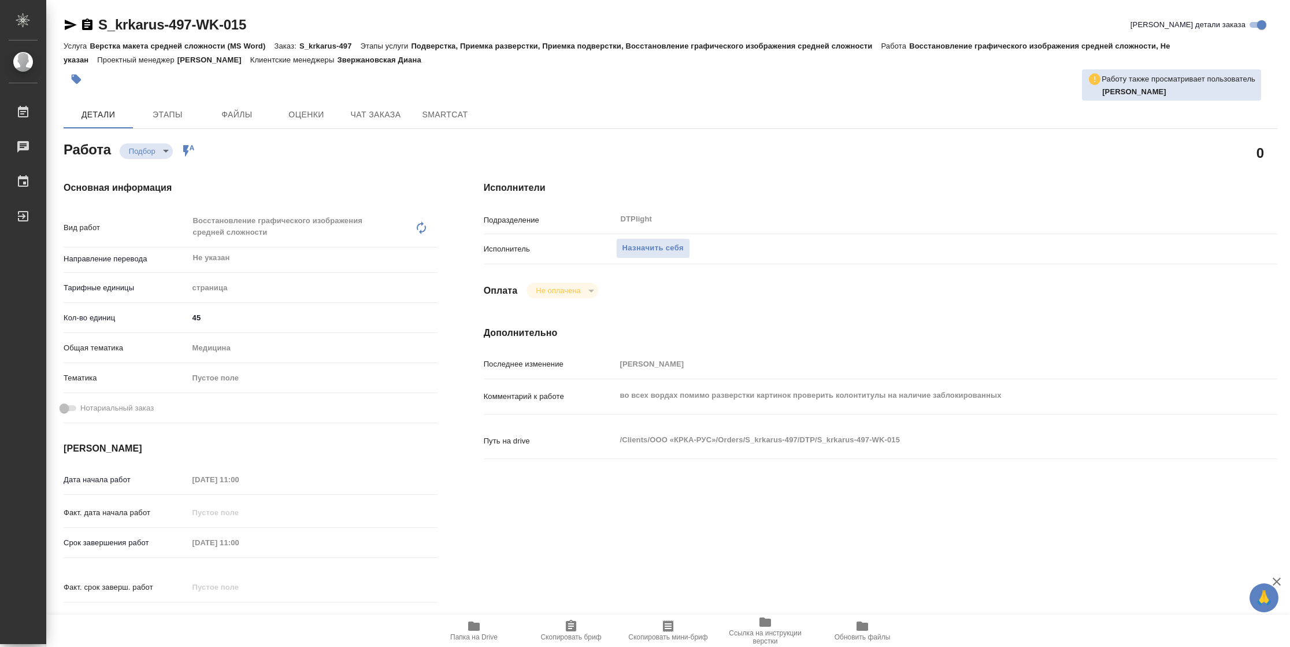
click at [491, 630] on span "Папка на Drive" at bounding box center [473, 630] width 83 height 22
type textarea "x"
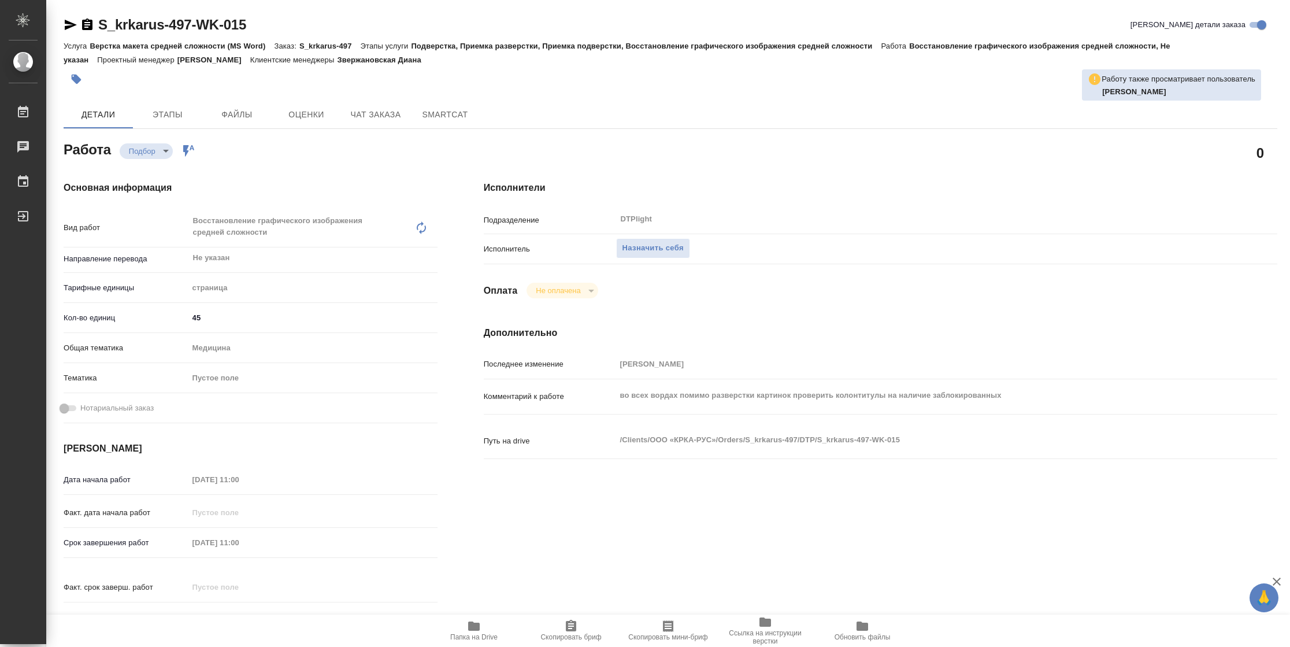
type textarea "x"
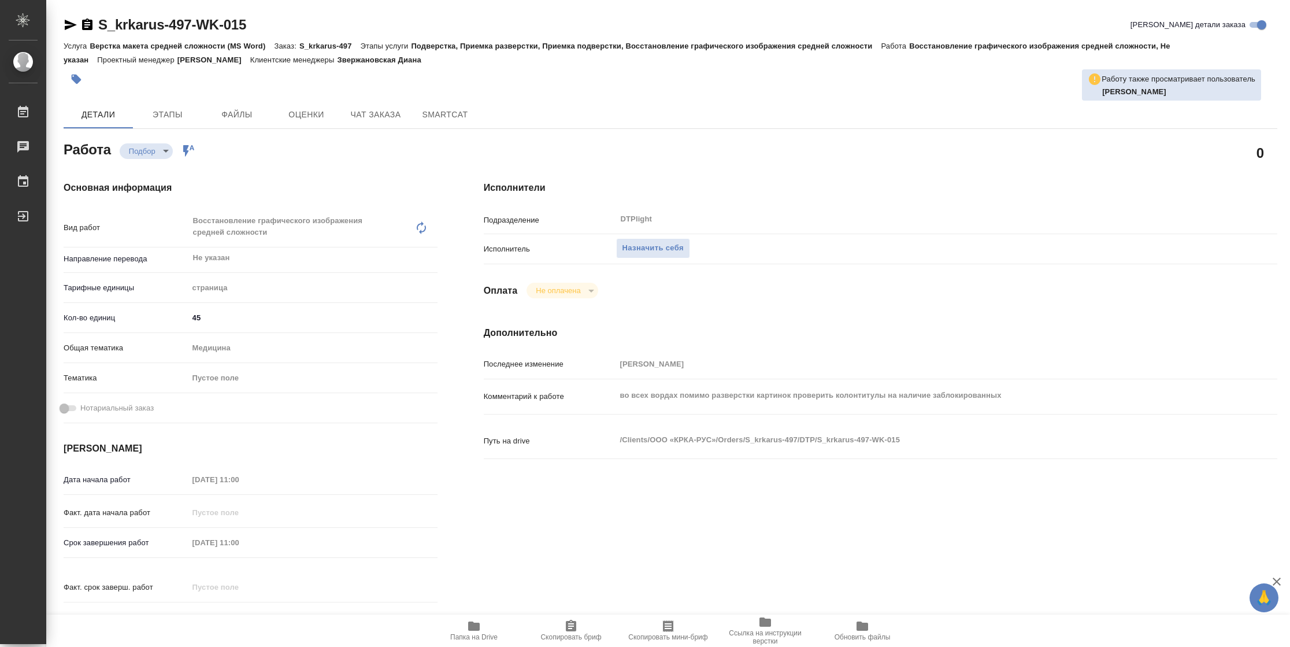
type textarea "x"
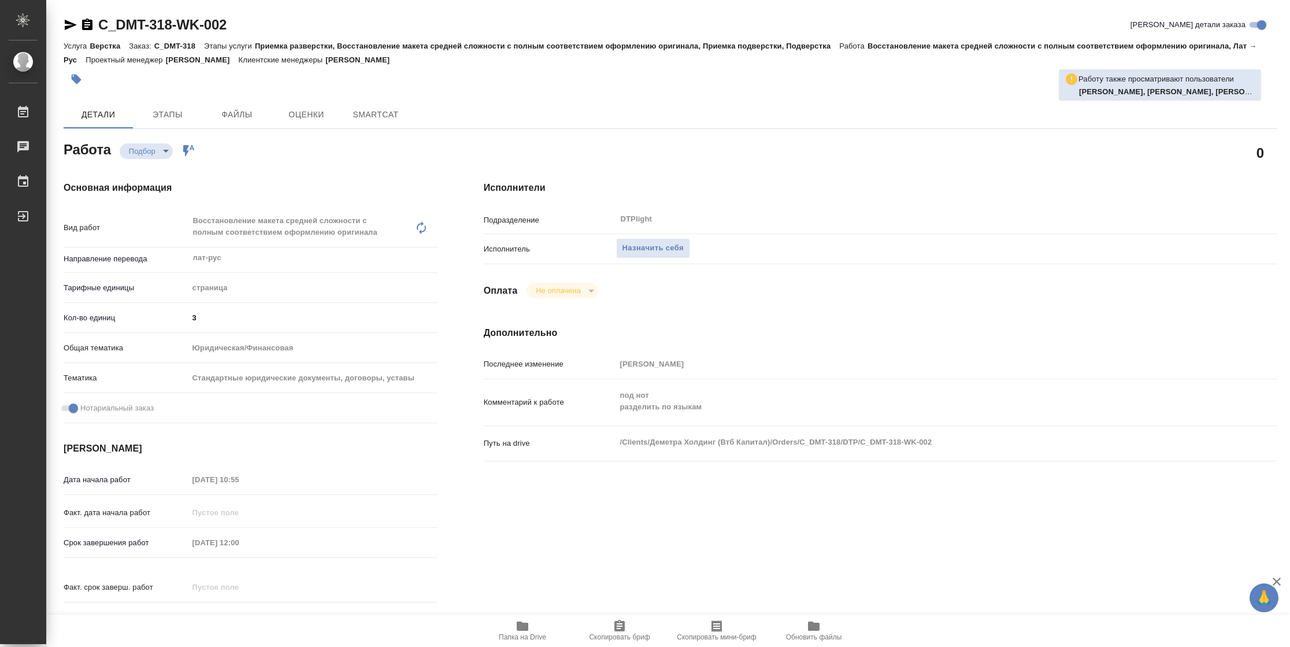
type textarea "x"
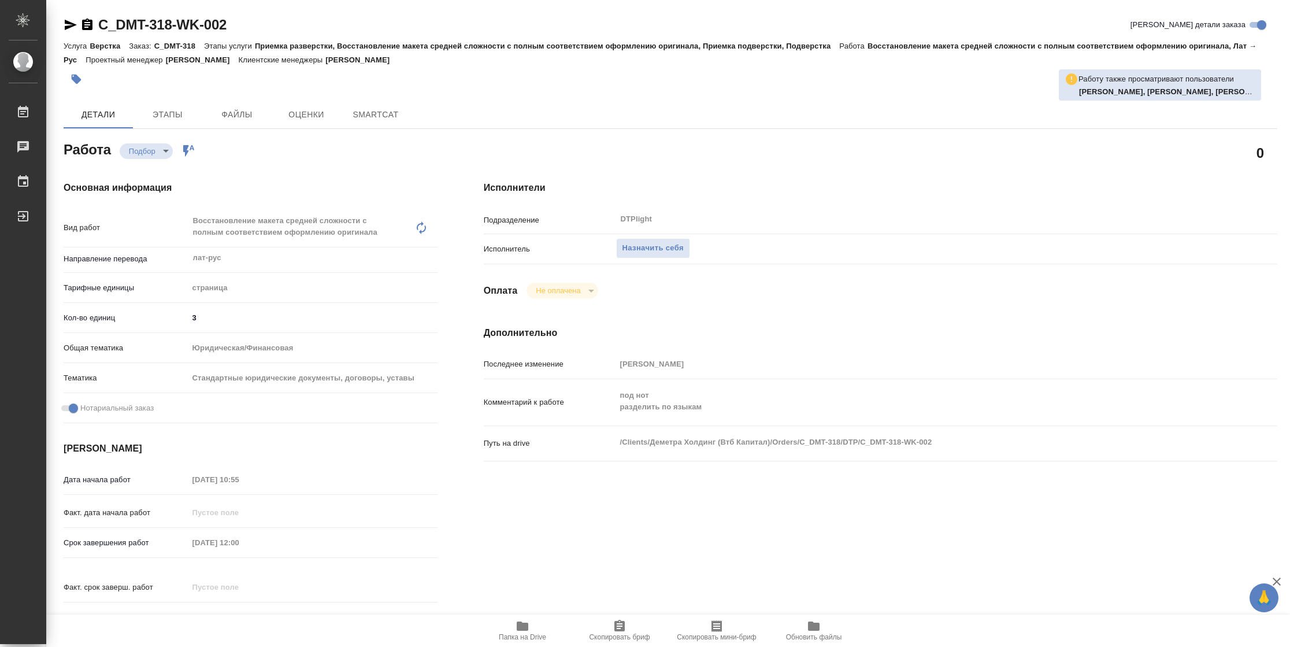
type textarea "x"
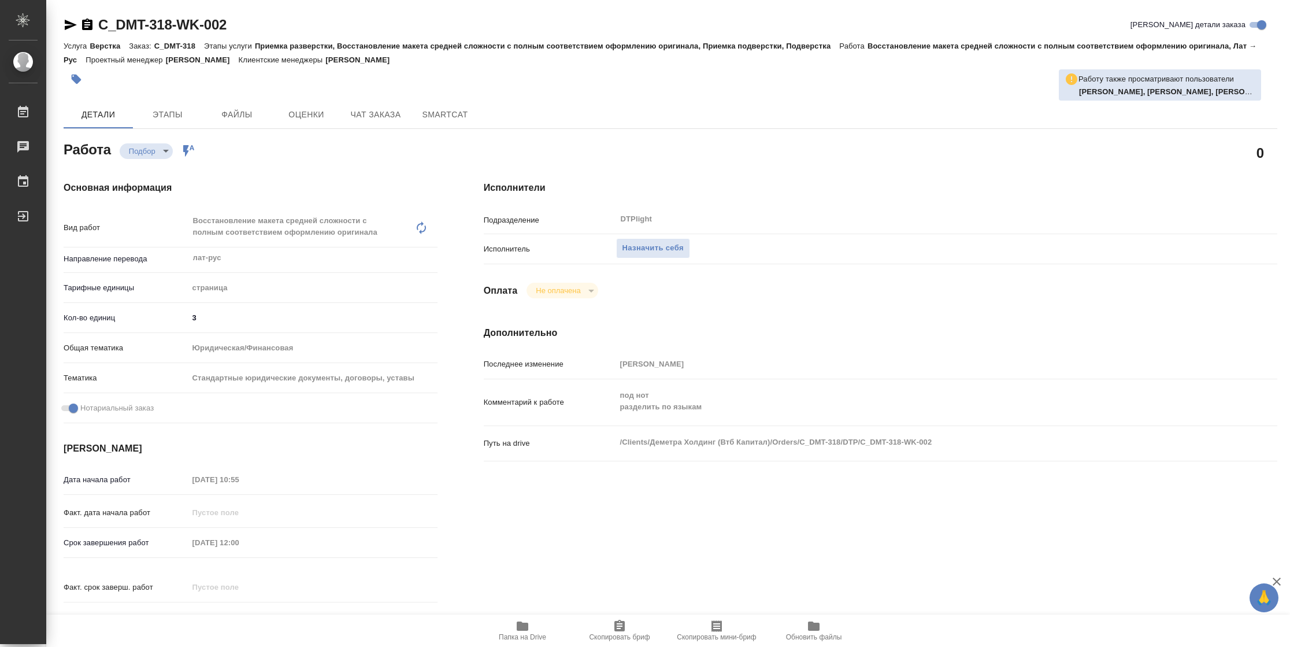
type textarea "x"
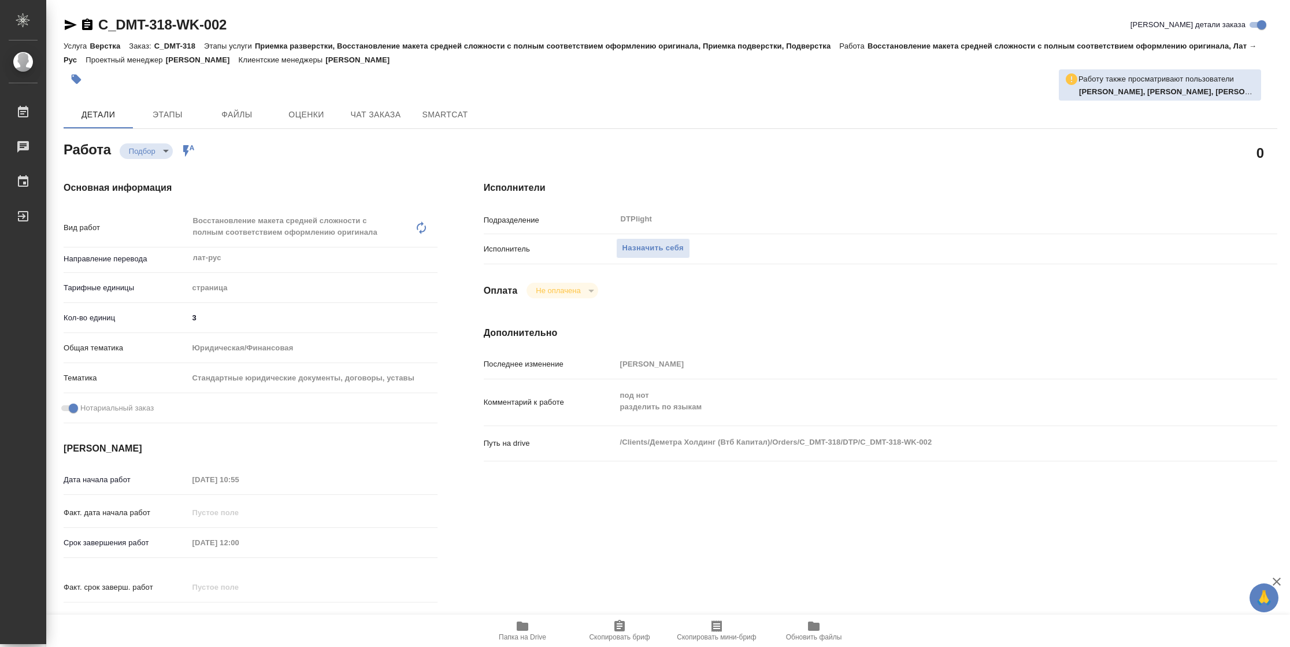
type textarea "x"
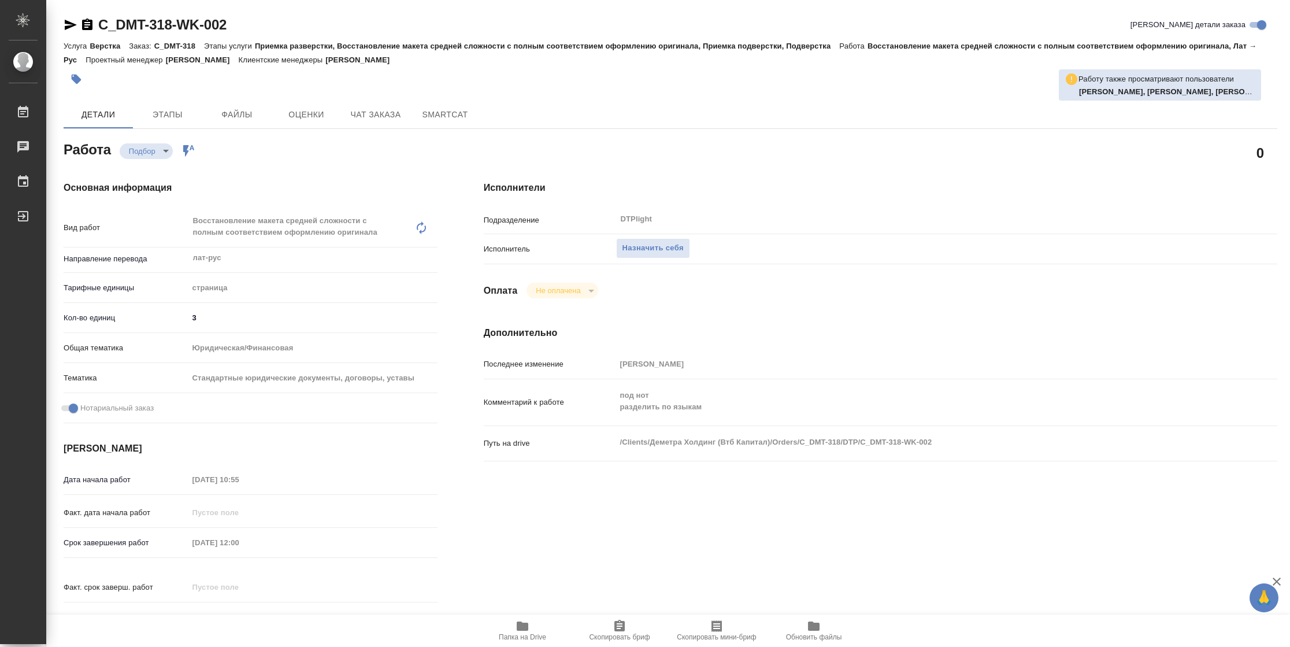
click at [539, 622] on span "Папка на Drive" at bounding box center [522, 630] width 83 height 22
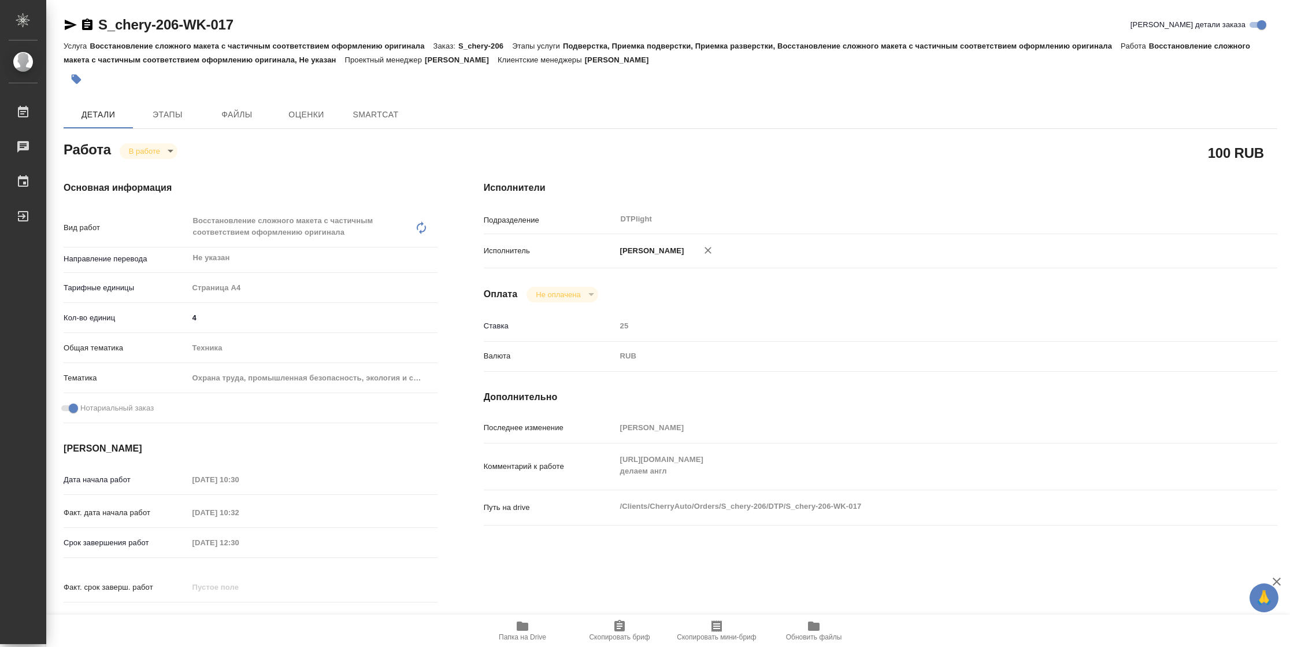
type textarea "x"
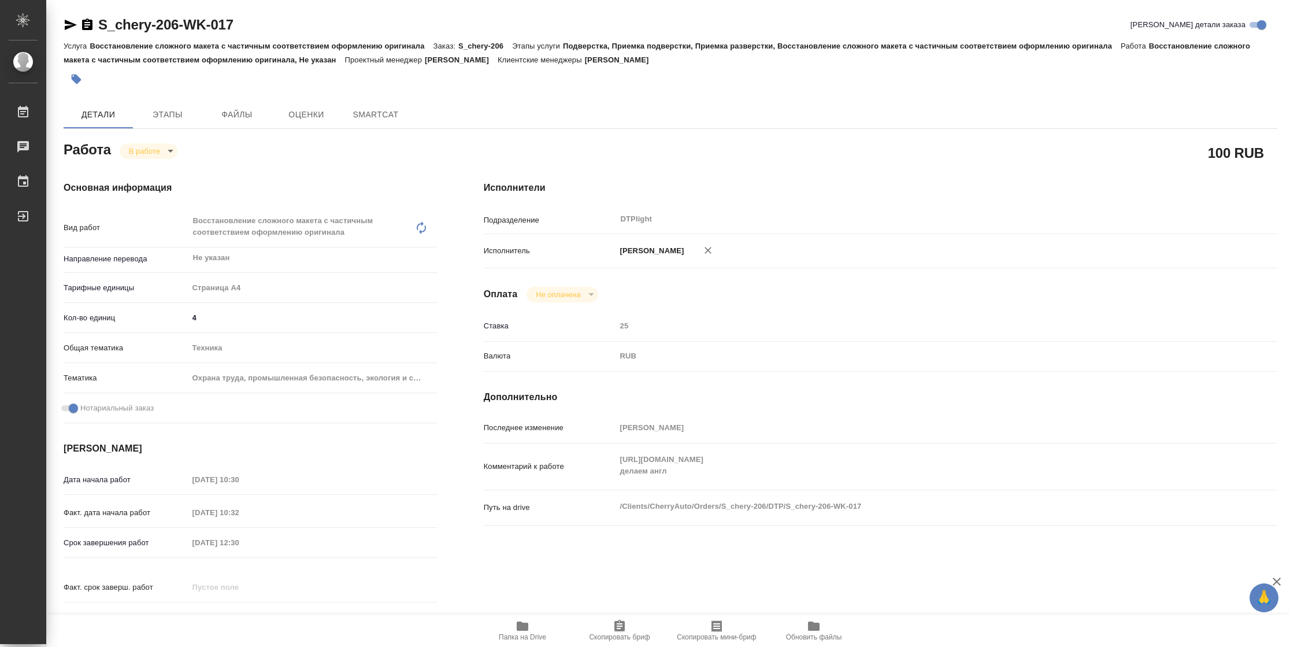
type textarea "x"
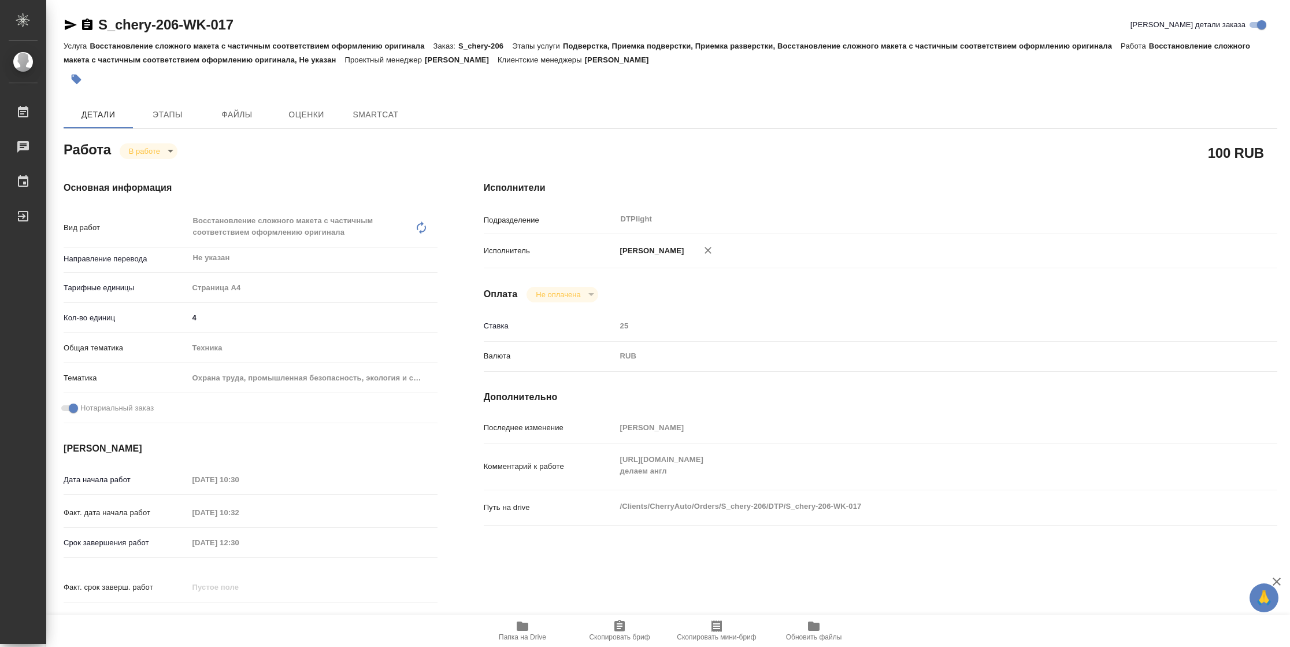
type textarea "x"
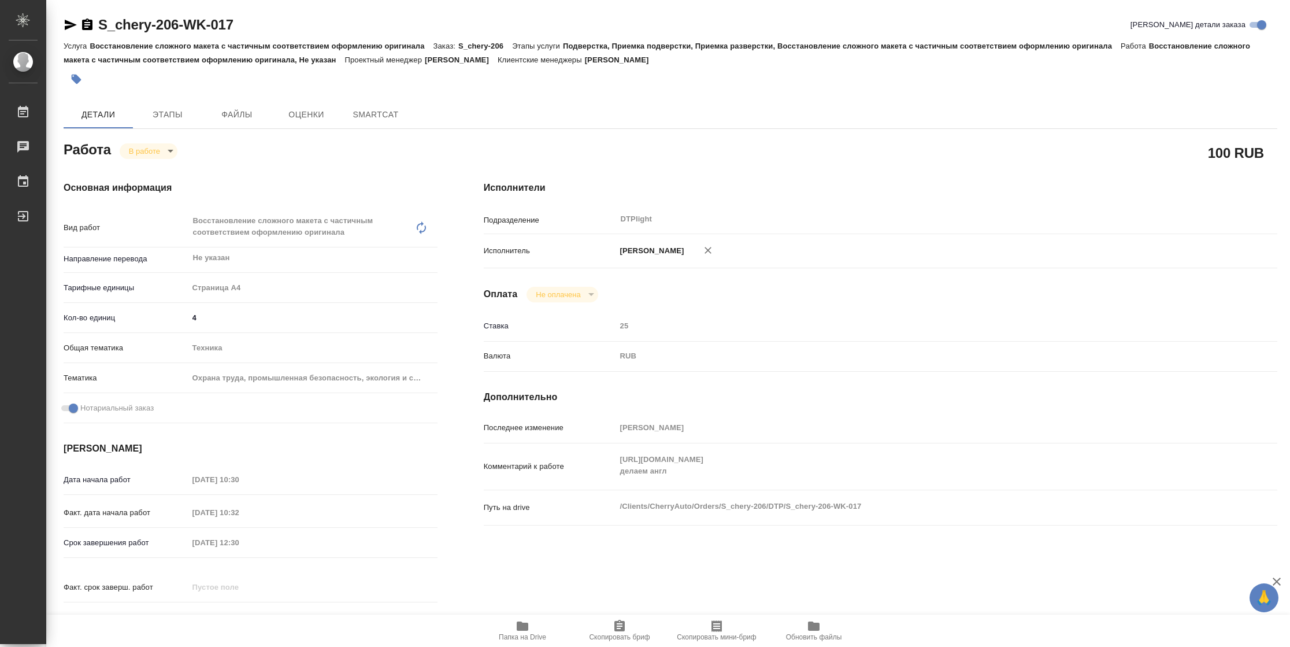
type textarea "x"
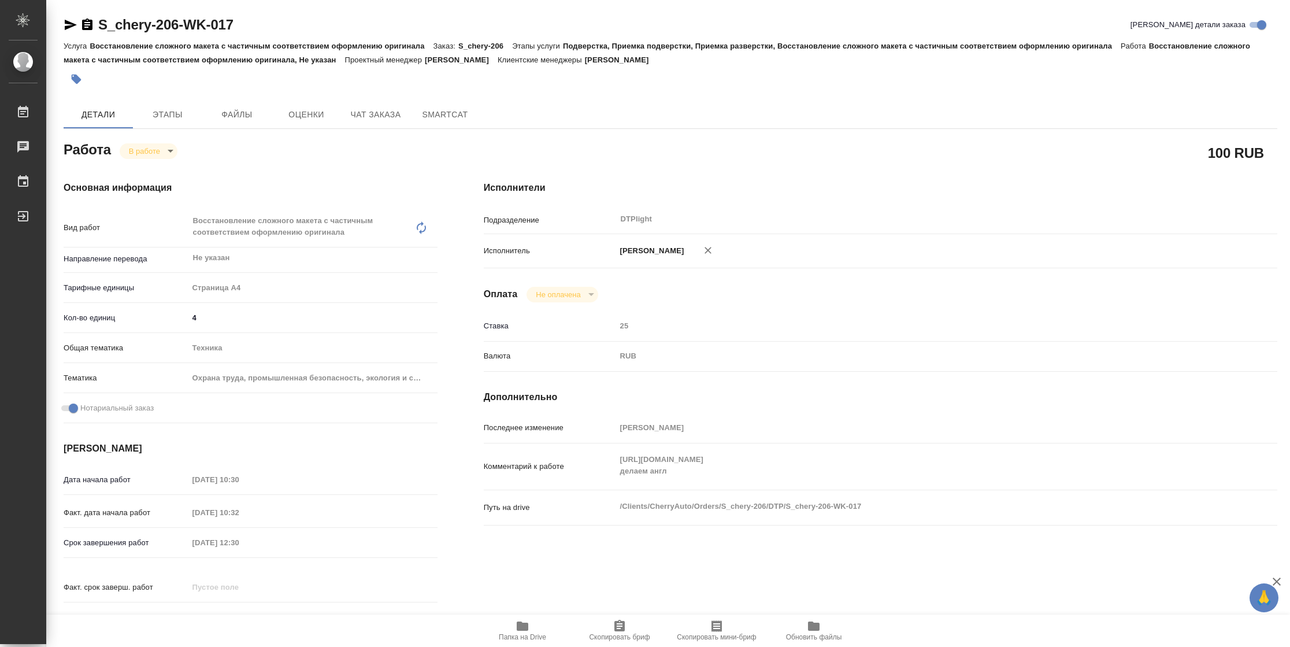
type textarea "x"
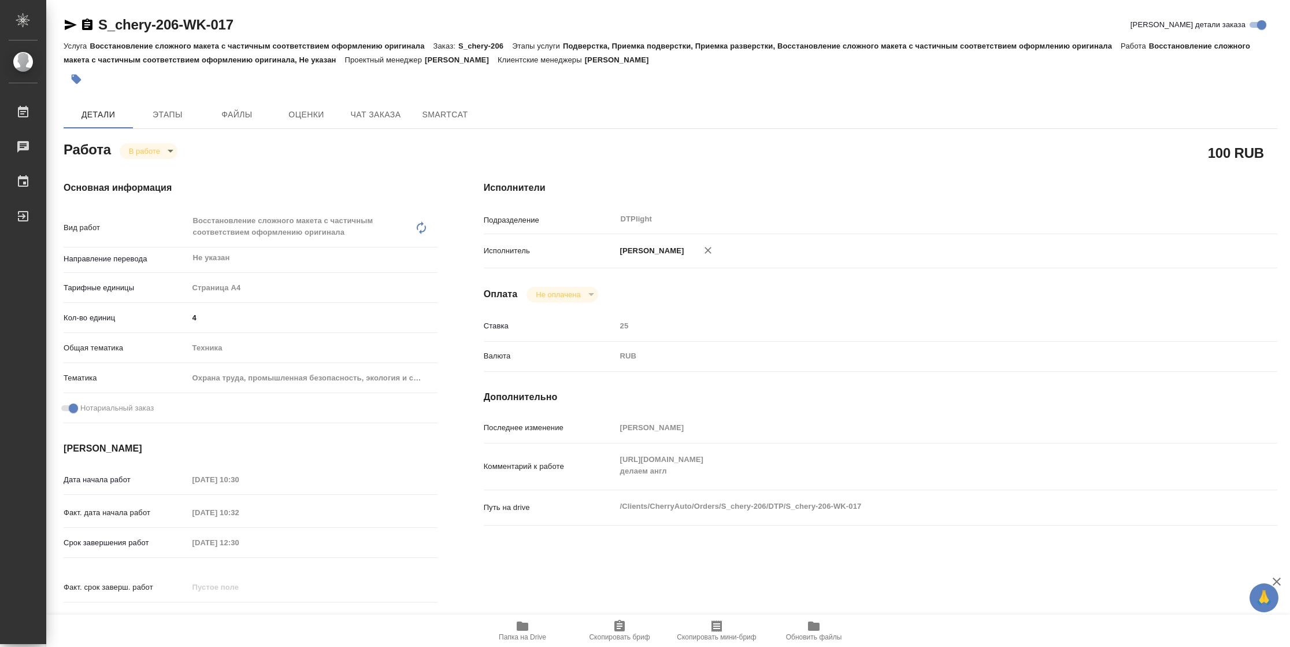
type textarea "x"
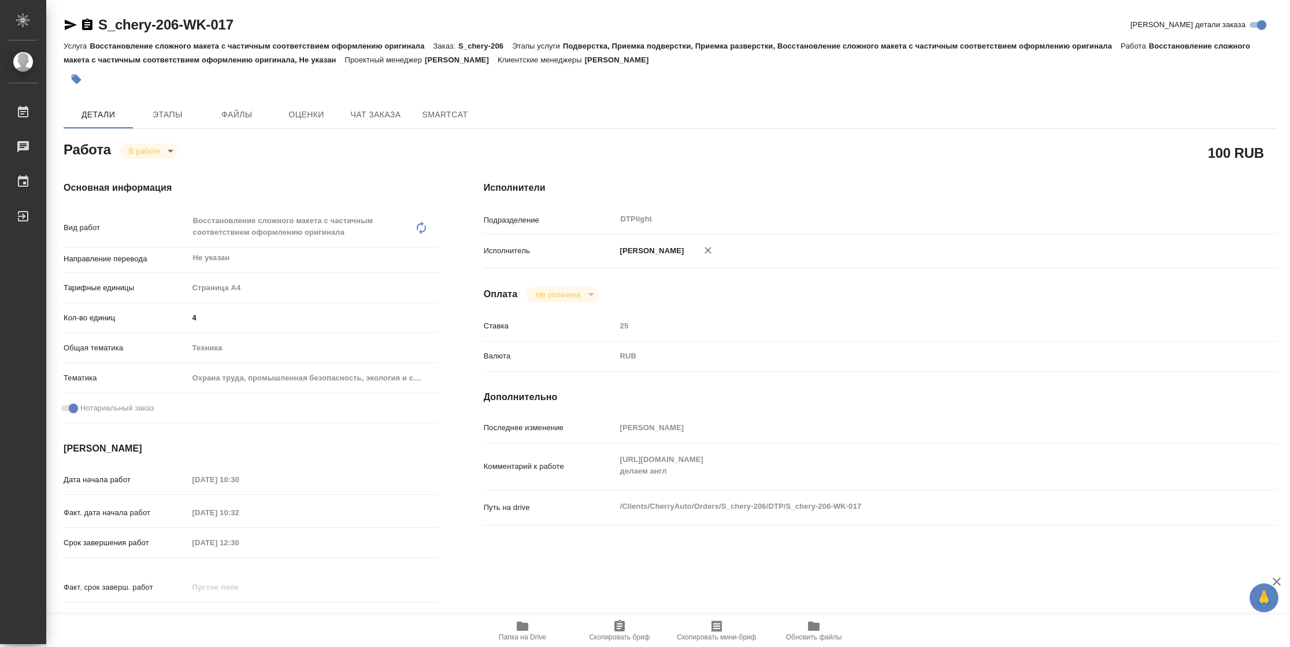
click at [65, 30] on icon "button" at bounding box center [71, 25] width 14 height 14
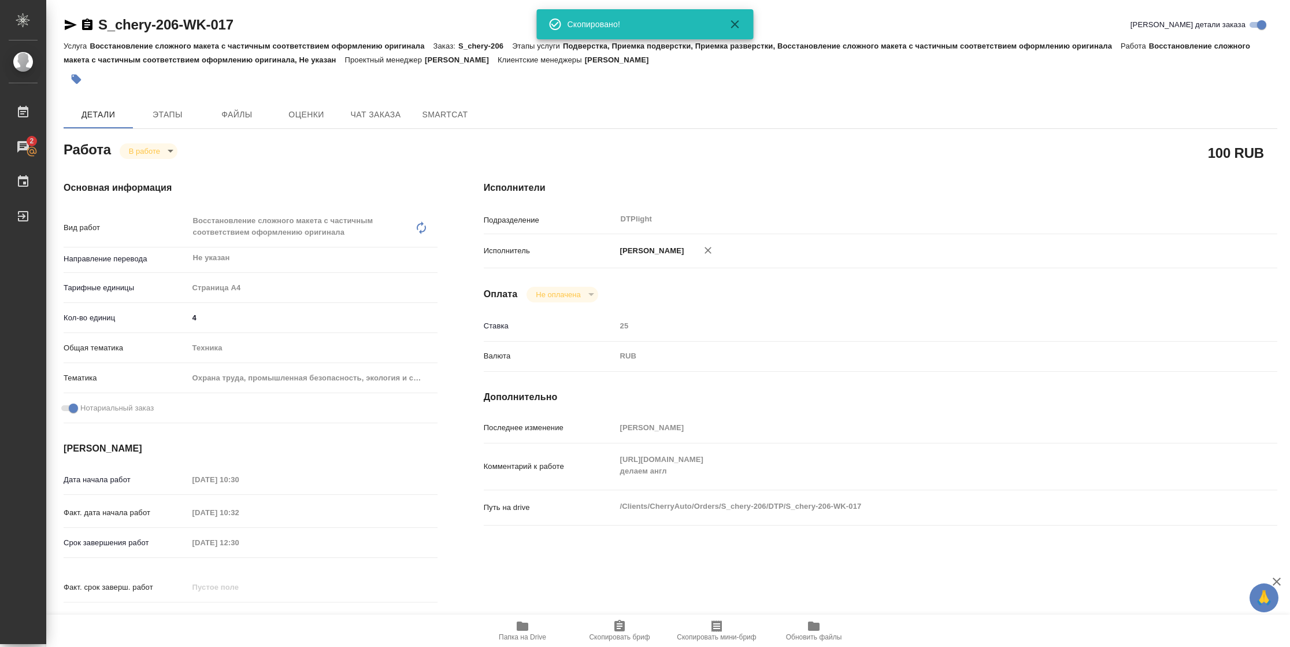
scroll to position [350, 0]
